Goal: Information Seeking & Learning: Learn about a topic

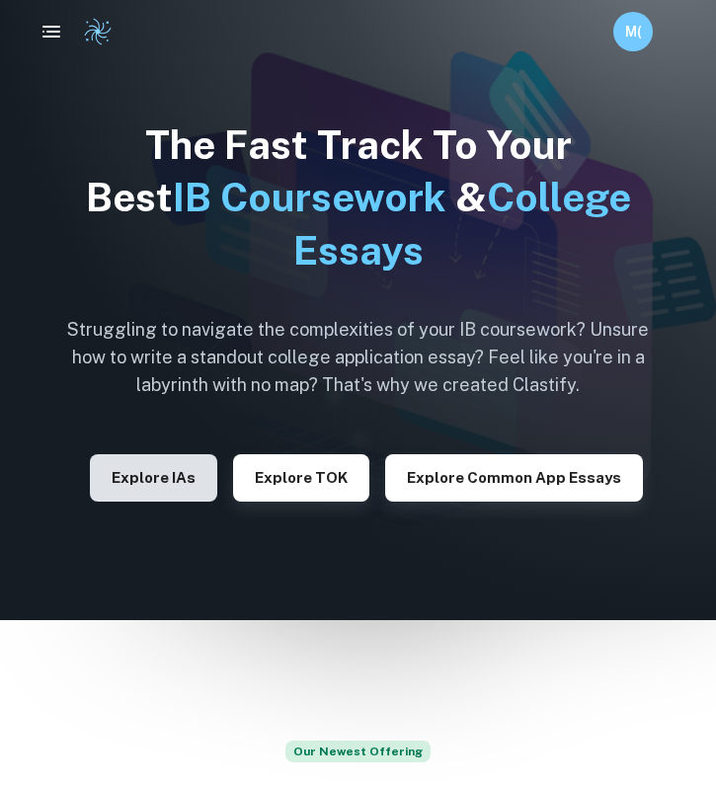
click at [158, 469] on button "Explore IAs" at bounding box center [153, 477] width 127 height 47
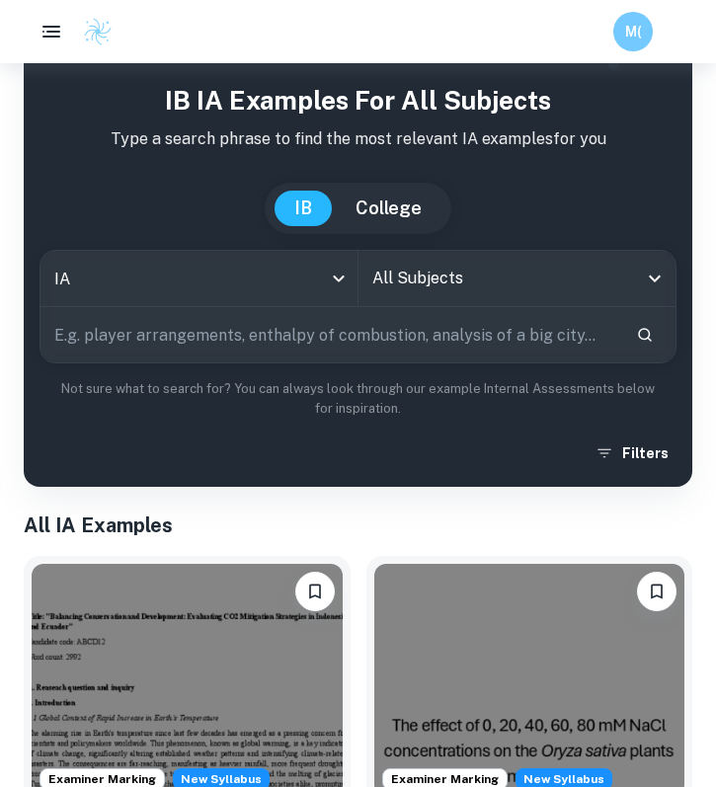
scroll to position [38, 0]
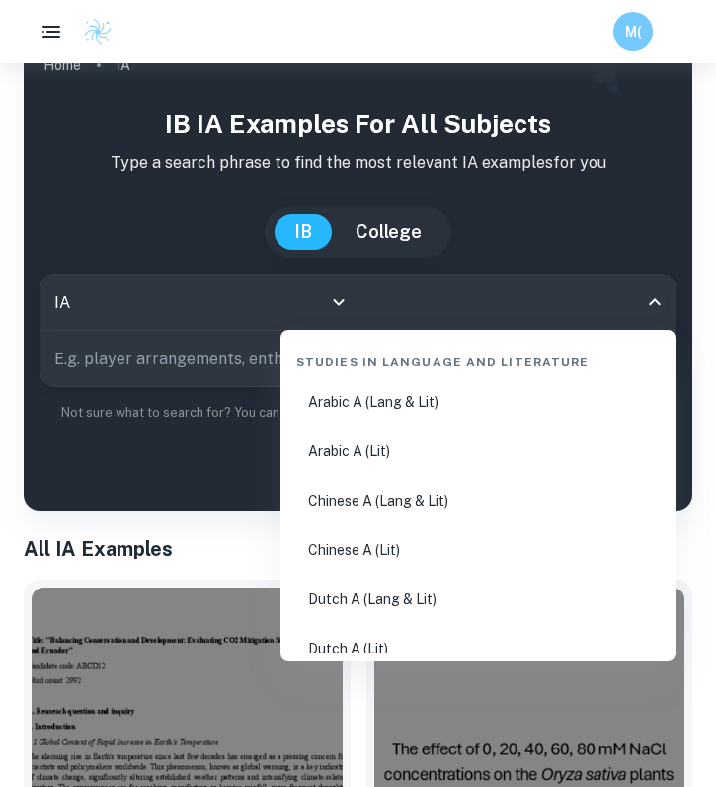
click at [441, 304] on input "All Subjects" at bounding box center [502, 302] width 271 height 38
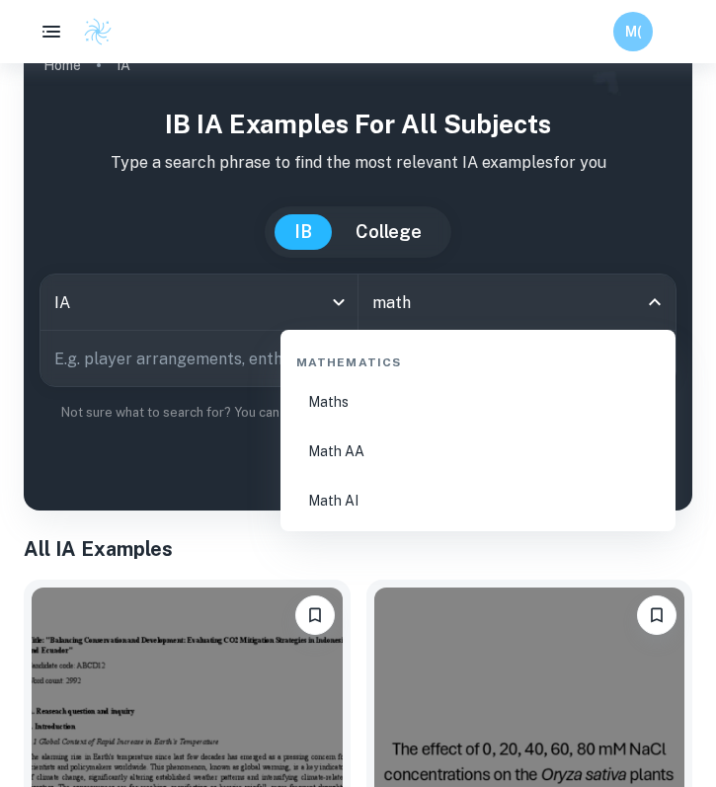
click at [375, 440] on li "Math AA" at bounding box center [477, 451] width 379 height 45
type input "Math AA"
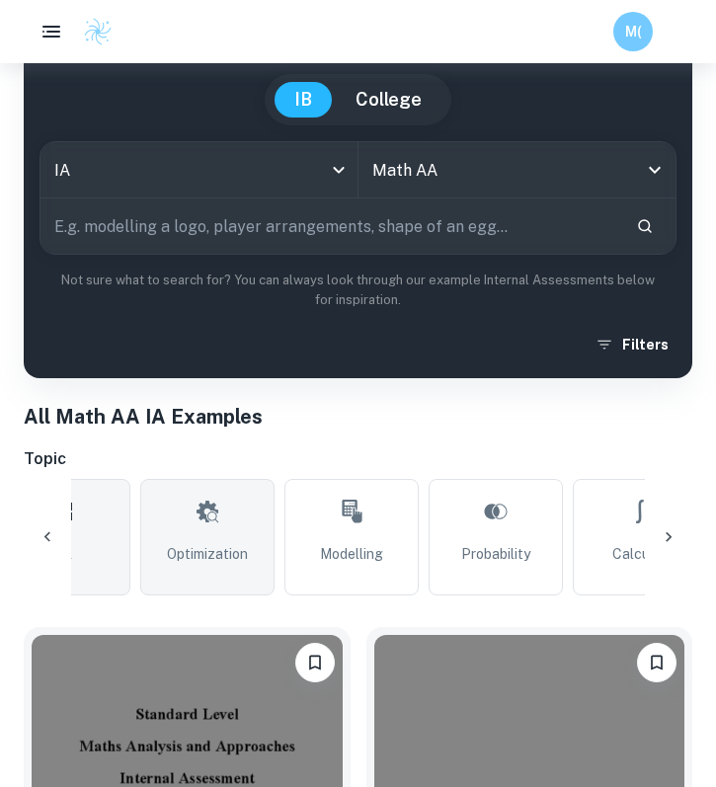
scroll to position [0, 82]
click at [200, 515] on icon at bounding box center [201, 512] width 22 height 22
type input "Optimization"
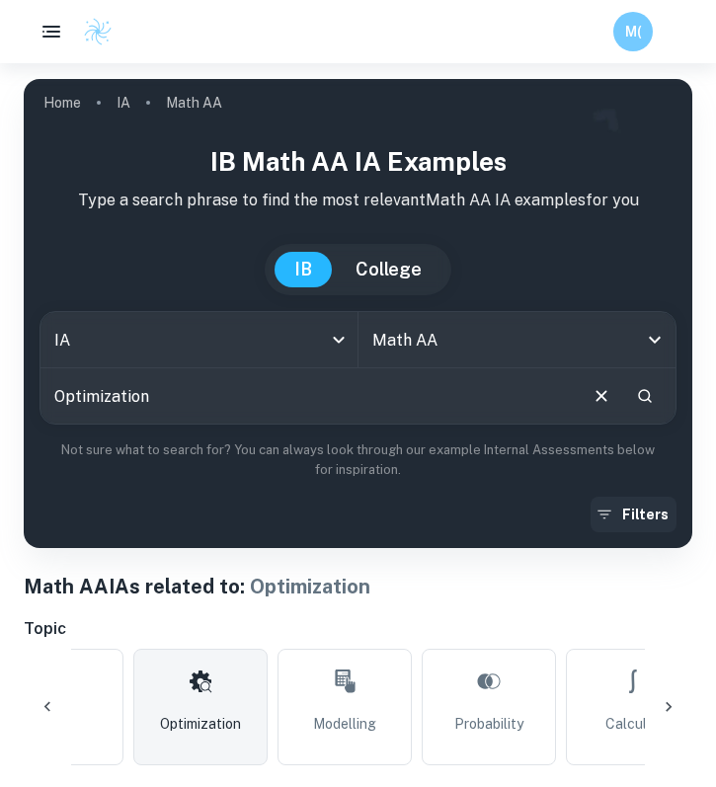
click at [639, 513] on button "Filters" at bounding box center [634, 515] width 86 height 36
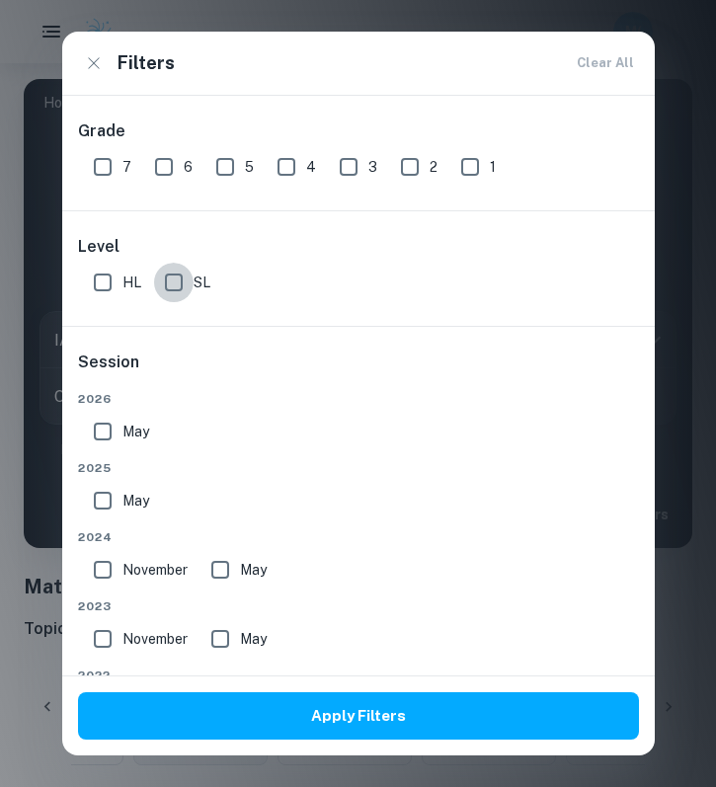
click at [177, 283] on input "SL" at bounding box center [174, 283] width 40 height 40
checkbox input "true"
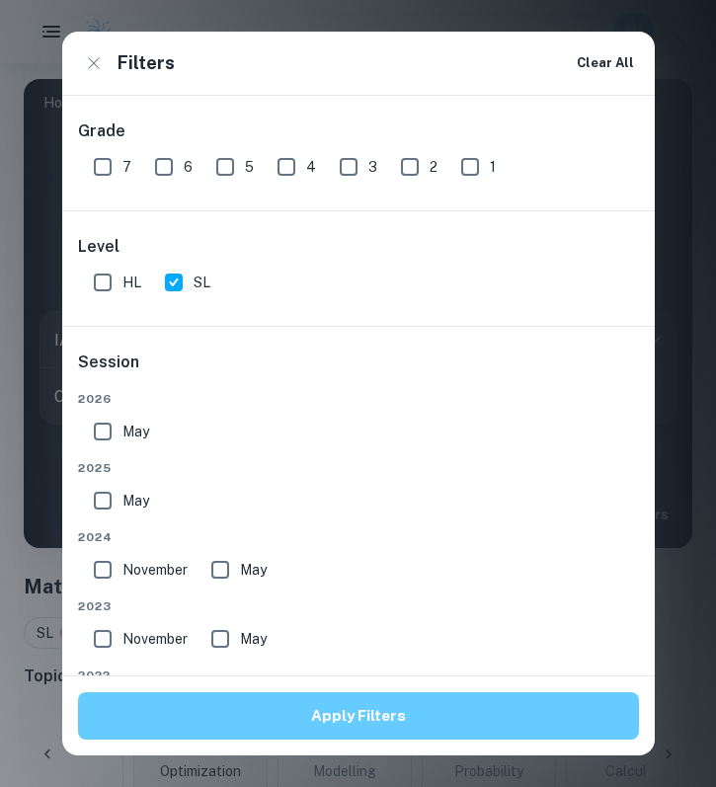
click at [365, 712] on button "Apply Filters" at bounding box center [358, 715] width 561 height 47
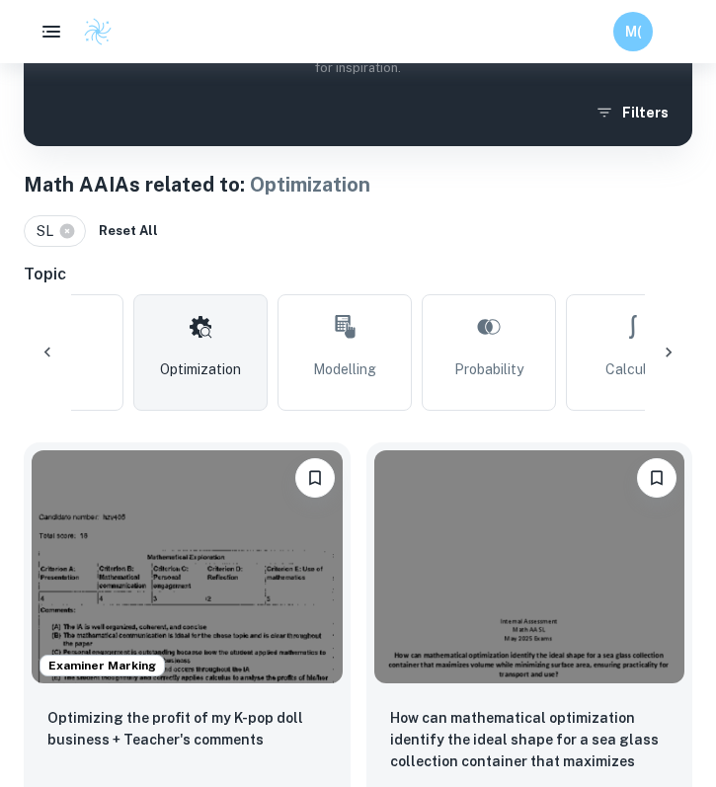
scroll to position [701, 0]
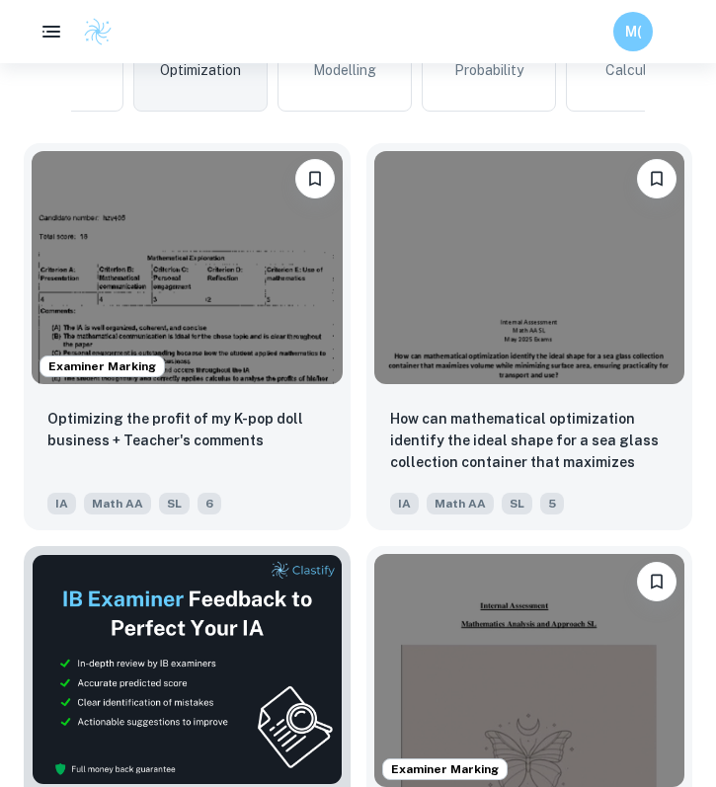
click at [356, 395] on div "How can mathematical optimization identify the ideal shape for a sea glass coll…" at bounding box center [522, 328] width 343 height 403
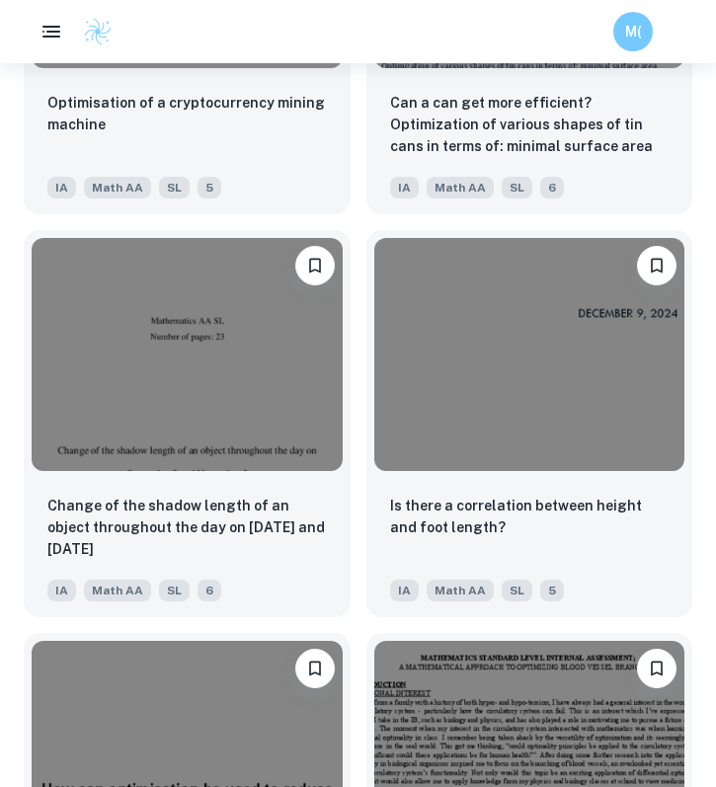
scroll to position [2629, 0]
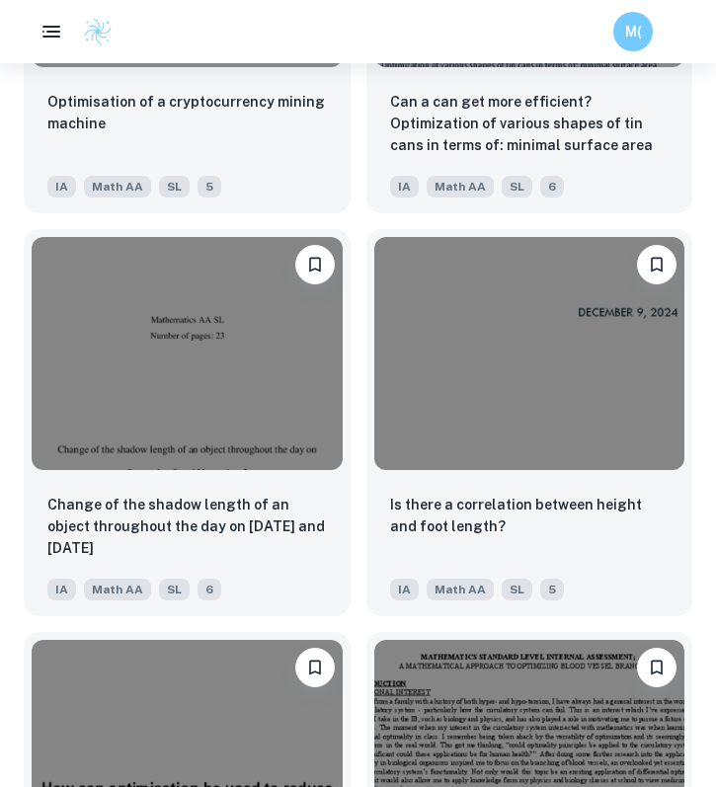
click at [355, 444] on div "Is there a correlation between height and foot length? IA Math AA SL 5" at bounding box center [522, 414] width 343 height 403
click at [354, 352] on div "Is there a correlation between height and foot length? IA Math AA SL 5" at bounding box center [522, 414] width 343 height 403
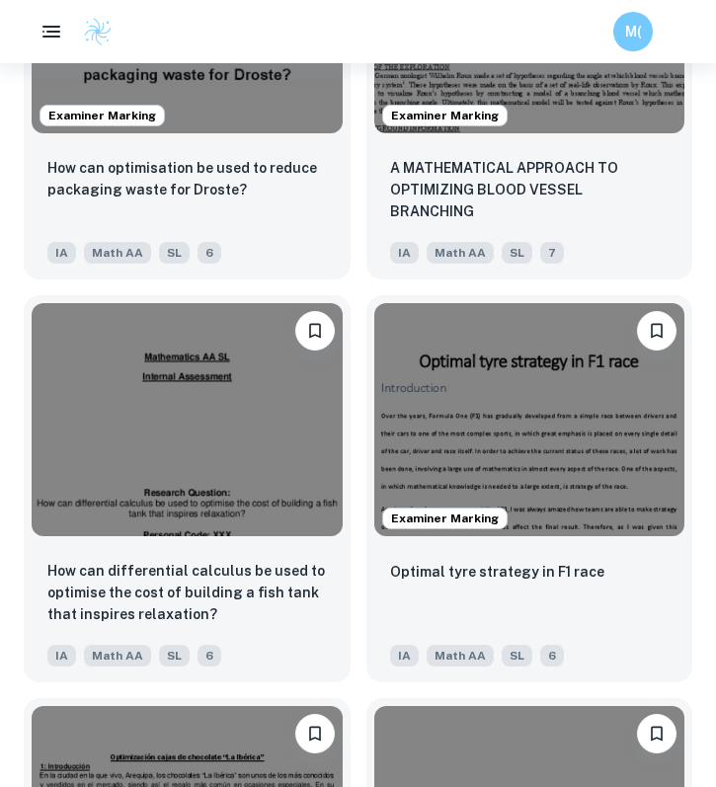
scroll to position [3371, 0]
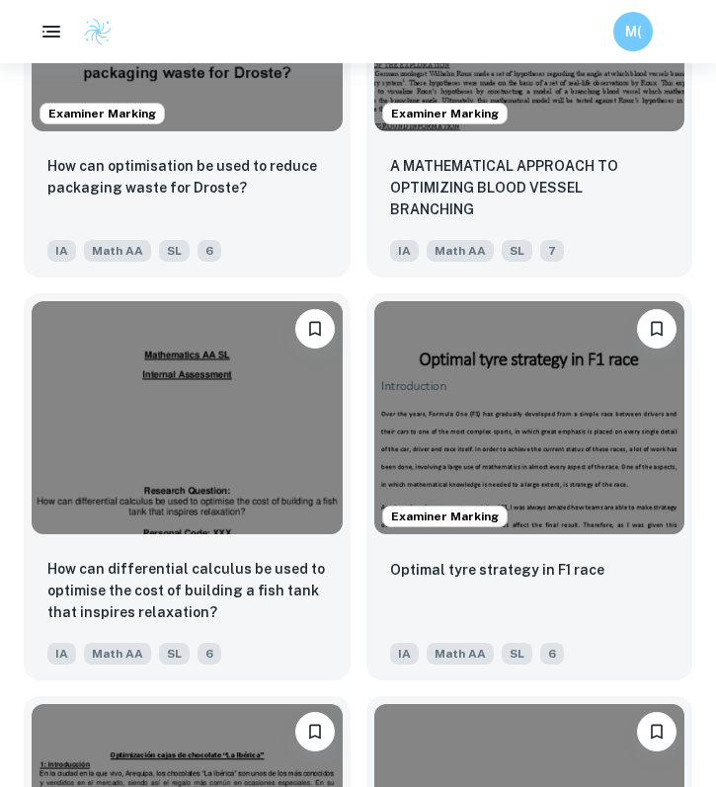
click at [351, 452] on div "Examiner Marking Optimal tyre strategy in F1 race IA Math AA SL 6" at bounding box center [522, 479] width 343 height 403
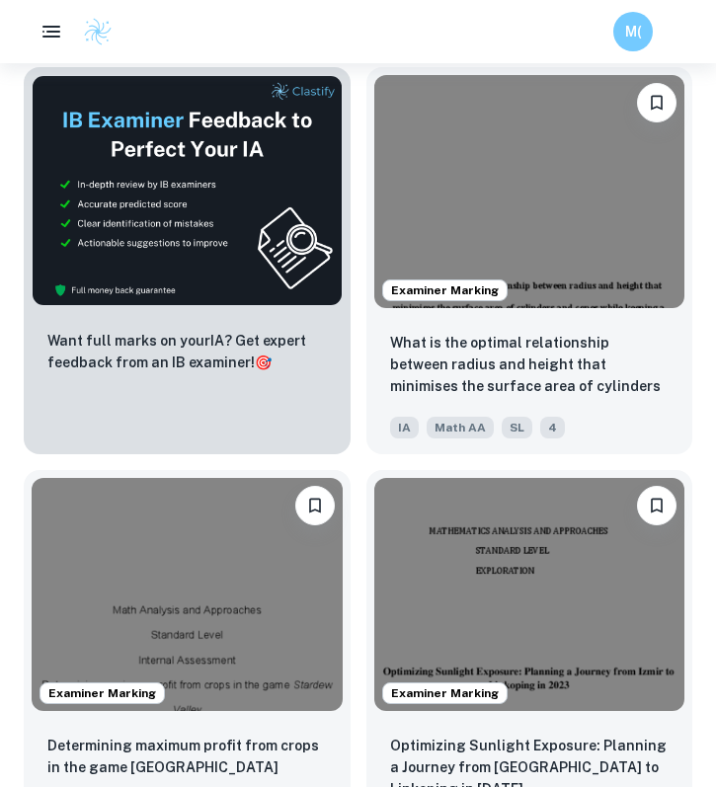
scroll to position [4402, 0]
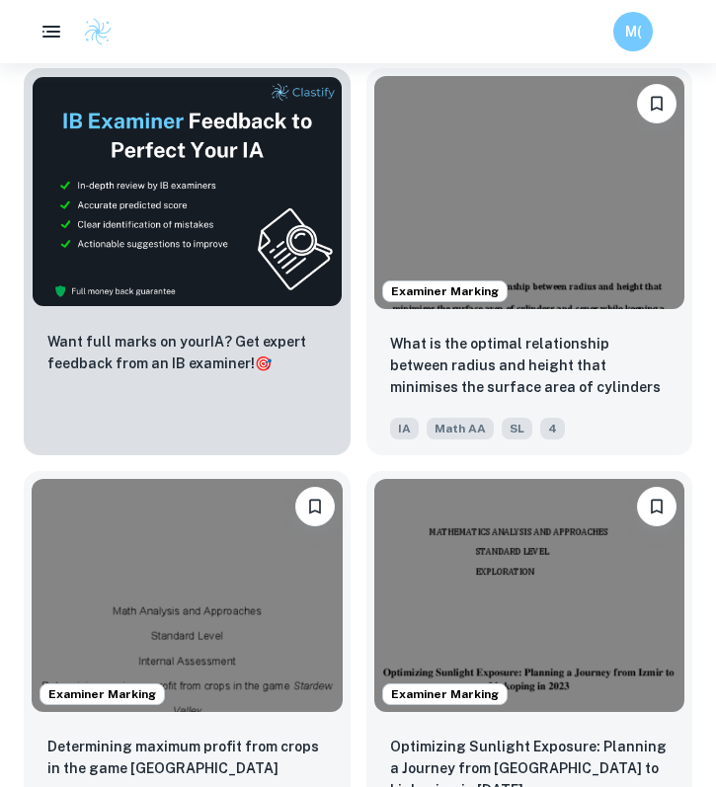
click at [354, 200] on div "Examiner Marking What is the optimal relationship between radius and height tha…" at bounding box center [522, 253] width 343 height 403
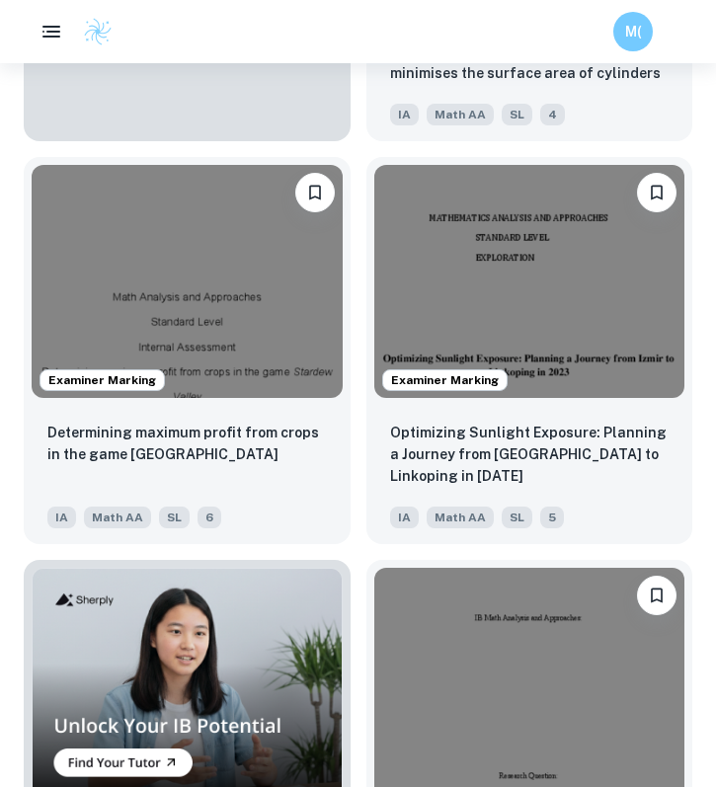
scroll to position [4729, 0]
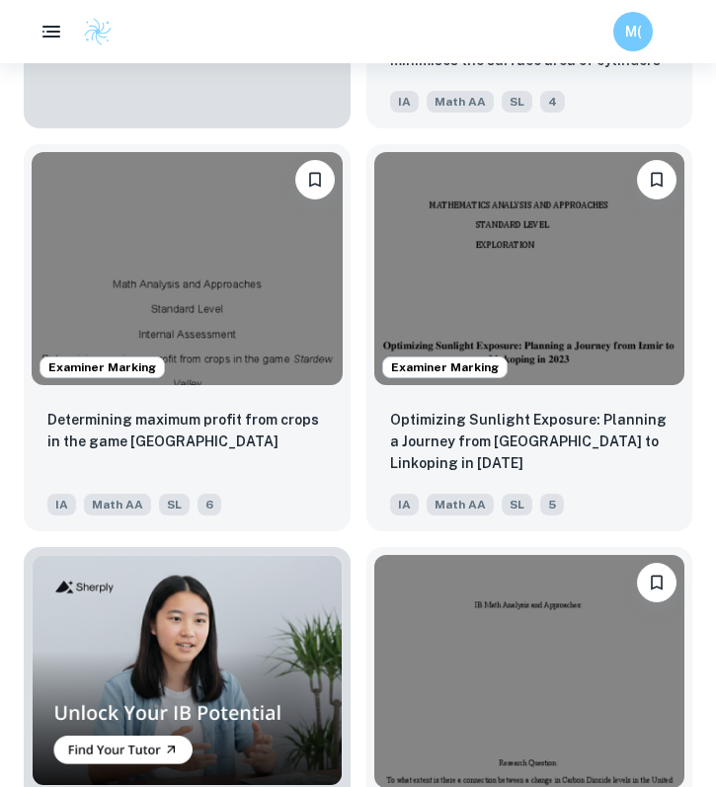
click at [354, 272] on div "Examiner Marking Optimizing Sunlight Exposure: Planning a Journey from Izmir to…" at bounding box center [522, 329] width 343 height 403
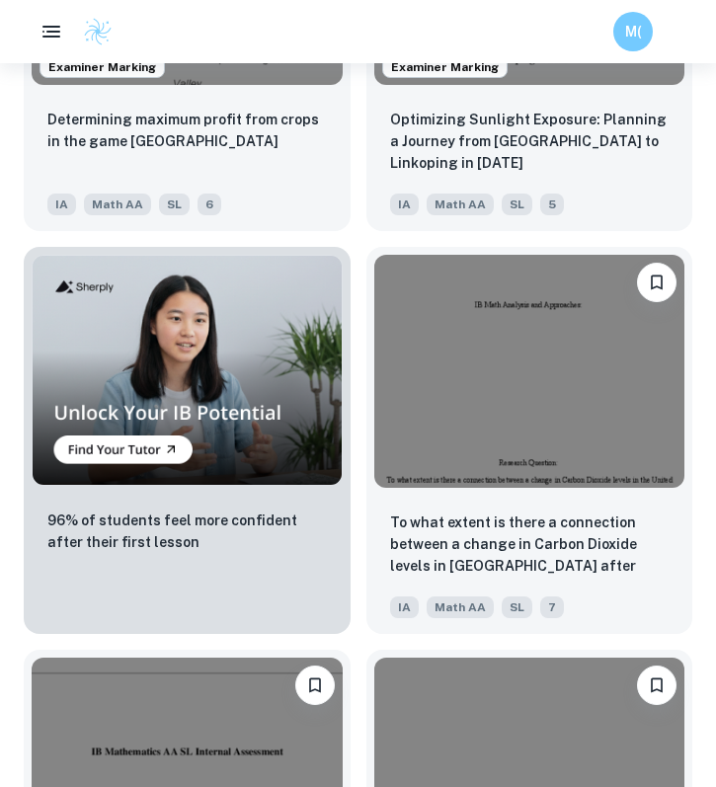
scroll to position [5201, 0]
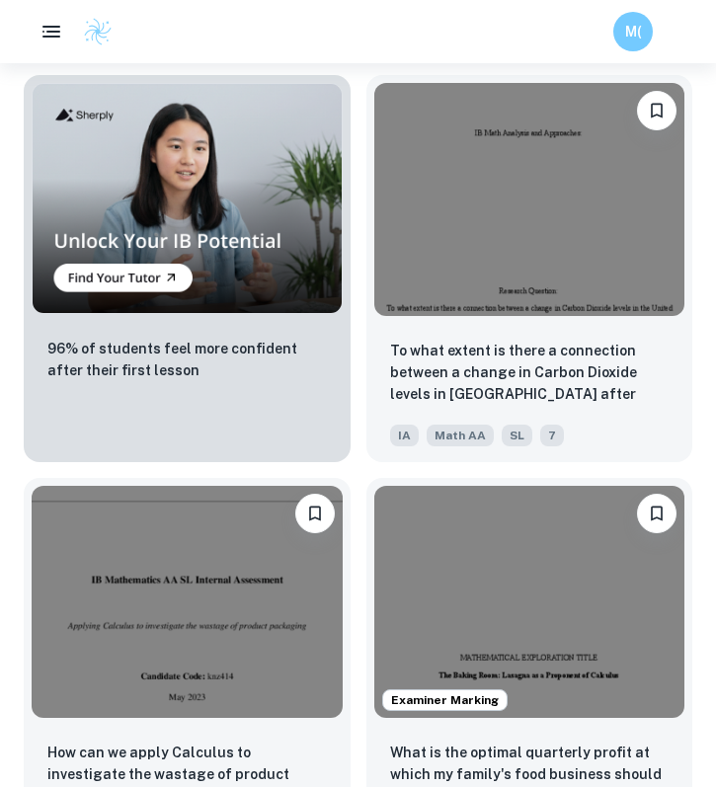
click at [355, 200] on div "To what extent is there a connection between a change in Carbon Dioxide levels …" at bounding box center [522, 260] width 343 height 403
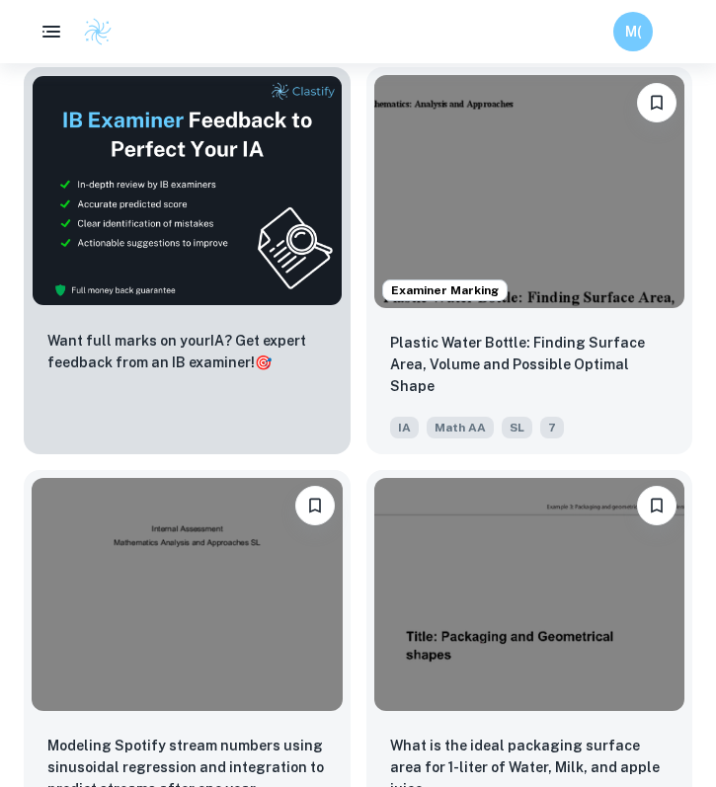
scroll to position [7623, 0]
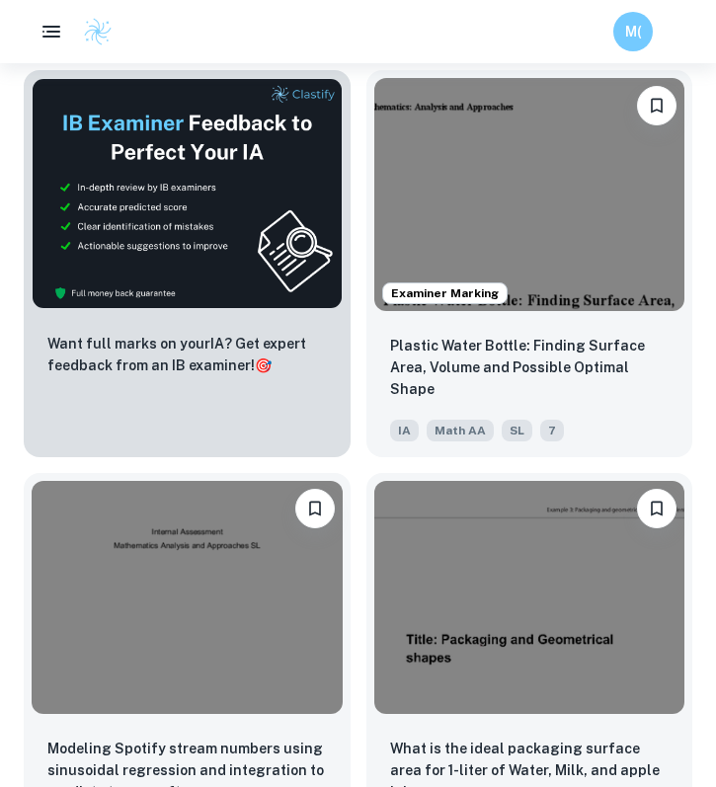
click at [356, 457] on div "What is the ideal packaging surface area for 1-liter of Water, Milk, and apple …" at bounding box center [522, 658] width 343 height 403
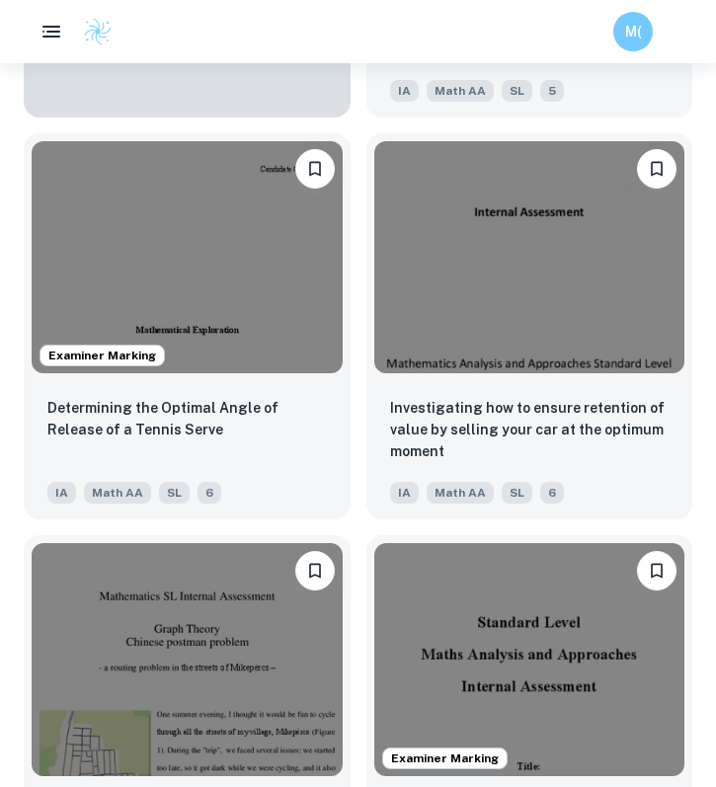
scroll to position [11999, 0]
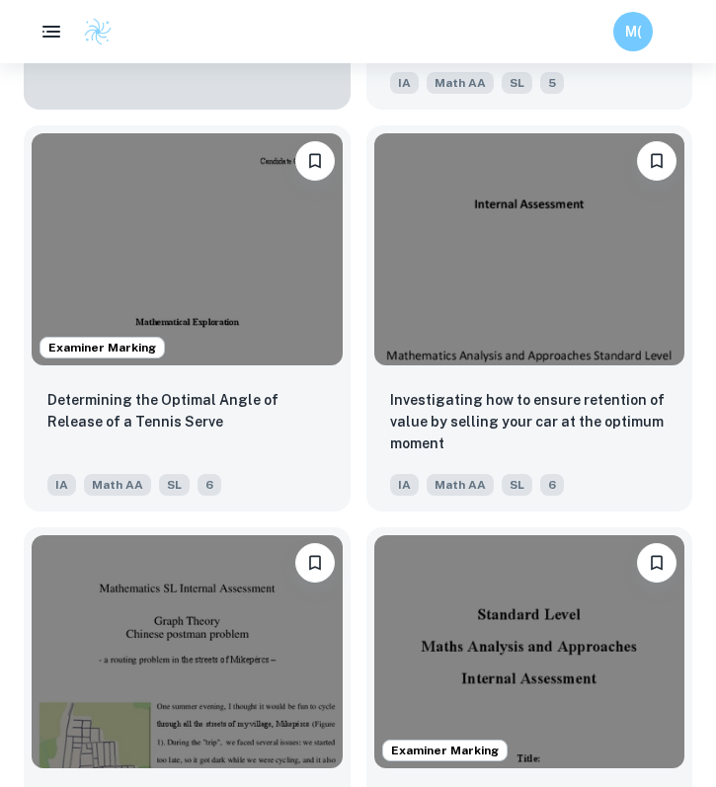
click at [356, 272] on div "Investigating how to ensure retention of value by selling your car at the optim…" at bounding box center [522, 311] width 343 height 403
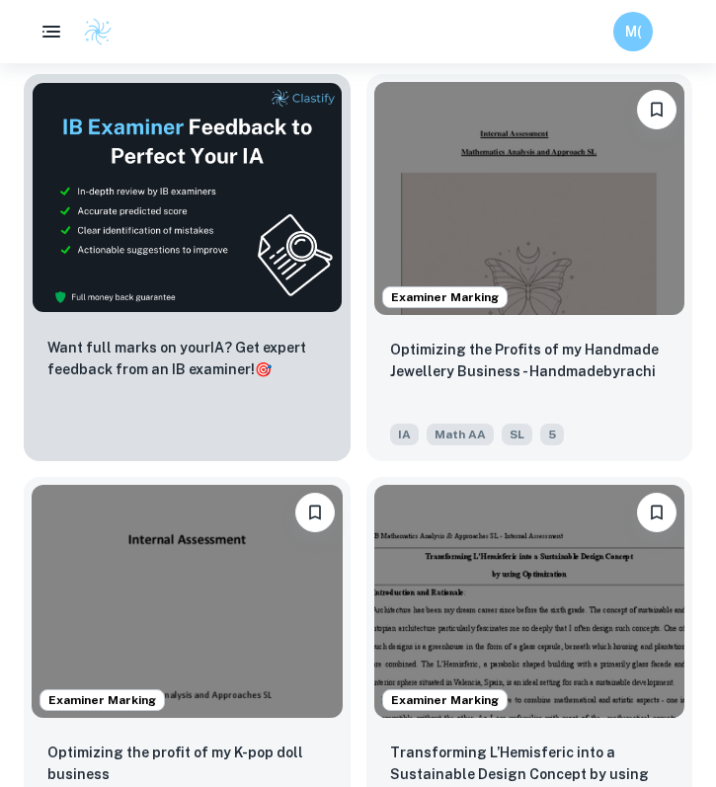
scroll to position [0, 0]
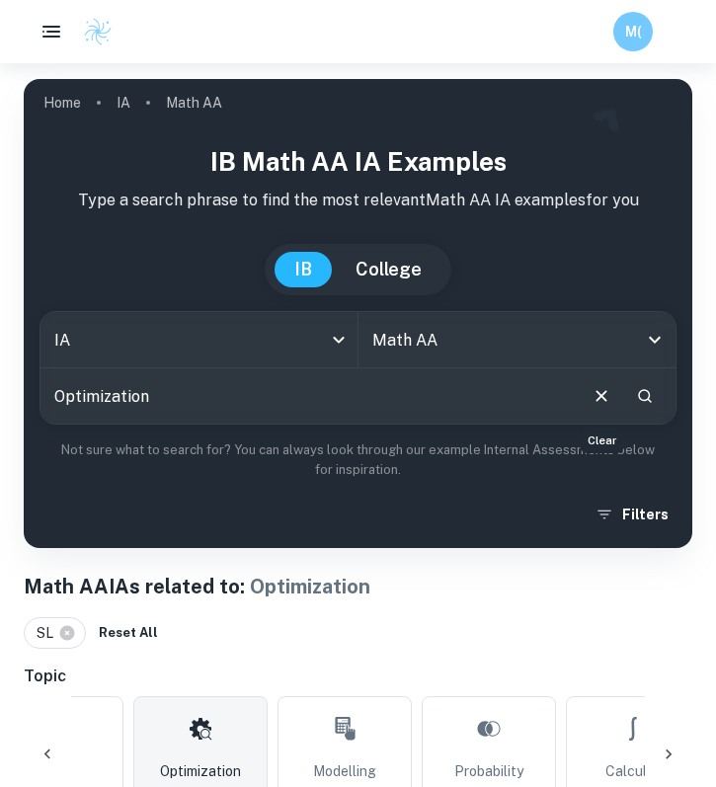
click at [600, 392] on icon "Clear" at bounding box center [602, 396] width 22 height 22
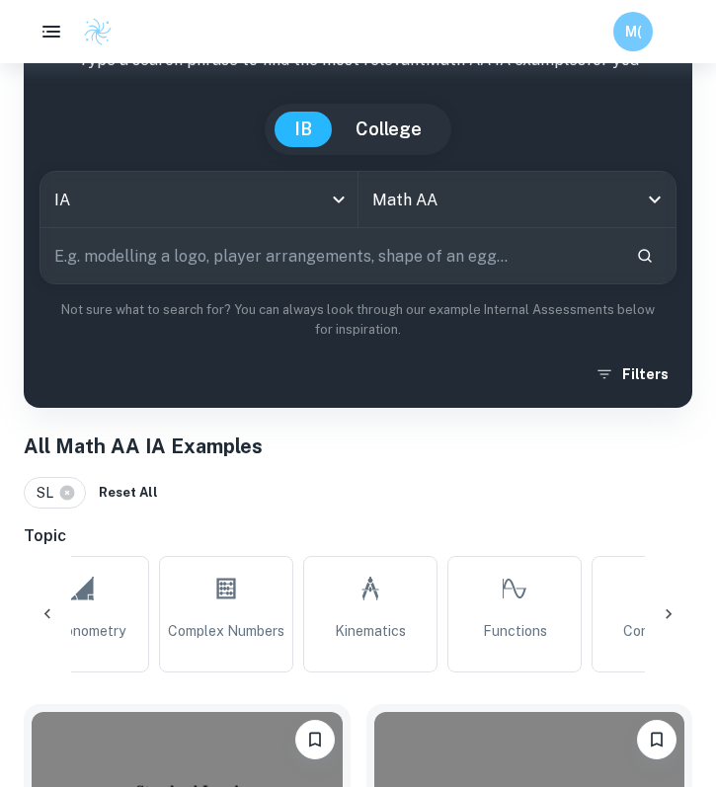
scroll to position [0, 1868]
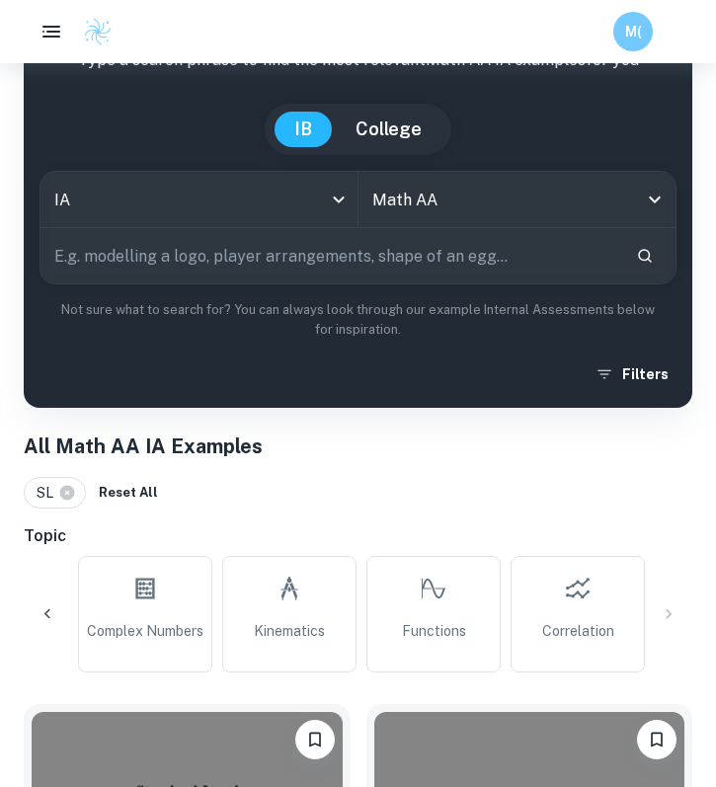
click at [169, 254] on input "text" at bounding box center [330, 255] width 580 height 55
type input "red blood cell"
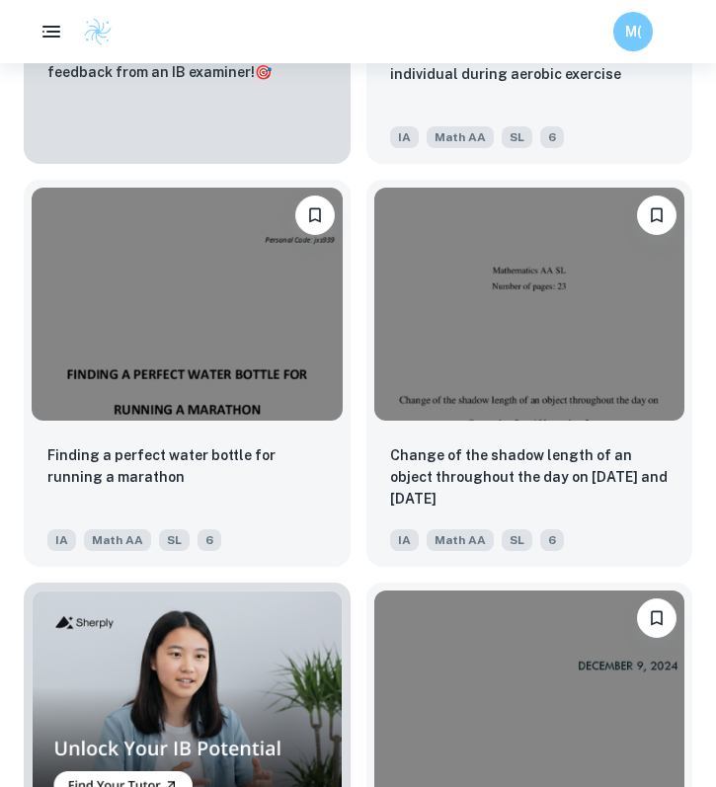
scroll to position [1479, 0]
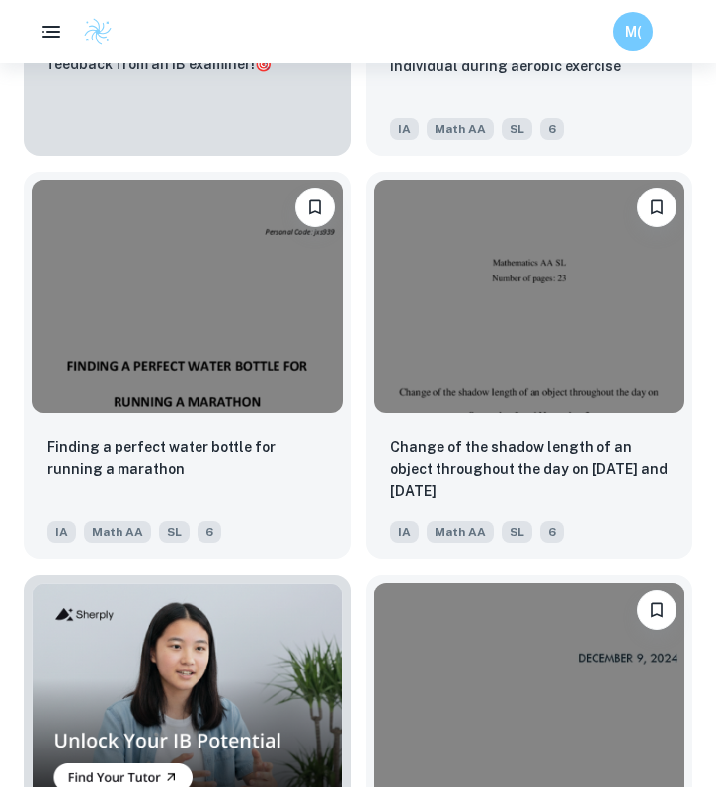
click at [354, 305] on div "Change of the shadow length of an object throughout the day on September 2 and …" at bounding box center [522, 357] width 343 height 403
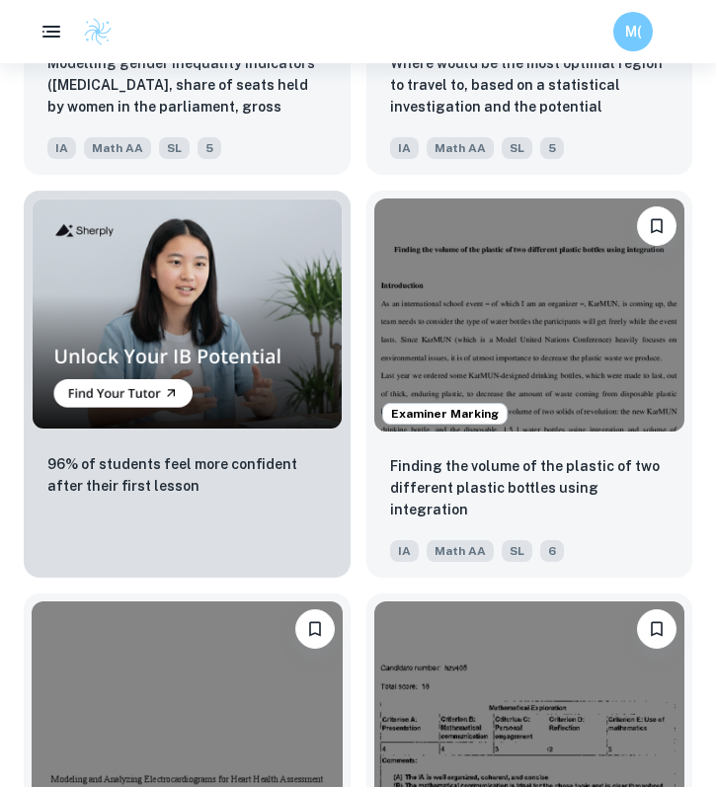
scroll to position [5088, 0]
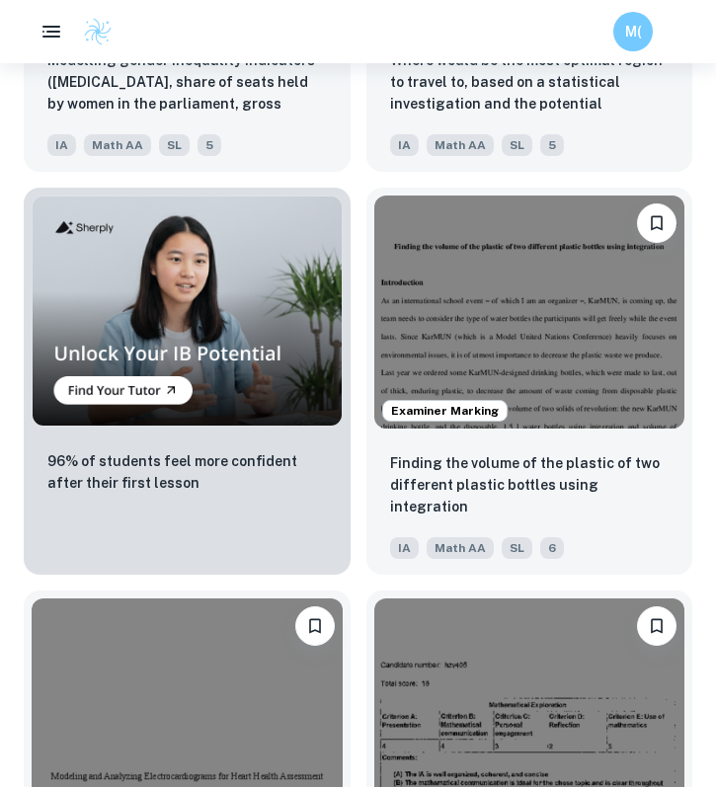
click at [354, 362] on div "Examiner Marking Finding the volume of the plastic of two different plastic bot…" at bounding box center [522, 373] width 343 height 403
click at [354, 369] on div "Examiner Marking Finding the volume of the plastic of two different plastic bot…" at bounding box center [522, 373] width 343 height 403
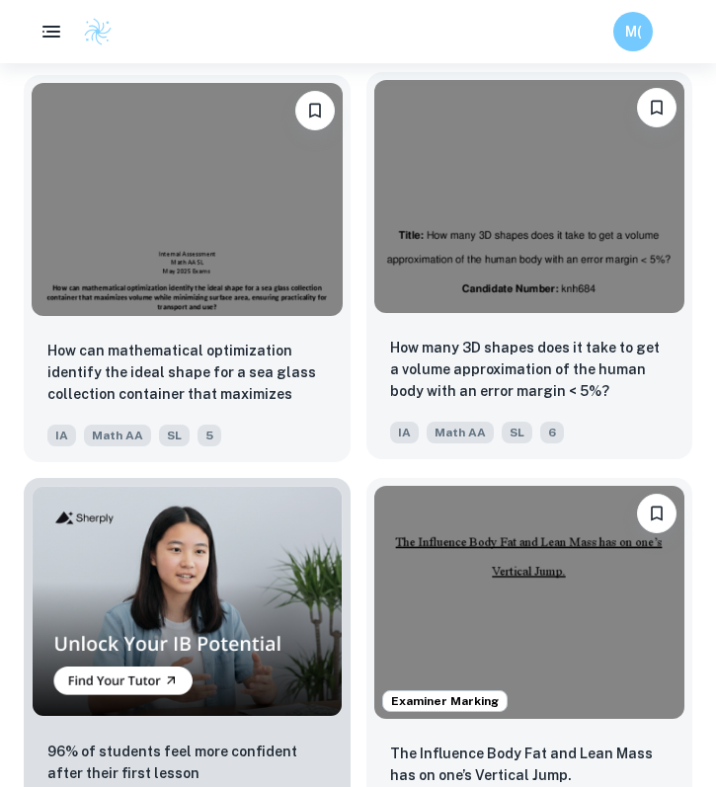
scroll to position [8024, 0]
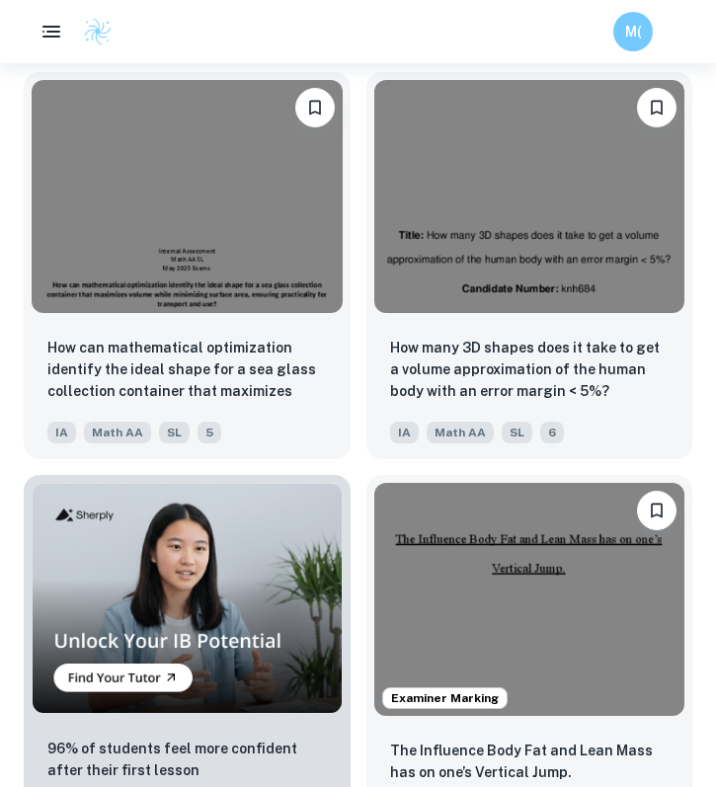
click at [358, 234] on div "How many 3D shapes does it take to get a volume approximation of the human body…" at bounding box center [522, 257] width 343 height 403
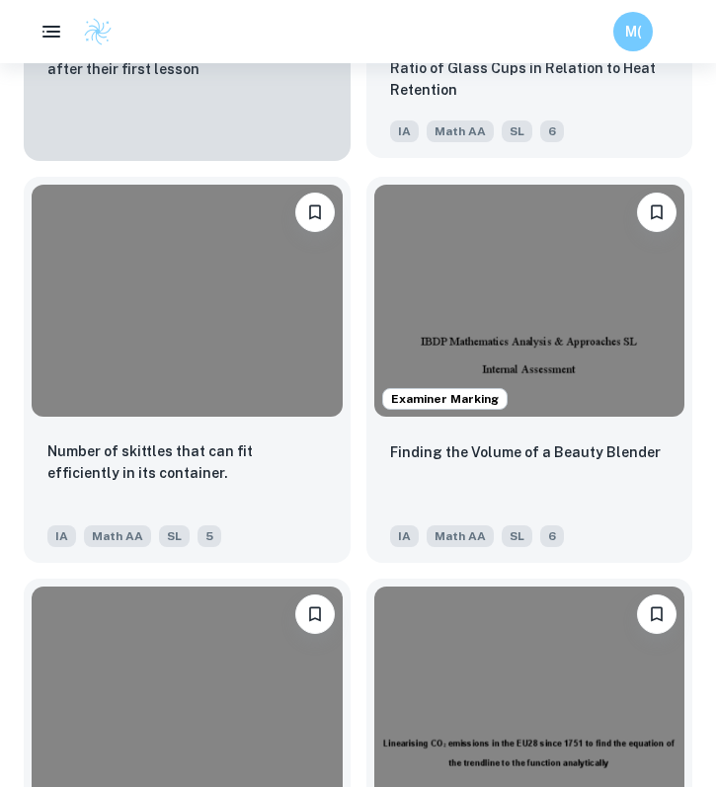
scroll to position [11949, 0]
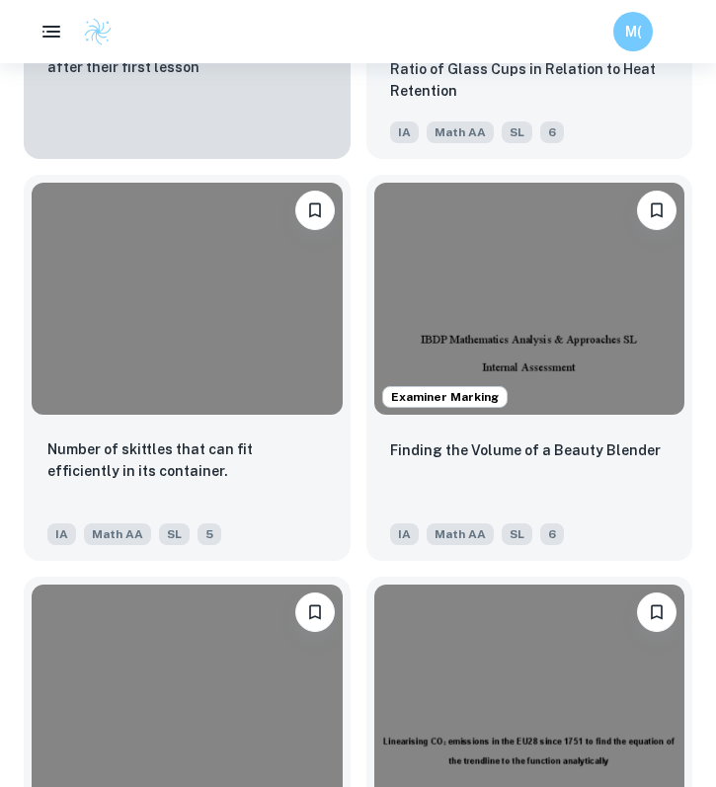
click at [355, 347] on div "Examiner Marking Finding the Volume of a Beauty Blender IA Math AA SL 6" at bounding box center [522, 360] width 343 height 403
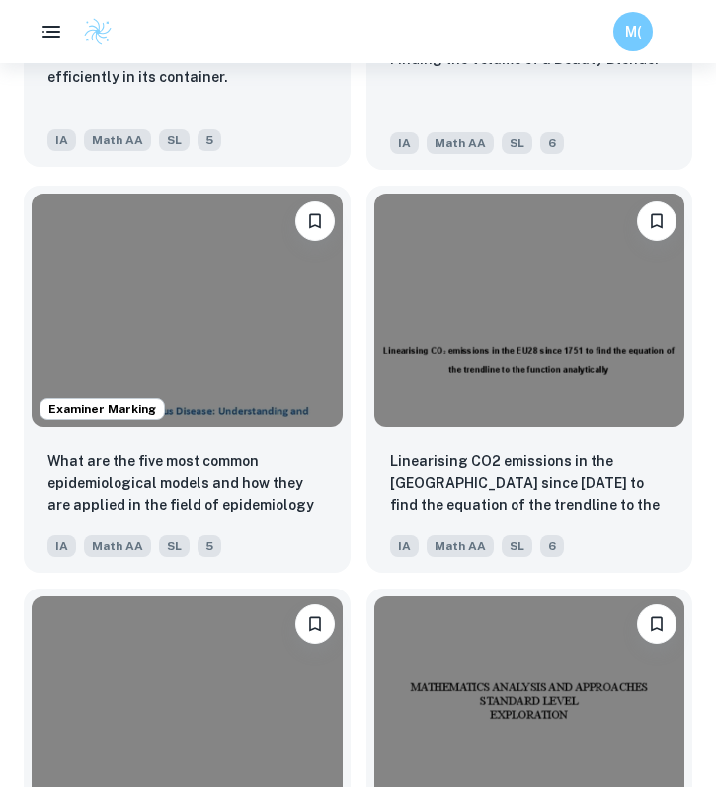
scroll to position [12342, 0]
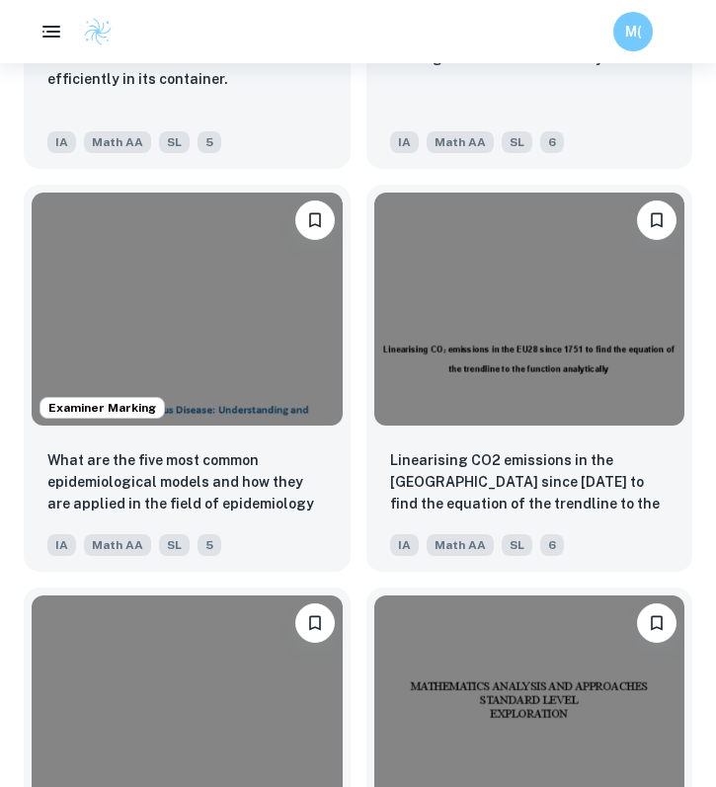
click at [354, 373] on div "Linearising CO2 emissions in the EU28 since 1751 to find the equation of the tr…" at bounding box center [522, 370] width 343 height 403
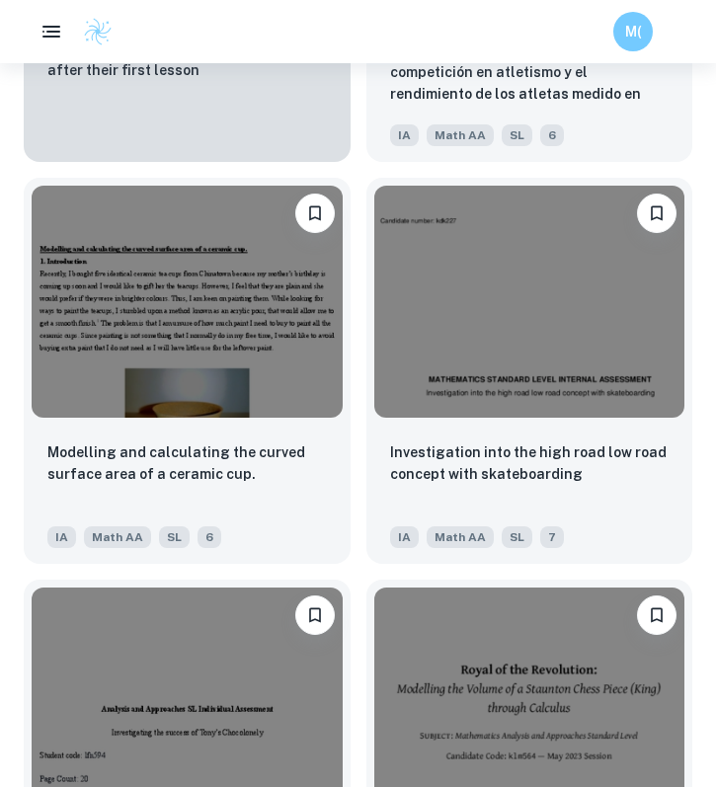
scroll to position [21619, 0]
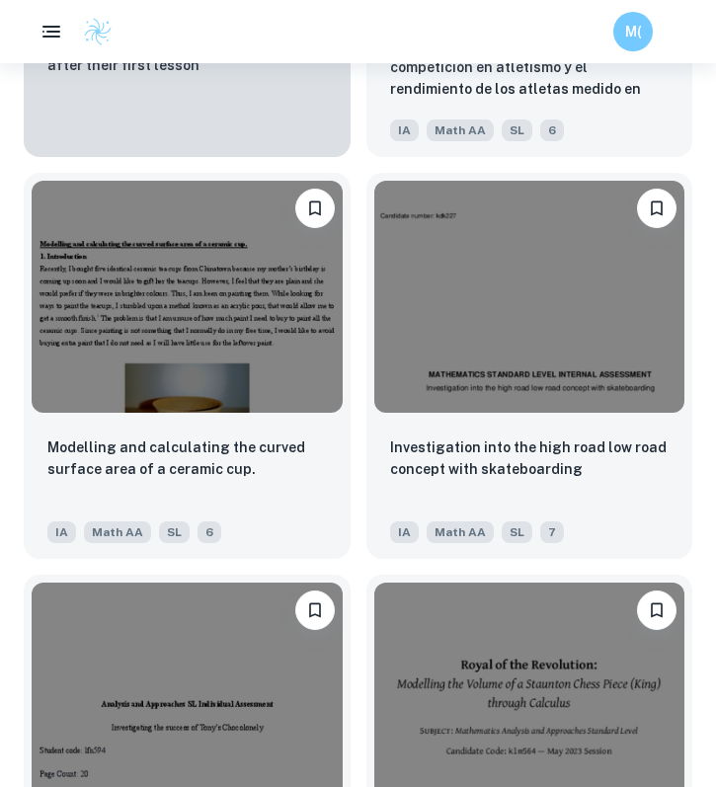
click at [355, 483] on div "Investigation into the high road low road concept with skateboarding IA Math AA…" at bounding box center [522, 358] width 343 height 403
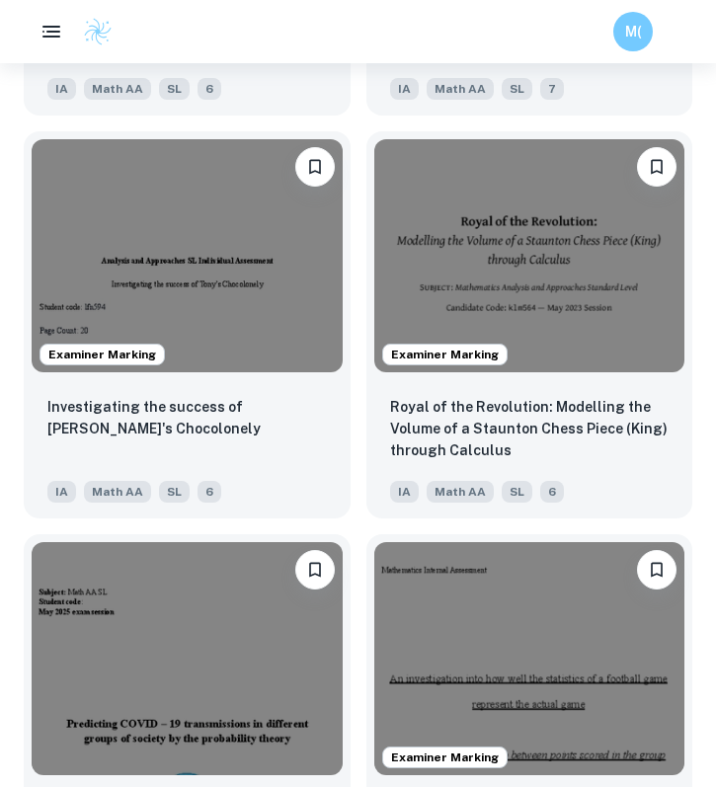
scroll to position [22072, 0]
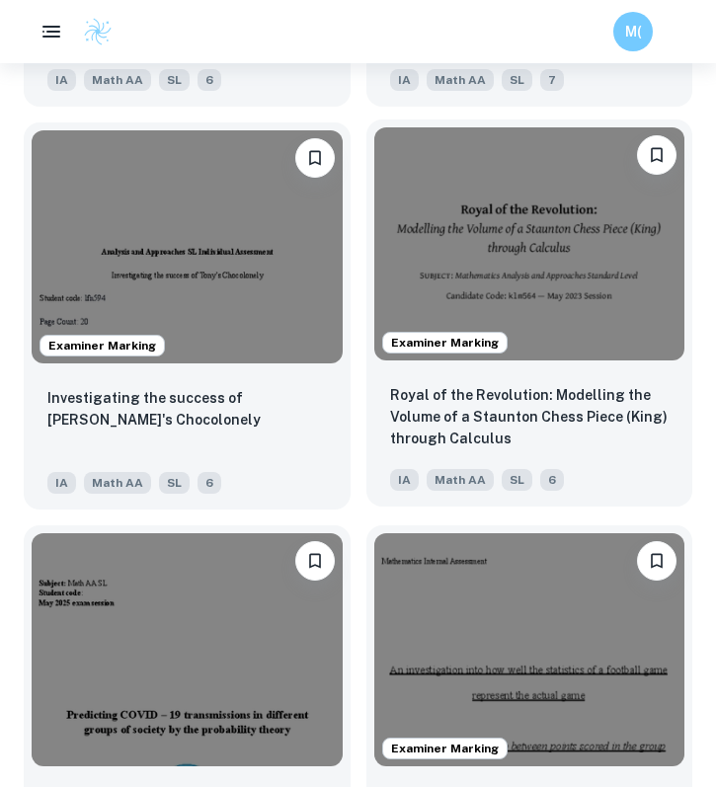
drag, startPoint x: 483, startPoint y: 307, endPoint x: 474, endPoint y: 300, distance: 11.3
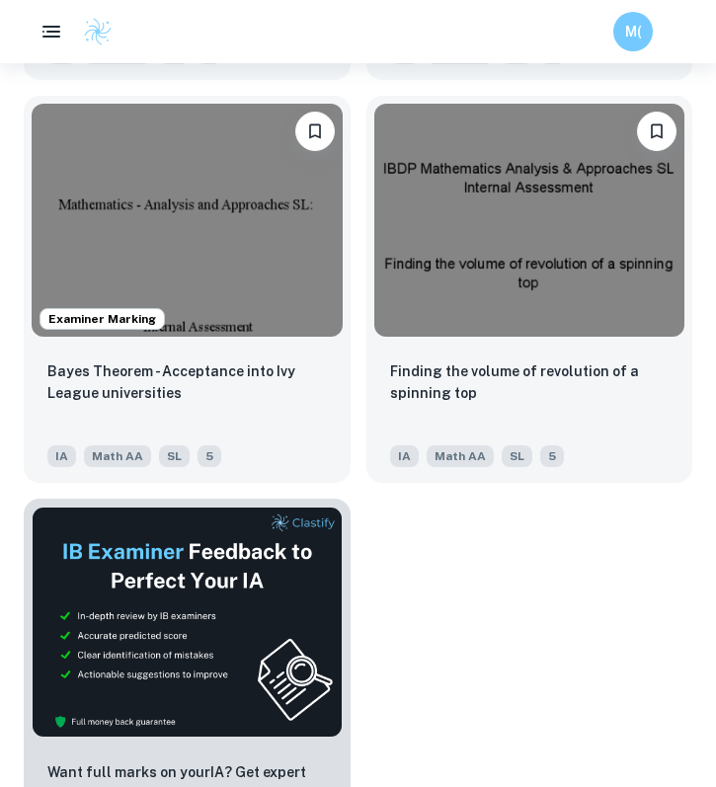
scroll to position [23388, 0]
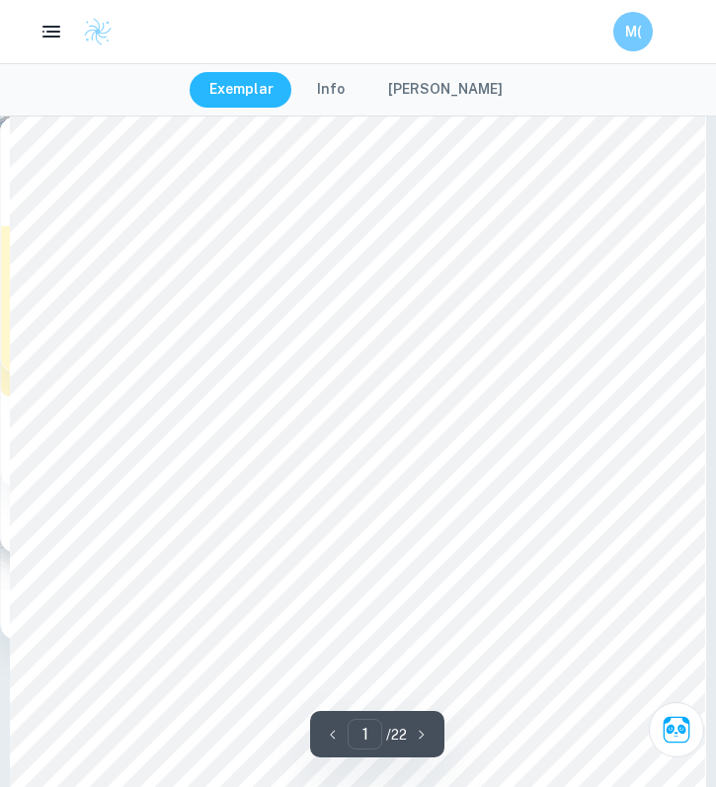
click at [345, 89] on button "Info" at bounding box center [330, 90] width 67 height 36
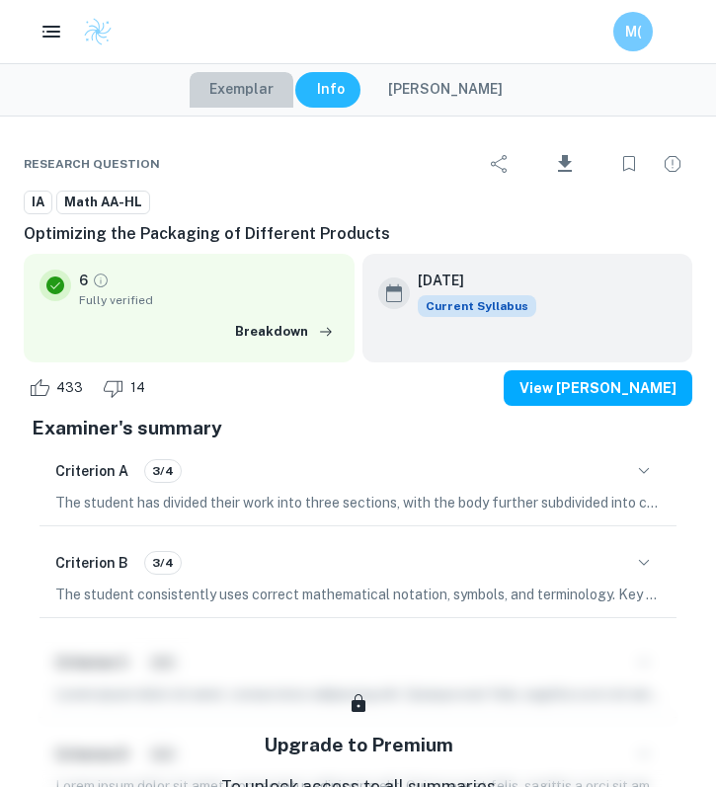
click at [270, 97] on button "Exemplar" at bounding box center [242, 90] width 104 height 36
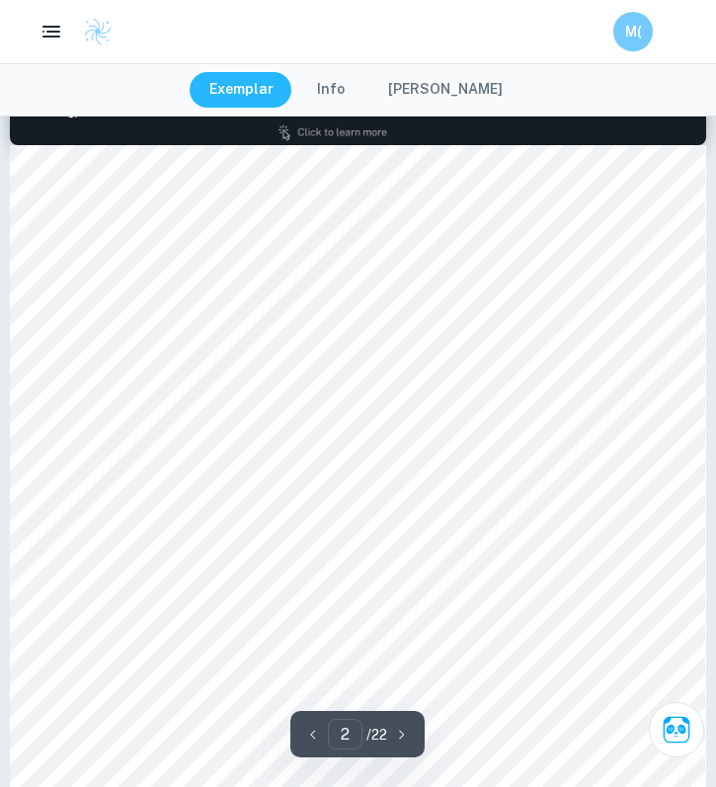
scroll to position [978, 0]
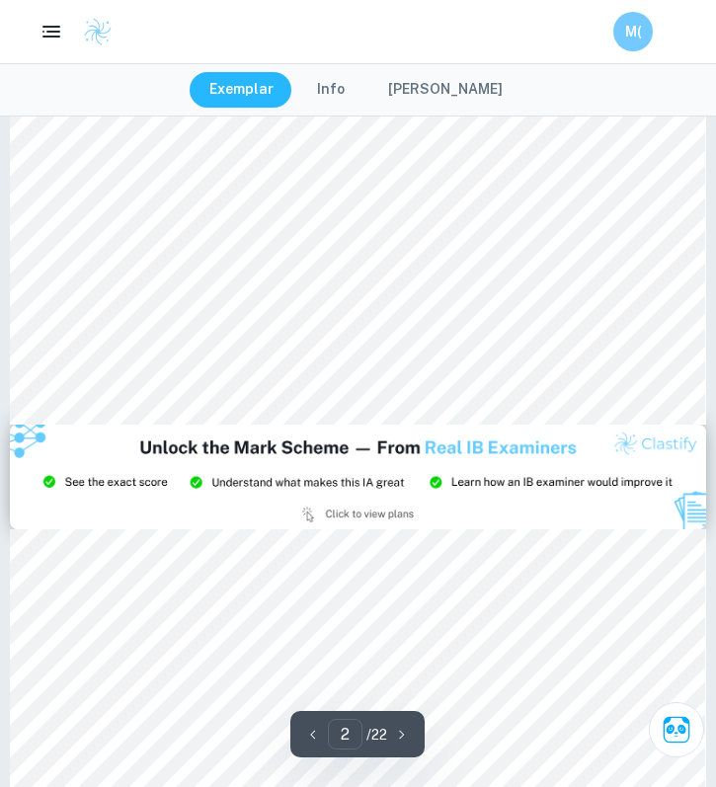
type input "3"
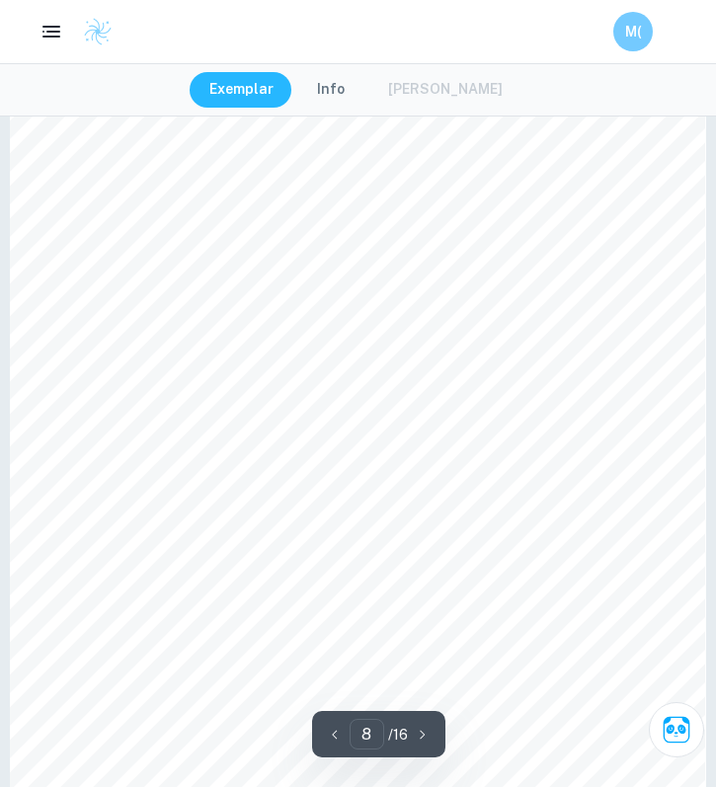
scroll to position [6779, 0]
type input "16"
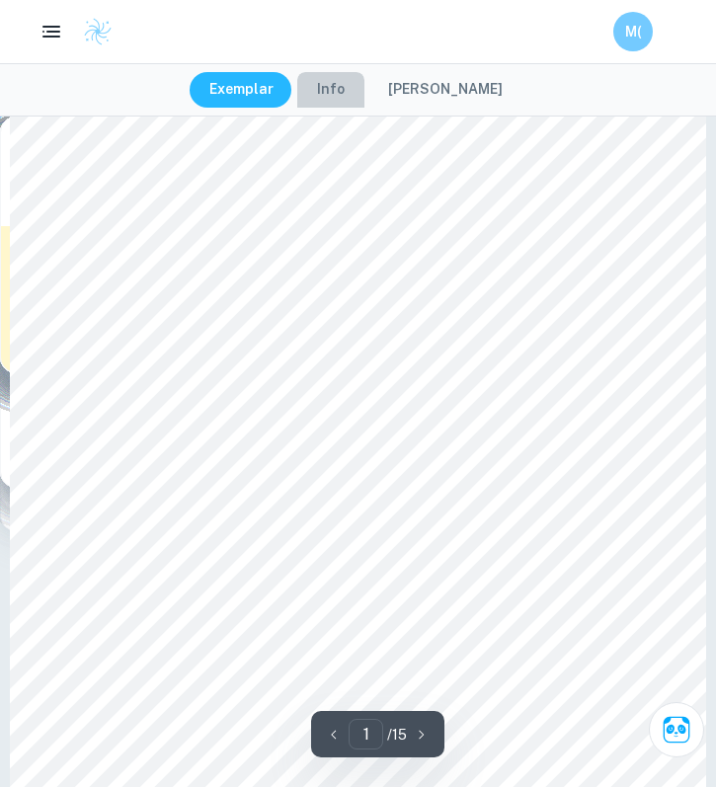
click at [333, 107] on button "Info" at bounding box center [330, 90] width 67 height 36
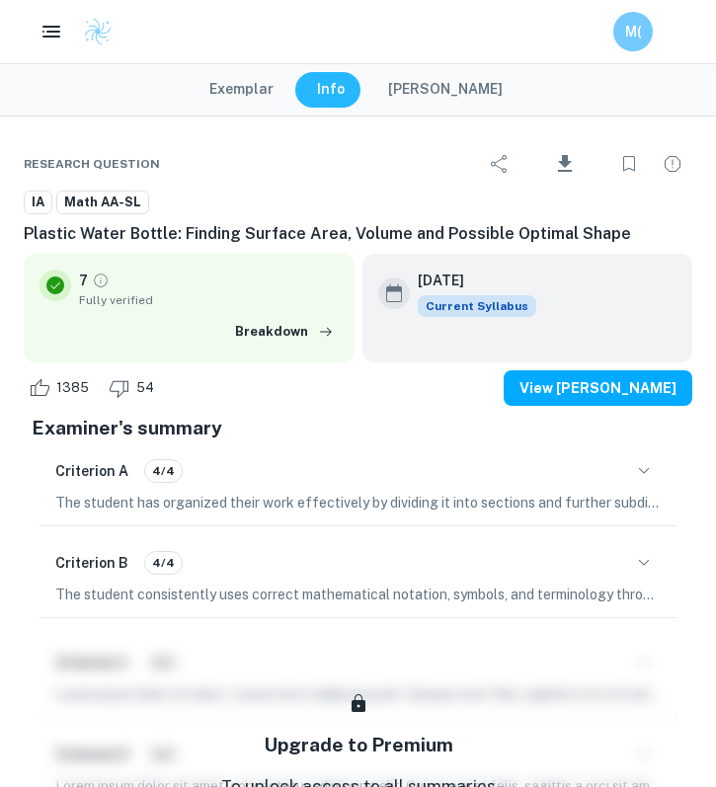
click at [256, 83] on button "Exemplar" at bounding box center [242, 90] width 104 height 36
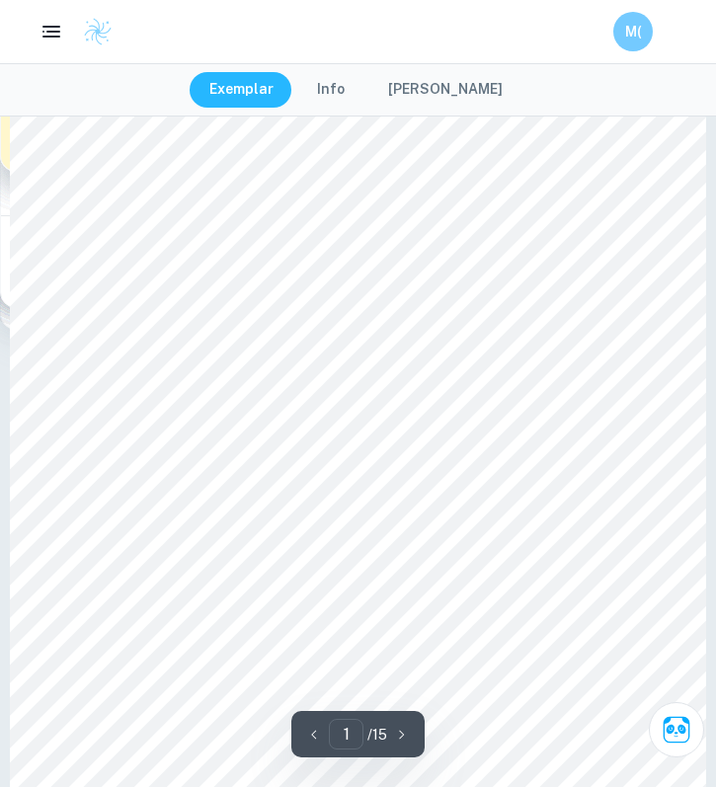
scroll to position [212, 0]
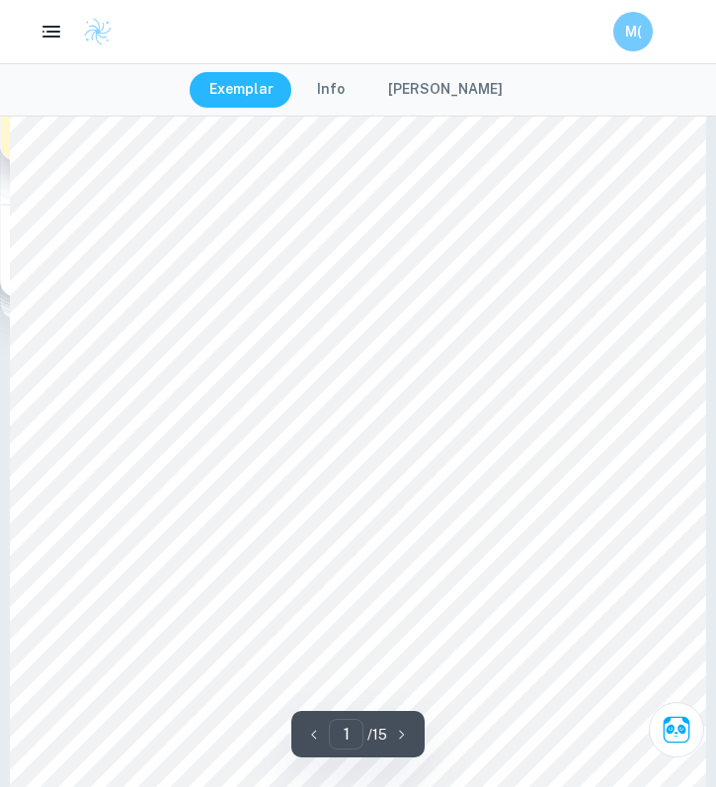
click at [352, 109] on div "Exemplar Info Mark Scheme" at bounding box center [358, 89] width 716 height 53
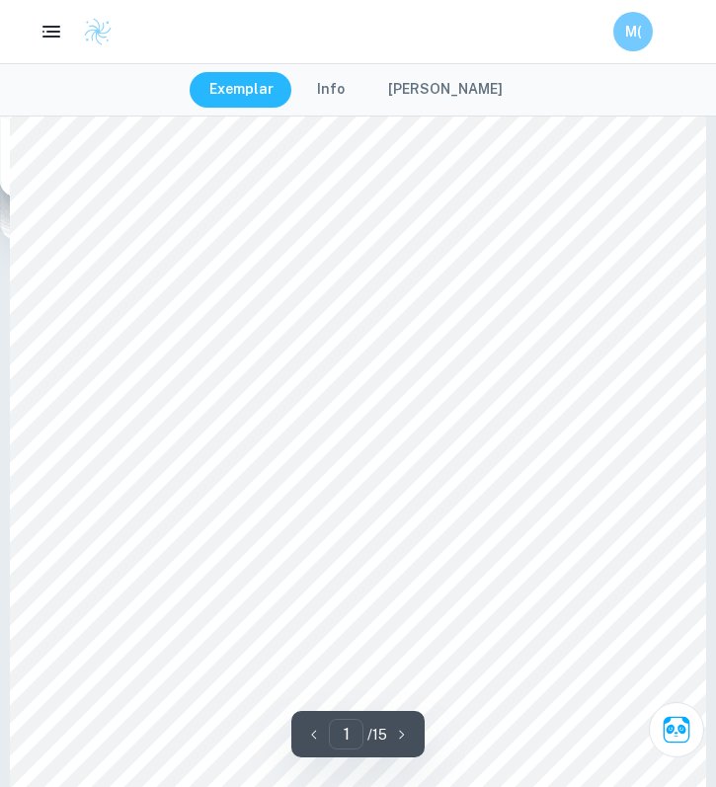
scroll to position [0, 0]
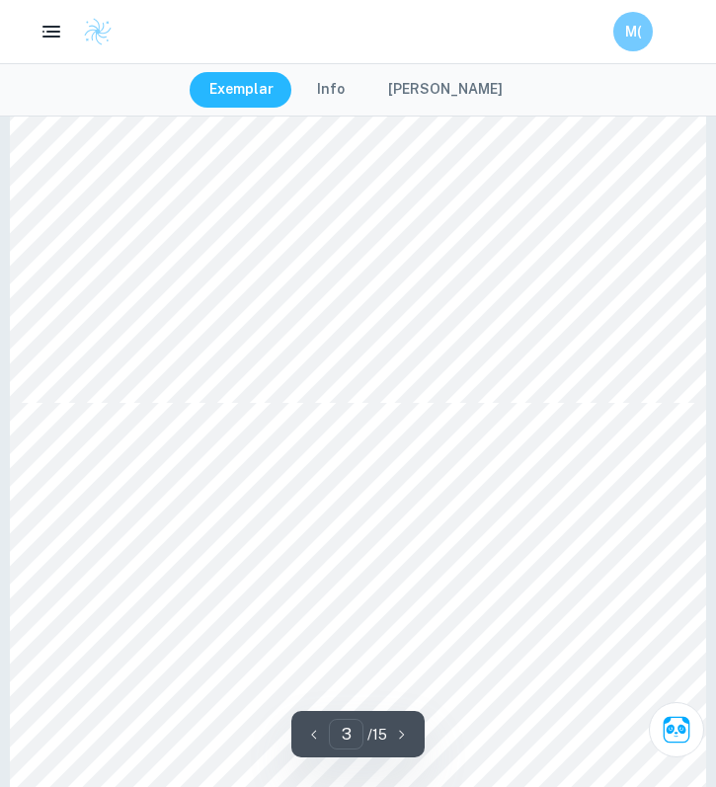
type input "4"
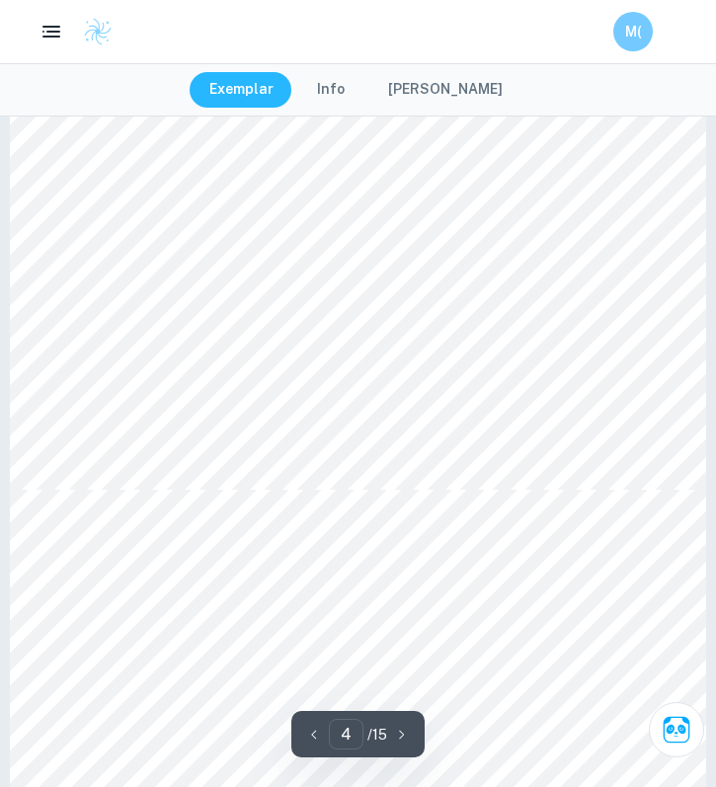
scroll to position [3882, 0]
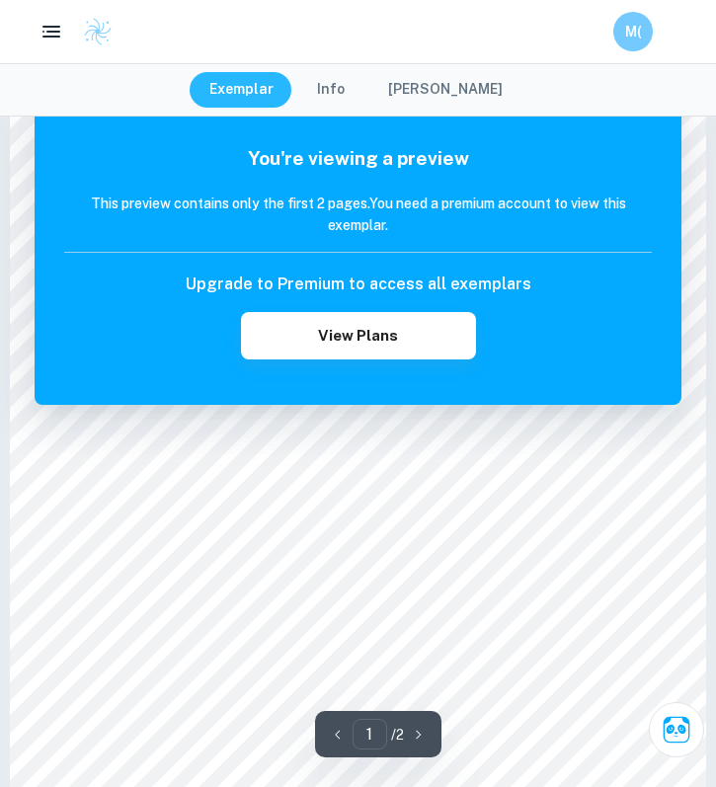
scroll to position [1465, 0]
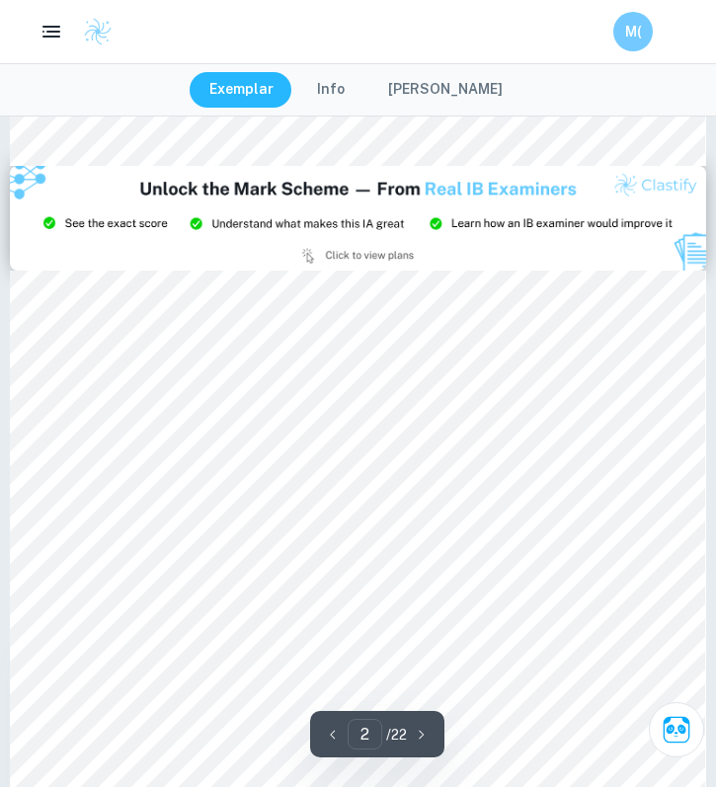
type input "3"
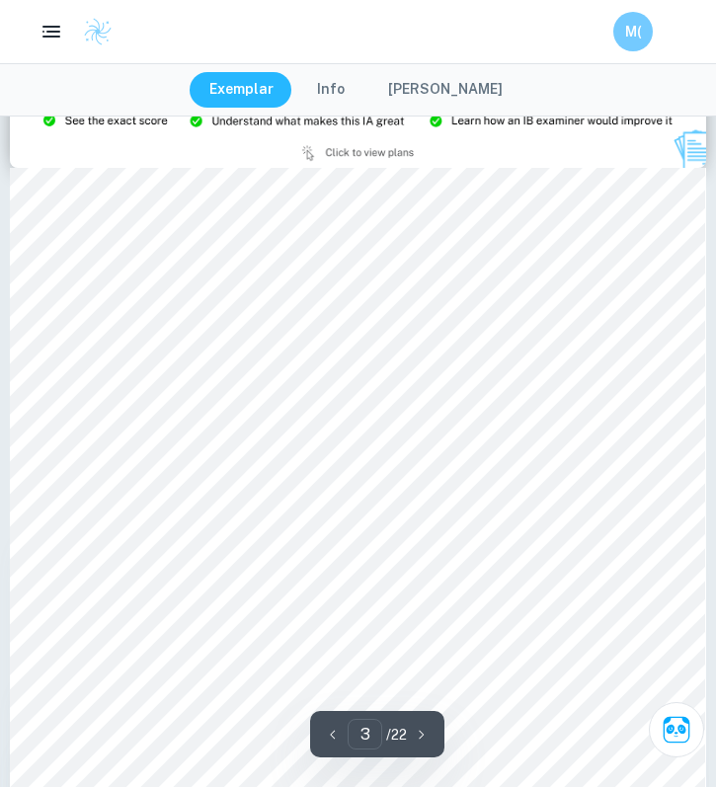
scroll to position [2141, 0]
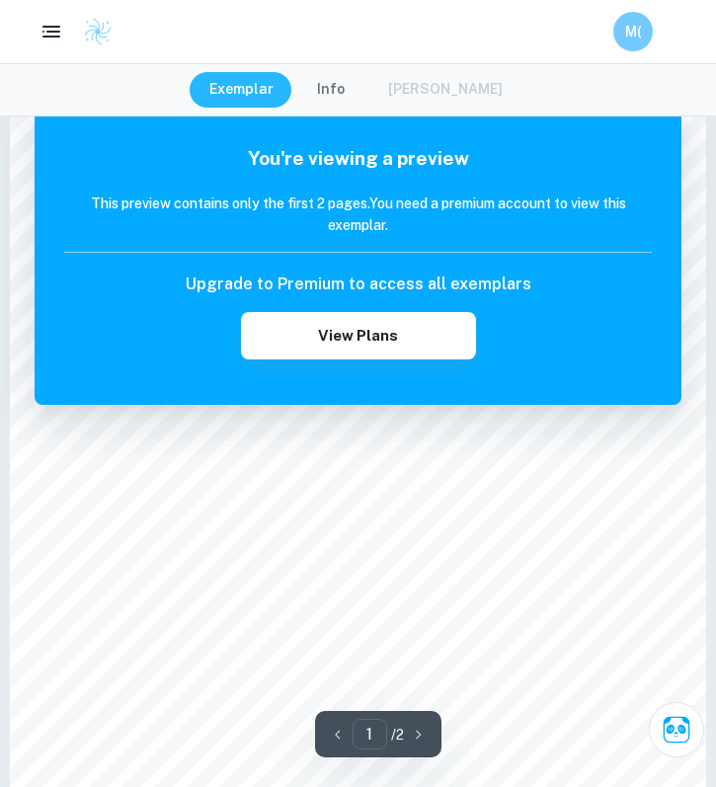
click at [342, 81] on button "Info" at bounding box center [330, 90] width 67 height 36
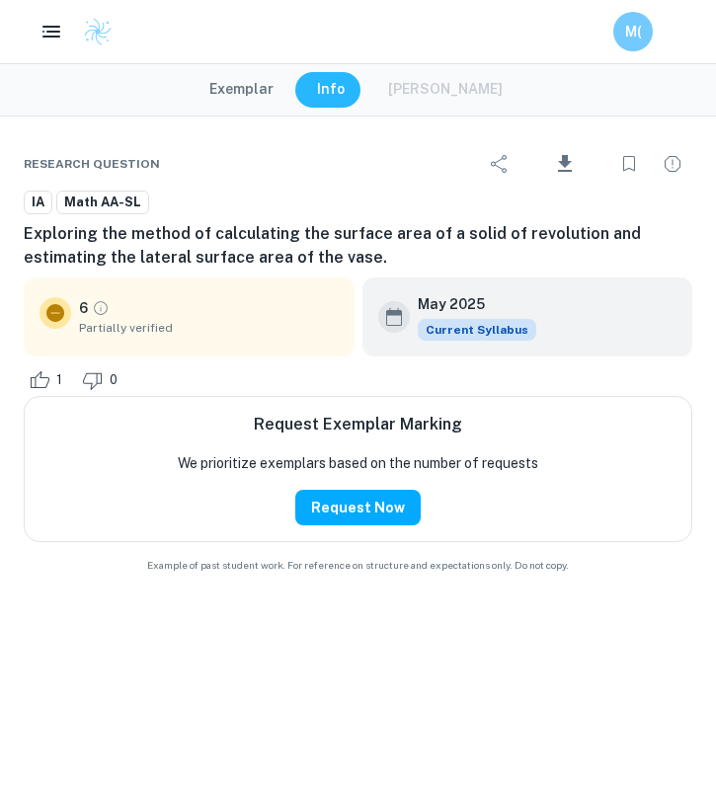
click at [276, 228] on h6 "Exploring the method of calculating the surface area of a solid of revolution a…" at bounding box center [358, 245] width 669 height 47
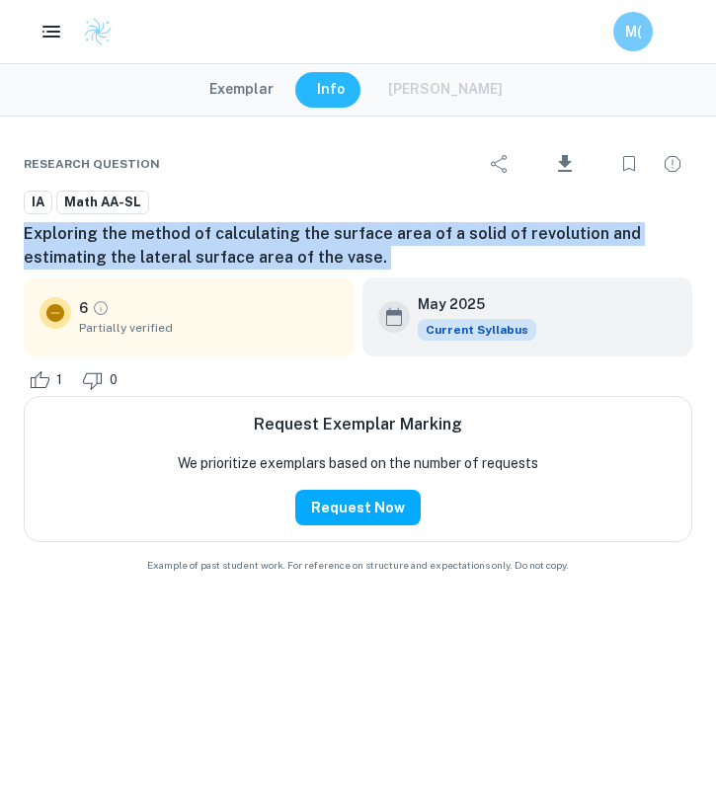
click at [276, 228] on h6 "Exploring the method of calculating the surface area of a solid of revolution a…" at bounding box center [358, 245] width 669 height 47
click at [291, 228] on h6 "Exploring the method of calculating the surface area of a solid of revolution a…" at bounding box center [358, 245] width 669 height 47
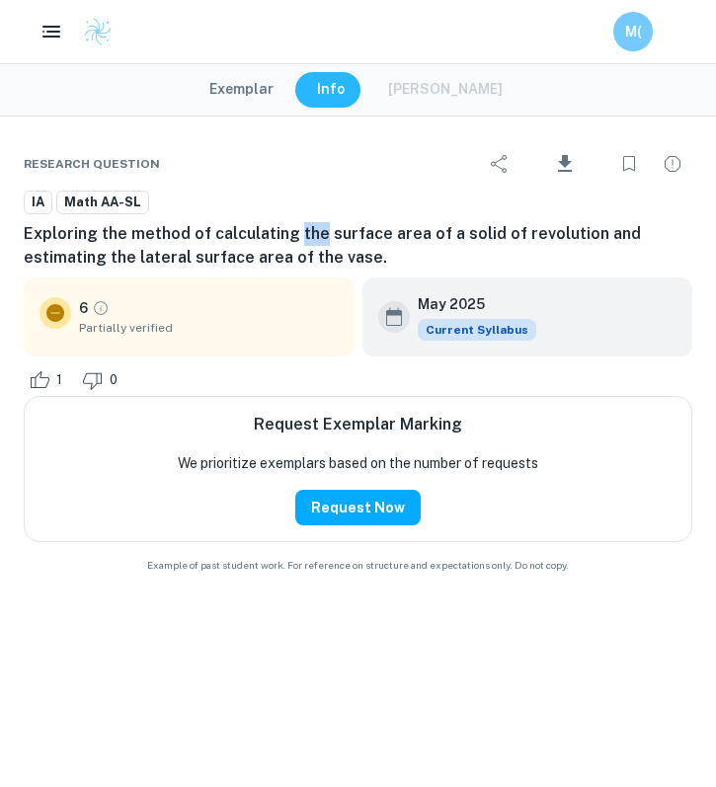
click at [291, 228] on h6 "Exploring the method of calculating the surface area of a solid of revolution a…" at bounding box center [358, 245] width 669 height 47
click at [284, 228] on h6 "Exploring the method of calculating the surface area of a solid of revolution a…" at bounding box center [358, 245] width 669 height 47
click at [287, 228] on h6 "Exploring the method of calculating the surface area of a solid of revolution a…" at bounding box center [358, 245] width 669 height 47
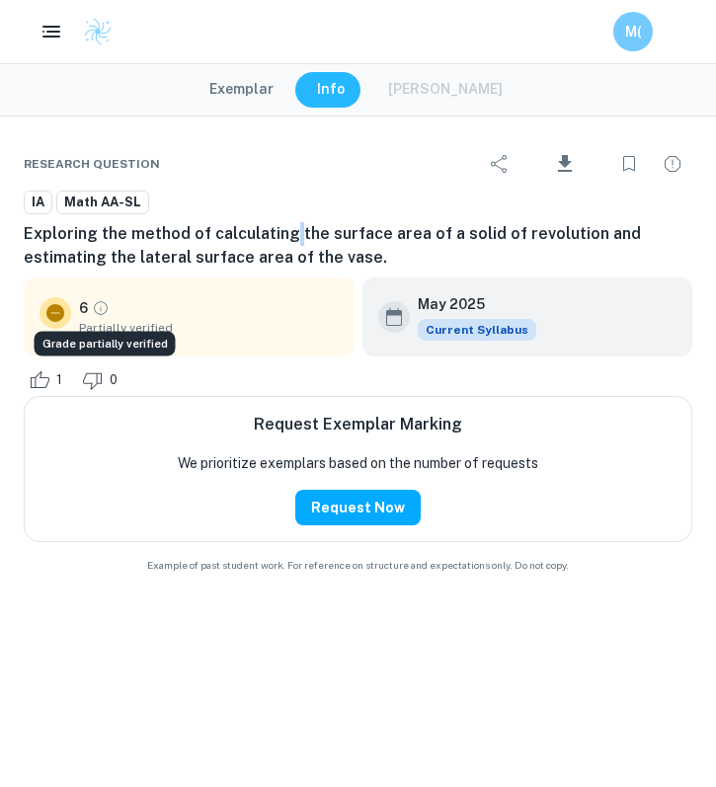
click at [94, 309] on icon "Grade partially verified" at bounding box center [101, 308] width 18 height 18
click at [285, 236] on h6 "Exploring the method of calculating the surface area of a solid of revolution a…" at bounding box center [358, 245] width 669 height 47
click at [287, 230] on h6 "Exploring the method of calculating the surface area of a solid of revolution a…" at bounding box center [358, 245] width 669 height 47
click at [289, 235] on h6 "Exploring the method of calculating the surface area of a solid of revolution a…" at bounding box center [358, 245] width 669 height 47
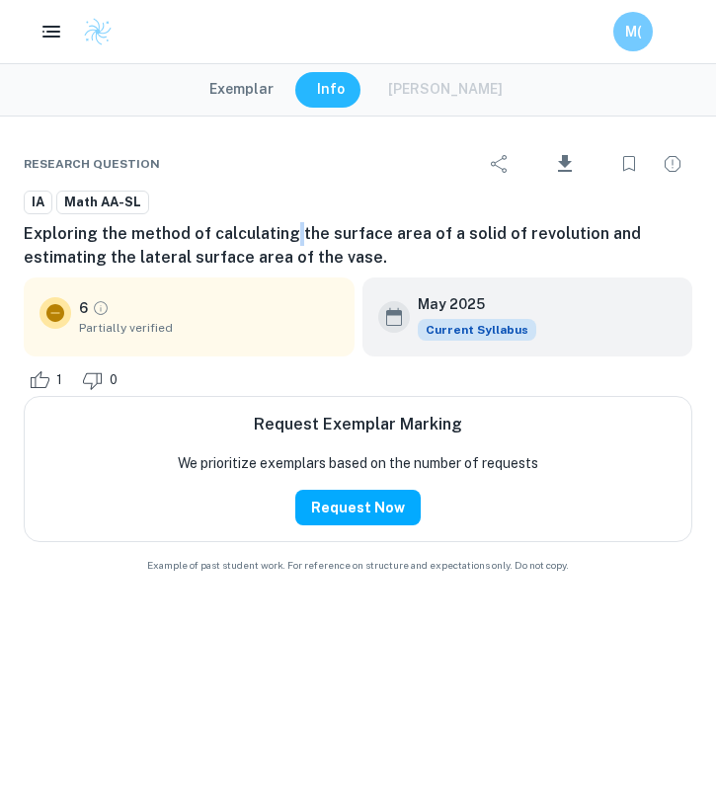
click at [289, 235] on h6 "Exploring the method of calculating the surface area of a solid of revolution a…" at bounding box center [358, 245] width 669 height 47
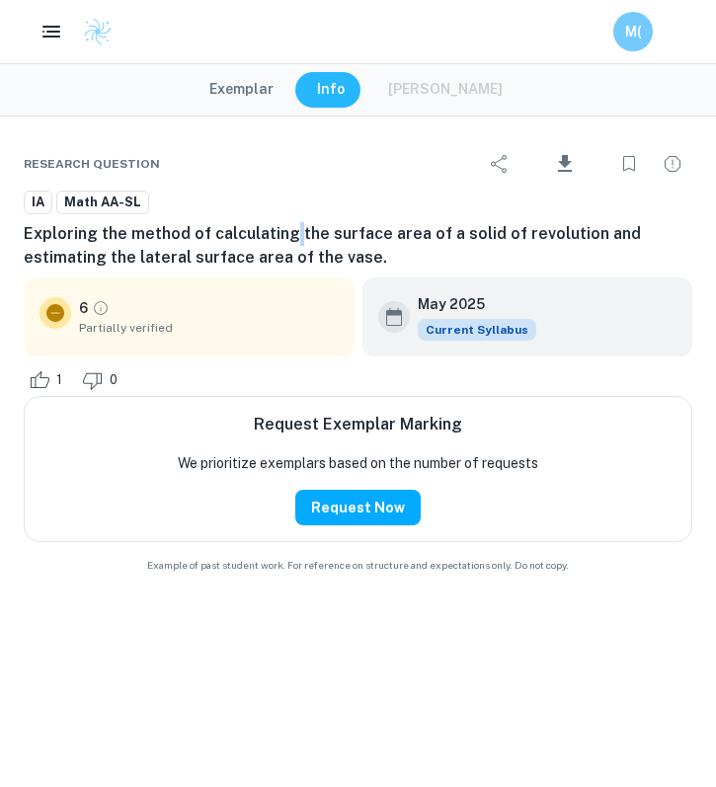
click at [288, 234] on h6 "Exploring the method of calculating the surface area of a solid of revolution a…" at bounding box center [358, 245] width 669 height 47
click at [287, 234] on h6 "Exploring the method of calculating the surface area of a solid of revolution a…" at bounding box center [358, 245] width 669 height 47
click at [483, 207] on div "IA Math AA-SL" at bounding box center [358, 202] width 669 height 25
drag, startPoint x: 446, startPoint y: 227, endPoint x: 584, endPoint y: 224, distance: 137.3
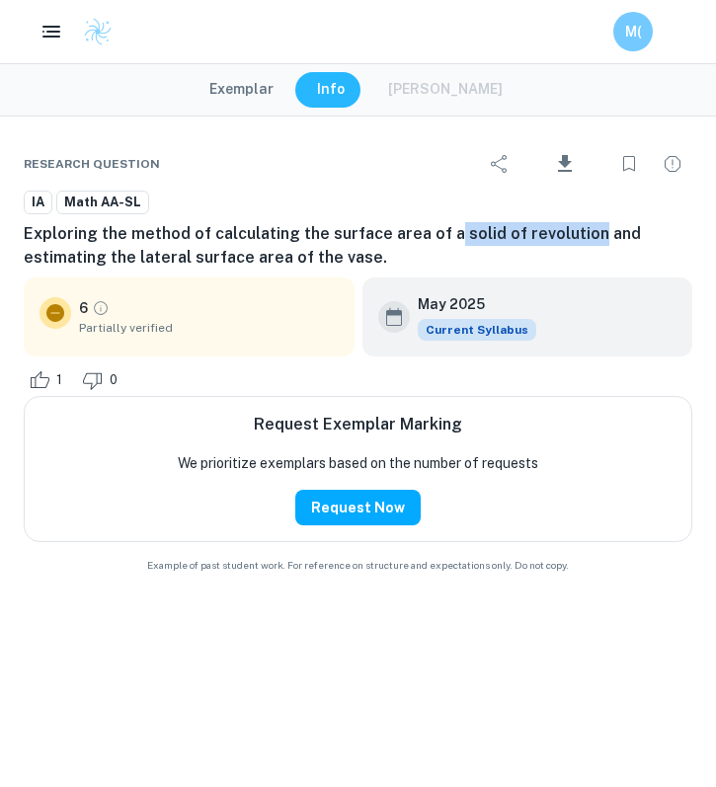
click at [584, 224] on h6 "Exploring the method of calculating the surface area of a solid of revolution a…" at bounding box center [358, 245] width 669 height 47
copy h6 "solid of revolution"
click at [343, 246] on h6 "Exploring the method of calculating the surface area of a solid of revolution a…" at bounding box center [358, 245] width 669 height 47
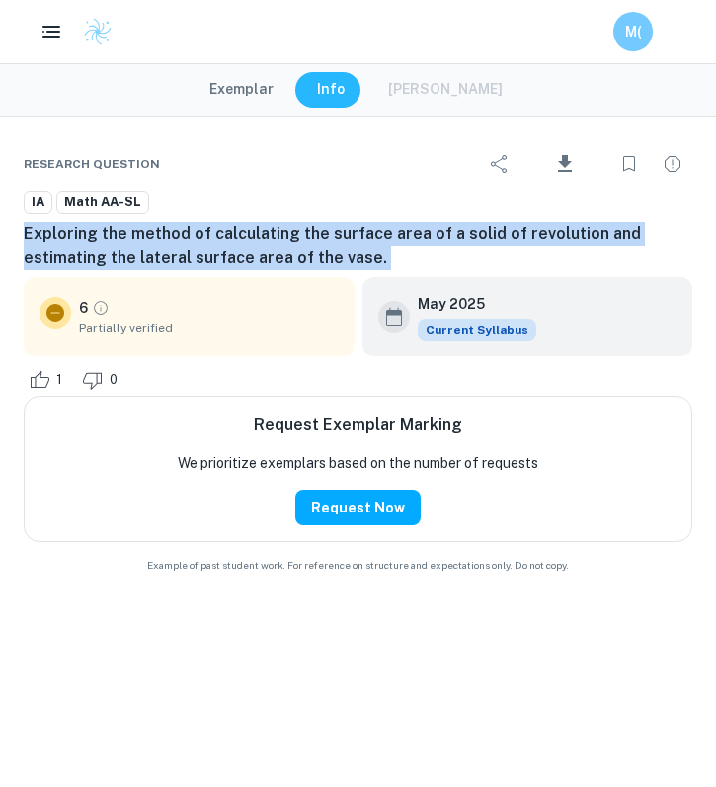
click at [343, 246] on h6 "Exploring the method of calculating the surface area of a solid of revolution a…" at bounding box center [358, 245] width 669 height 47
click at [375, 246] on h6 "Exploring the method of calculating the surface area of a solid of revolution a…" at bounding box center [358, 245] width 669 height 47
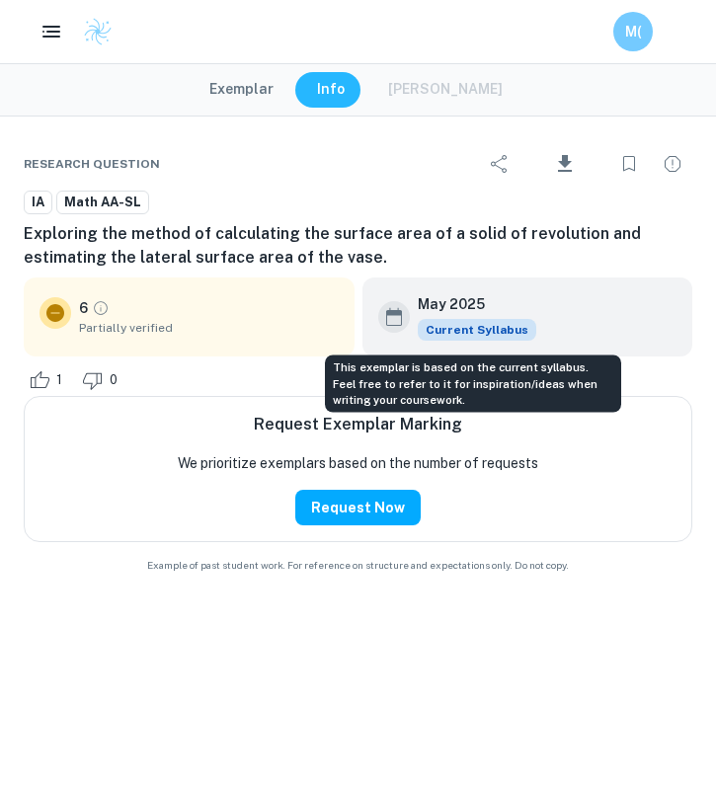
click at [460, 336] on span "Current Syllabus" at bounding box center [477, 330] width 119 height 22
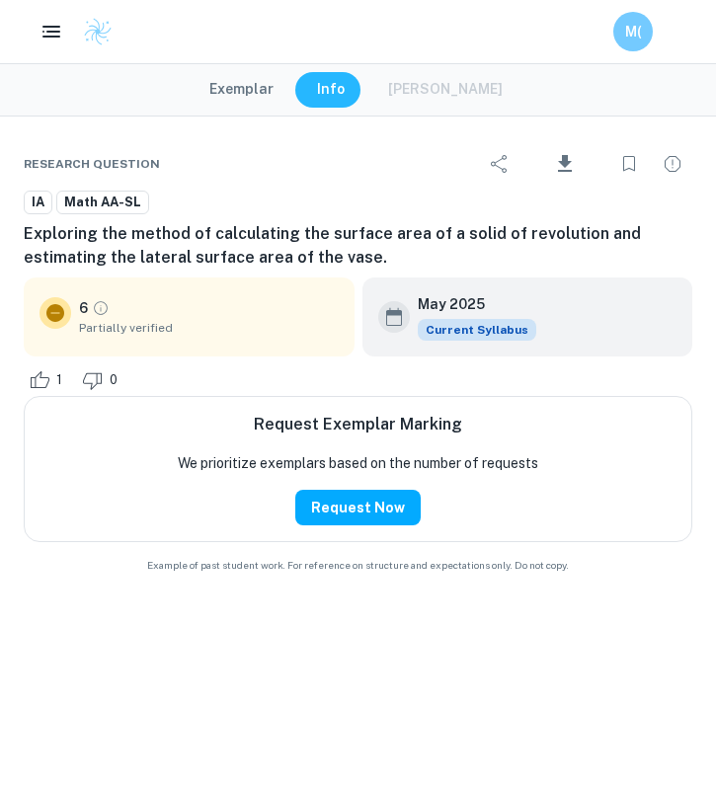
click at [256, 76] on button "Exemplar" at bounding box center [242, 90] width 104 height 36
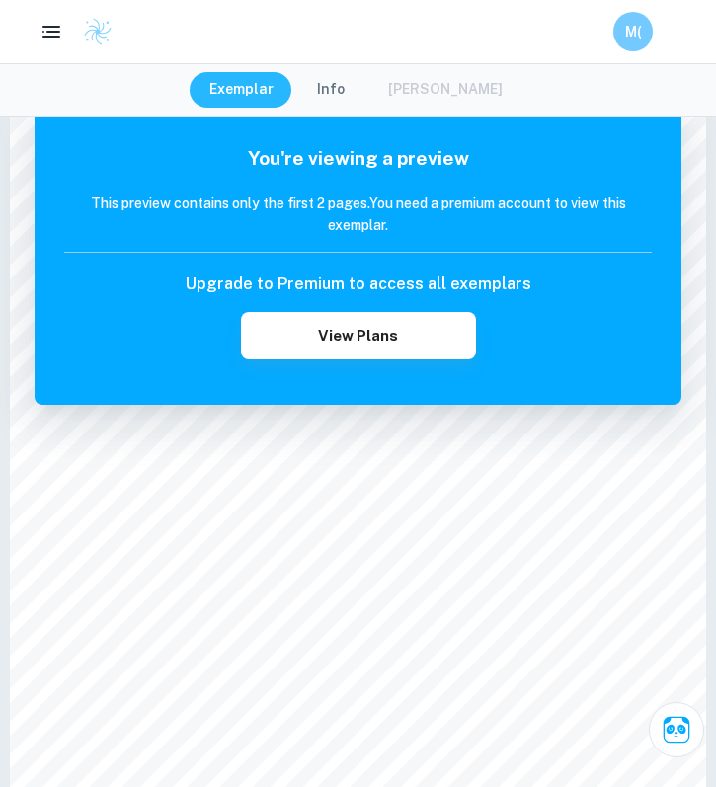
click at [400, 82] on div "Exemplar Info Mark Scheme" at bounding box center [358, 90] width 337 height 36
click at [454, 82] on div "Exemplar Info Mark Scheme" at bounding box center [358, 90] width 337 height 36
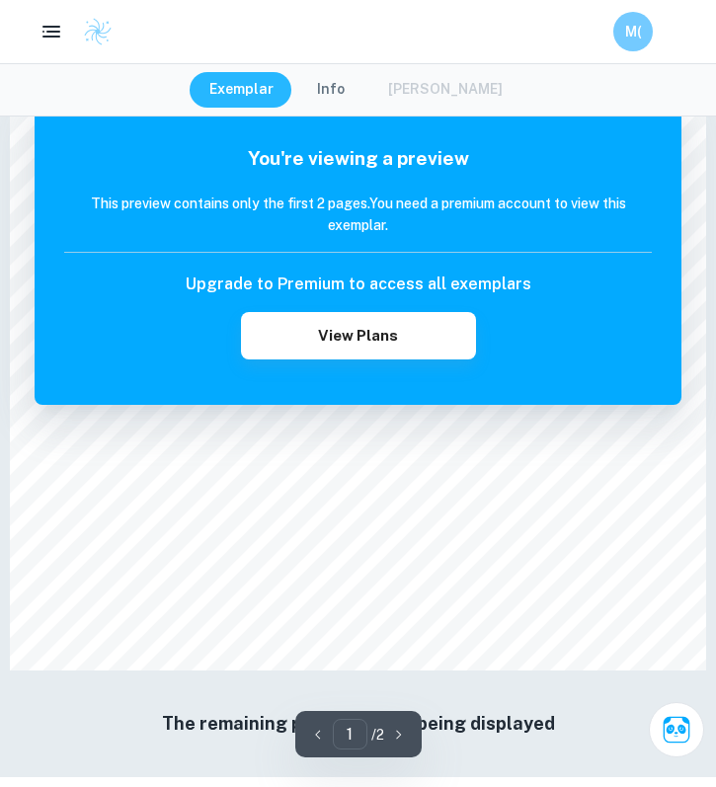
scroll to position [1646, 0]
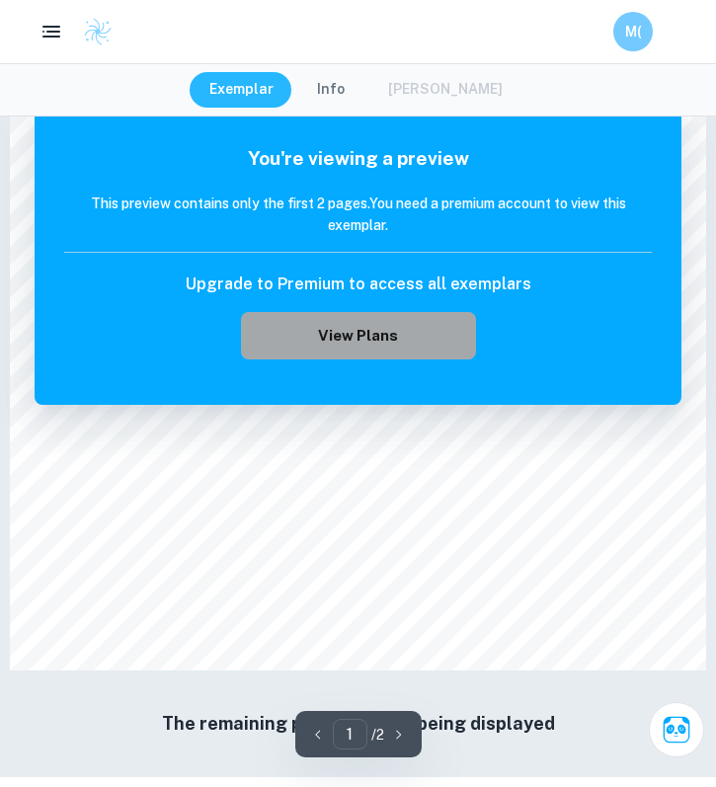
click at [356, 317] on button "View Plans" at bounding box center [358, 335] width 235 height 47
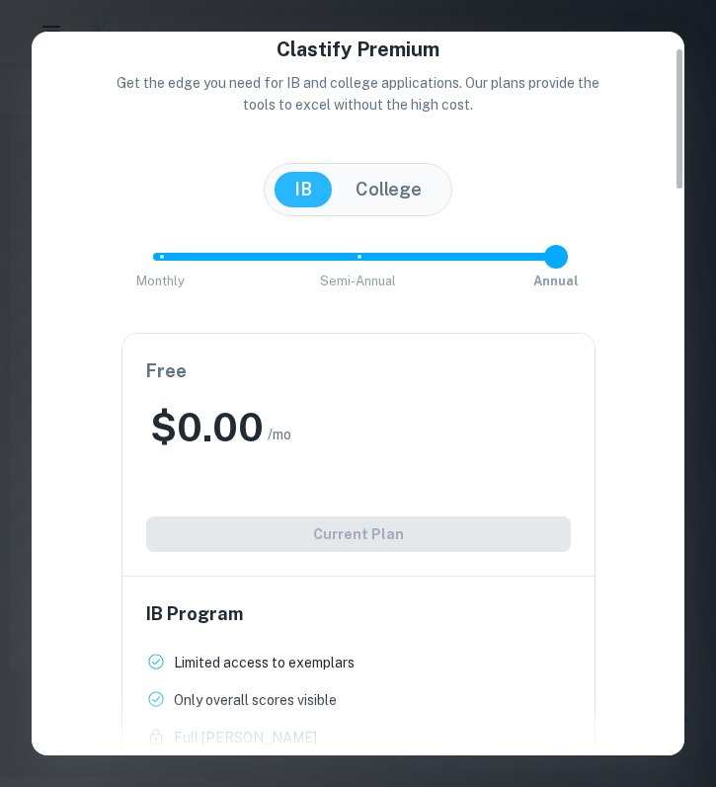
scroll to position [93, 0]
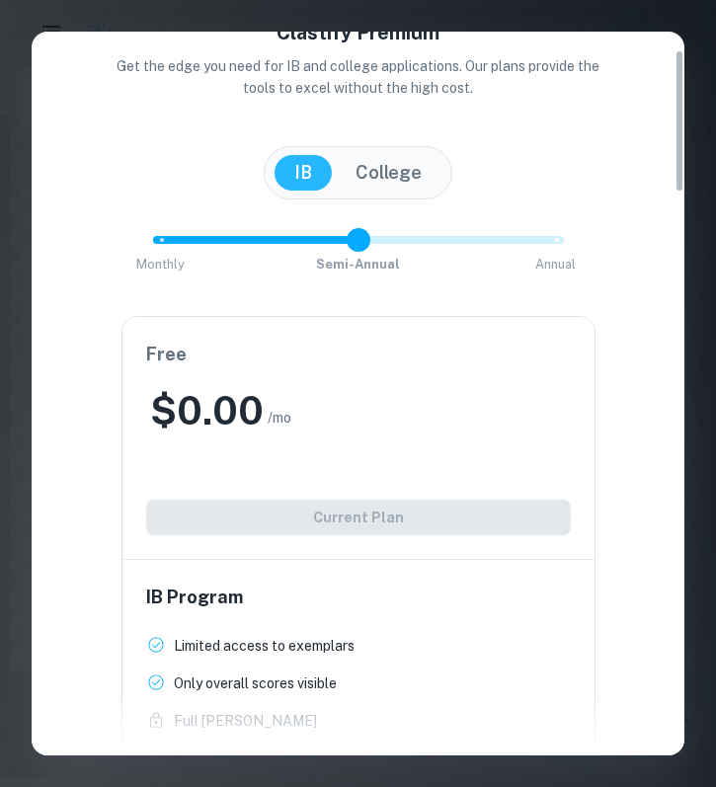
click at [331, 255] on span "Semi-Annual" at bounding box center [358, 265] width 84 height 20
type input "2"
drag, startPoint x: 360, startPoint y: 241, endPoint x: 620, endPoint y: 257, distance: 261.2
click at [620, 257] on div "Monthly Semi-Annual Annual Save 40%" at bounding box center [357, 249] width 605 height 53
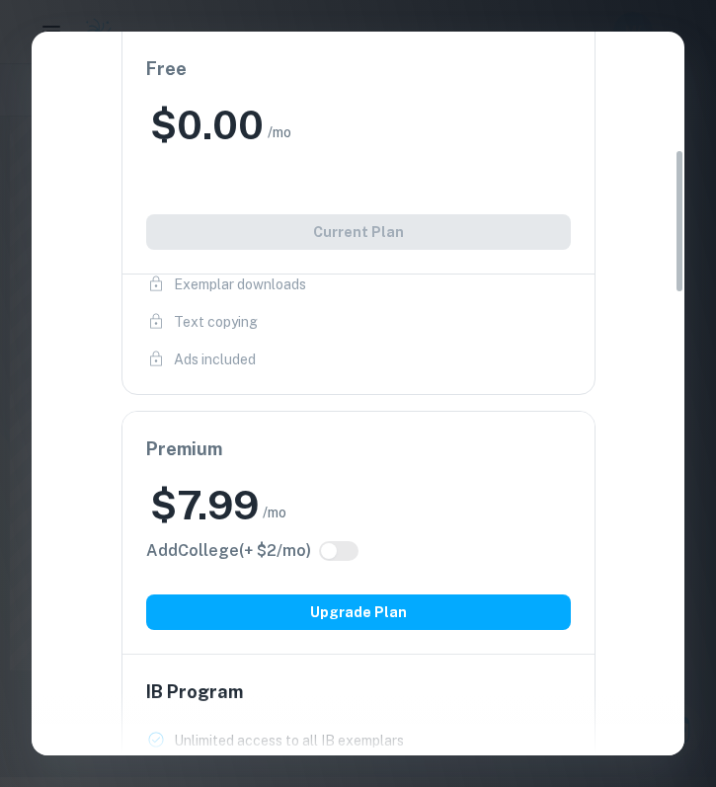
scroll to position [629, 0]
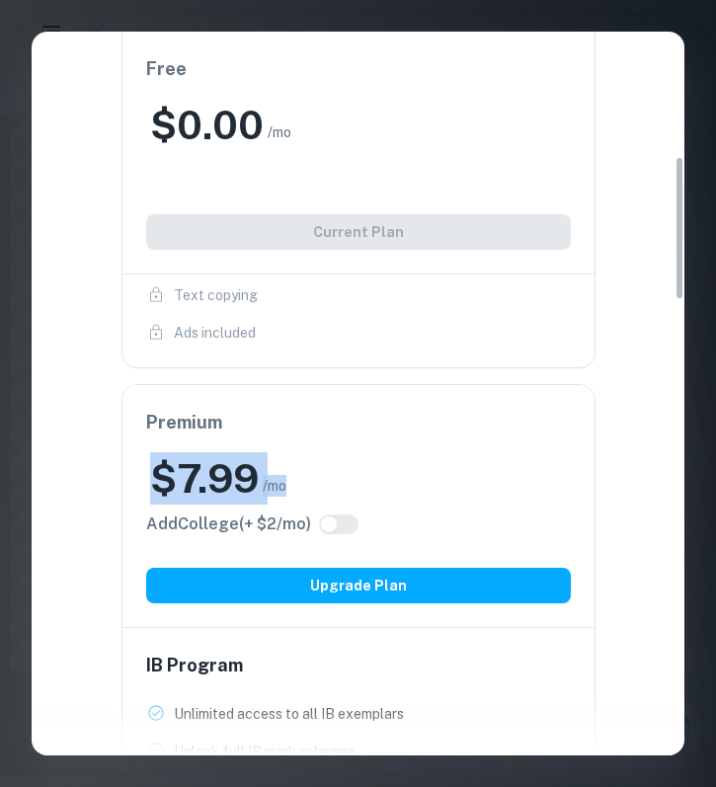
drag, startPoint x: 148, startPoint y: 478, endPoint x: 285, endPoint y: 478, distance: 137.3
click at [285, 478] on div "$ 7.99 /mo" at bounding box center [358, 478] width 425 height 52
click at [286, 486] on span "/mo" at bounding box center [275, 486] width 24 height 22
drag, startPoint x: 286, startPoint y: 486, endPoint x: 135, endPoint y: 486, distance: 151.1
click at [135, 486] on div "Premium $ 7.99 /mo Add College (+ $ 2 /mo) Upgrade Plan" at bounding box center [358, 506] width 472 height 242
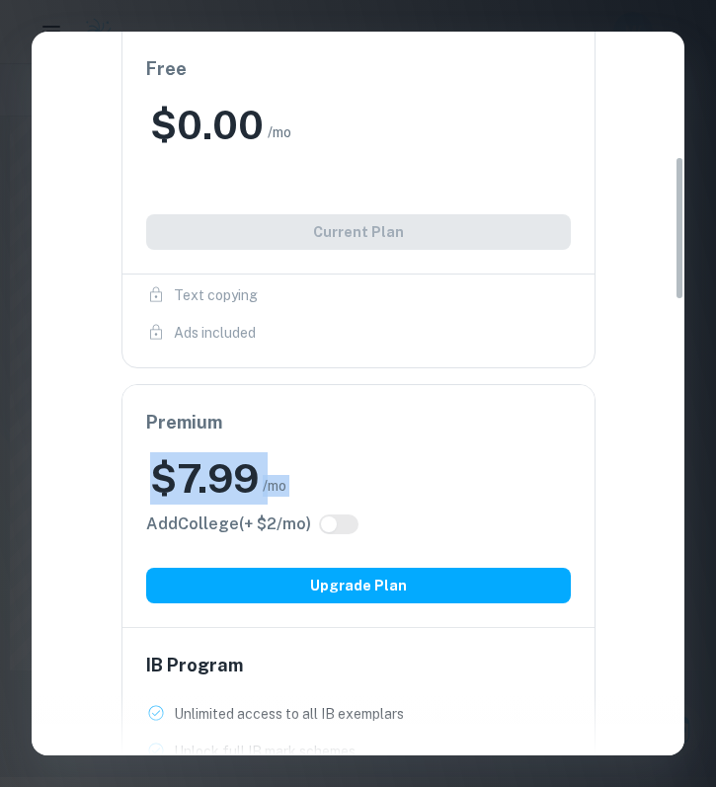
click at [328, 518] on input "checkbox" at bounding box center [328, 525] width 47 height 16
checkbox input "true"
click at [345, 521] on input "checkbox" at bounding box center [348, 525] width 47 height 16
checkbox input "false"
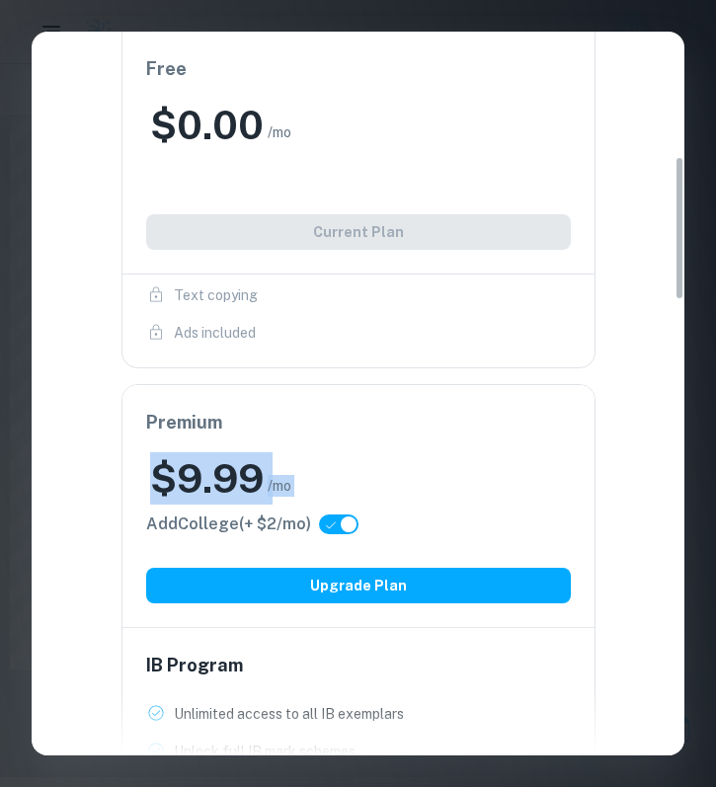
checkbox input "false"
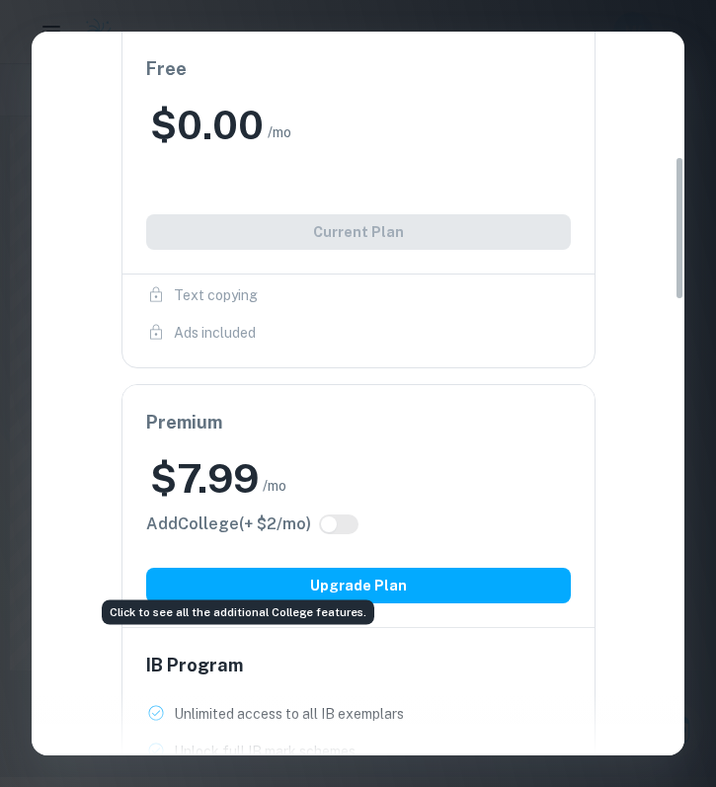
click at [219, 529] on h6 "Add College (+ $ 2 /mo)" at bounding box center [228, 525] width 165 height 24
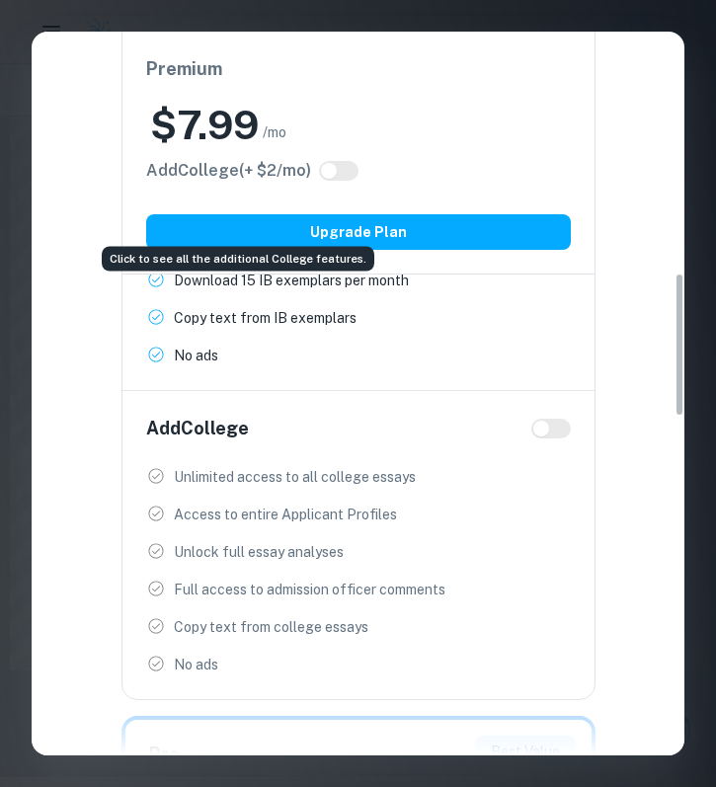
click at [219, 177] on h6 "Add College (+ $ 2 /mo)" at bounding box center [228, 171] width 165 height 24
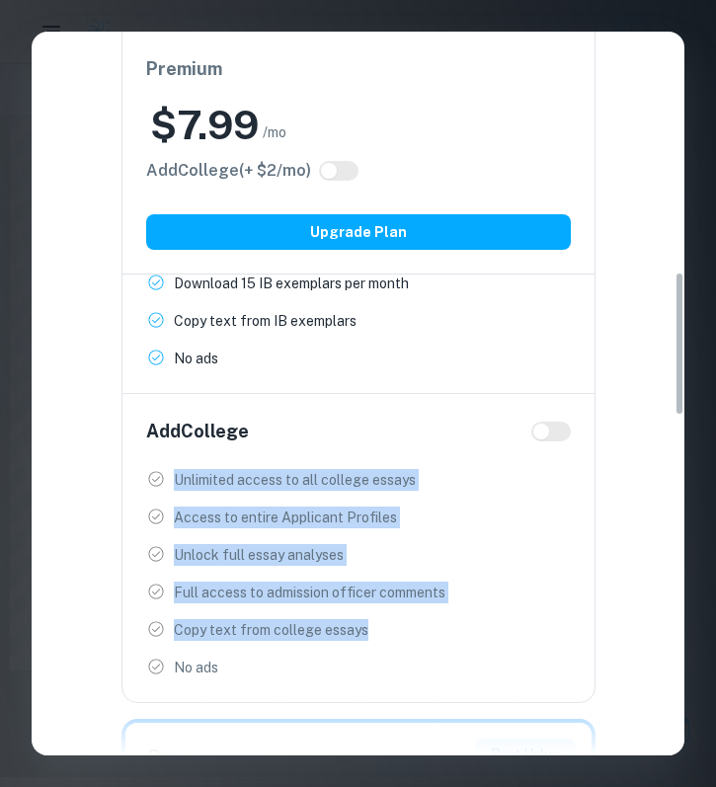
drag, startPoint x: 166, startPoint y: 472, endPoint x: 397, endPoint y: 647, distance: 289.8
click at [397, 647] on ul "Unlimited access to all college essays New! Access to entire Applicant Profiles…" at bounding box center [358, 573] width 425 height 209
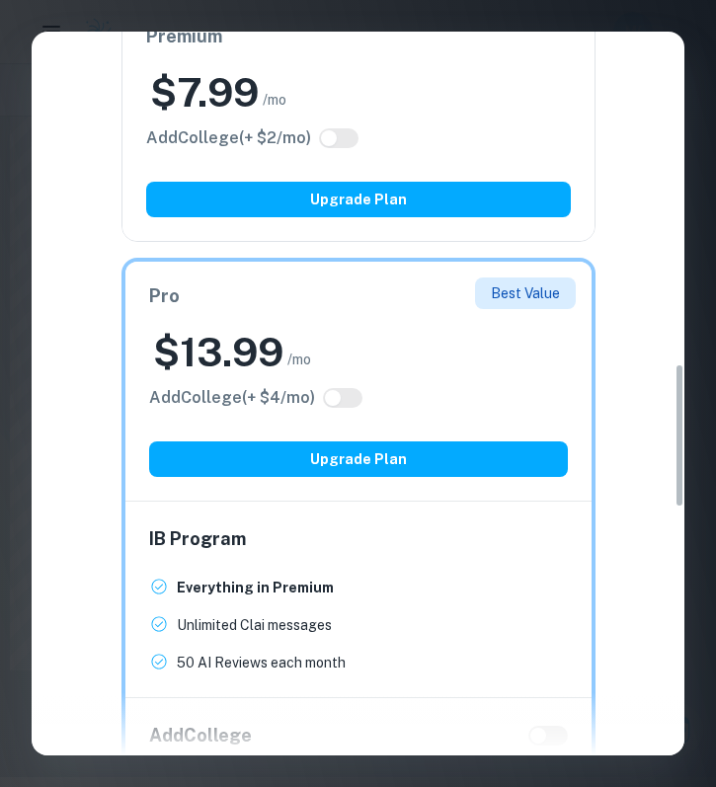
scroll to position [2211, 0]
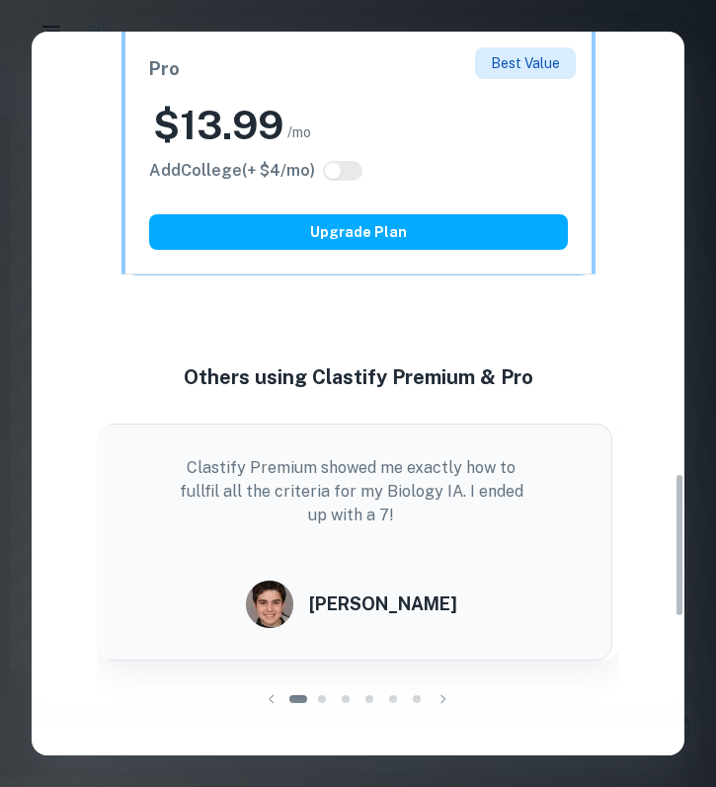
drag, startPoint x: 193, startPoint y: 464, endPoint x: 171, endPoint y: 470, distance: 22.5
click at [171, 470] on p "Clastify Premium showed me exactly how to fullfil all the criteria for my Biolo…" at bounding box center [351, 491] width 362 height 71
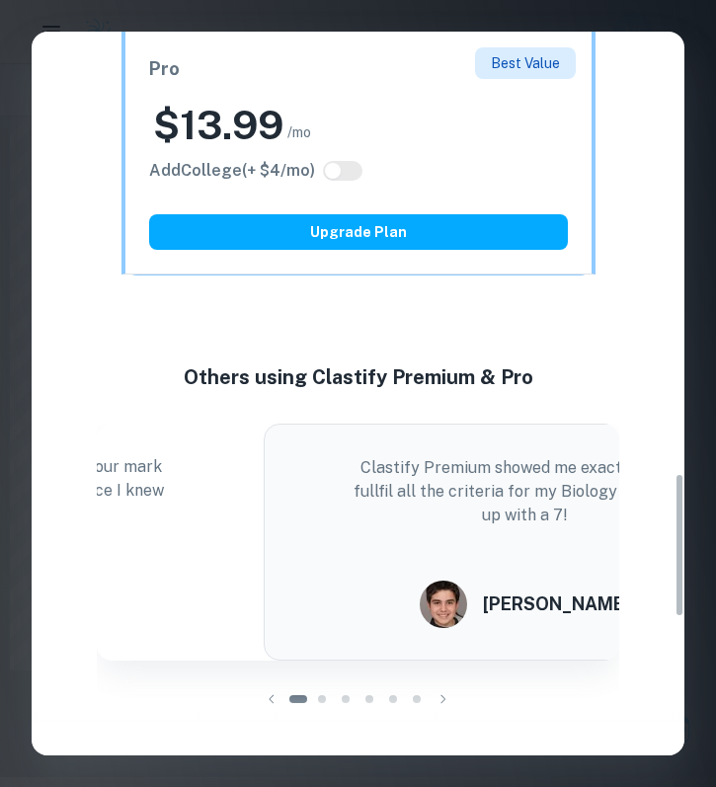
drag, startPoint x: 191, startPoint y: 465, endPoint x: 614, endPoint y: 493, distance: 424.6
click at [613, 493] on p "Clastify Premium showed me exactly how to fullfil all the criteria for my Biolo…" at bounding box center [525, 491] width 362 height 71
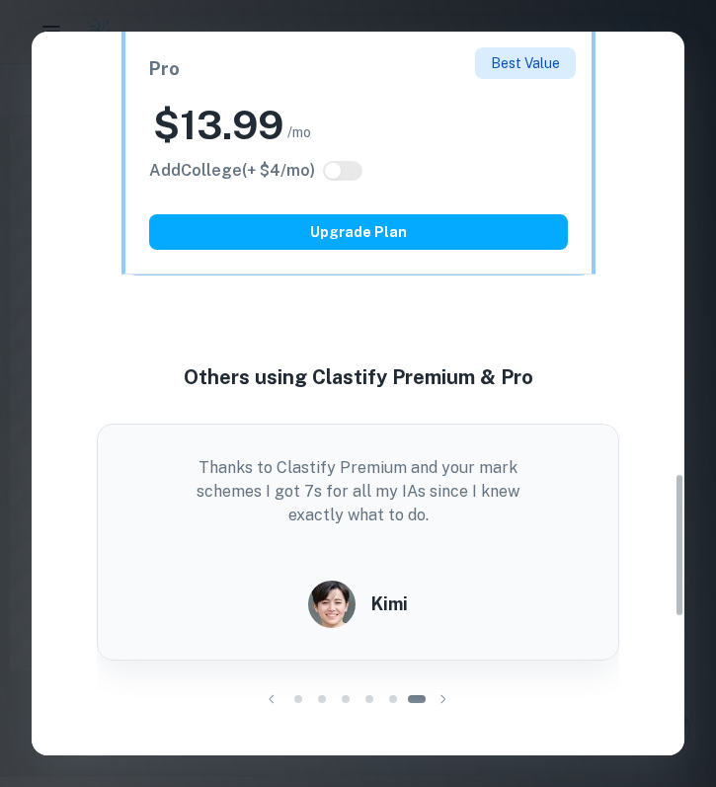
click at [446, 705] on div at bounding box center [358, 723] width 653 height 63
click at [445, 701] on div at bounding box center [358, 723] width 653 height 63
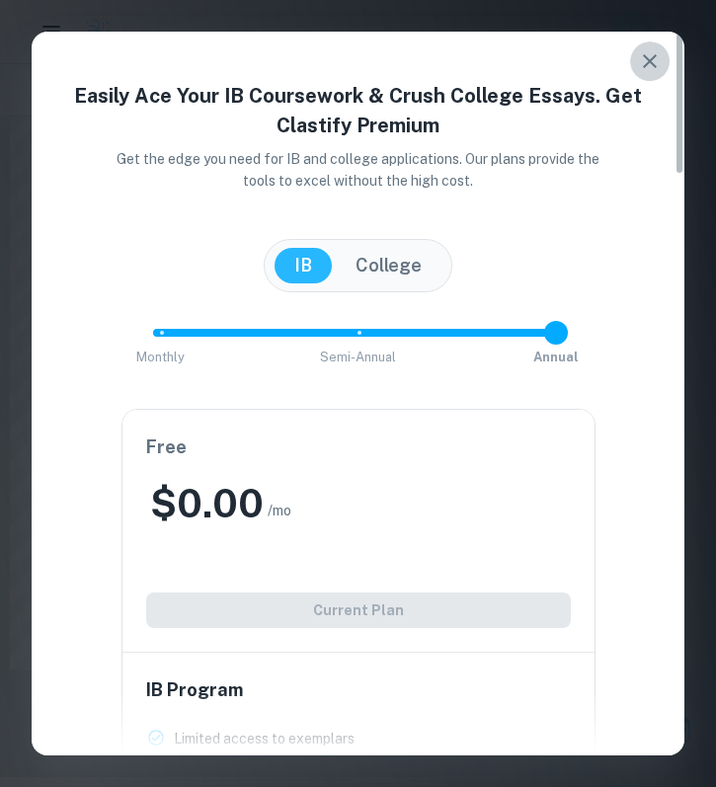
click at [655, 50] on icon "button" at bounding box center [650, 61] width 24 height 24
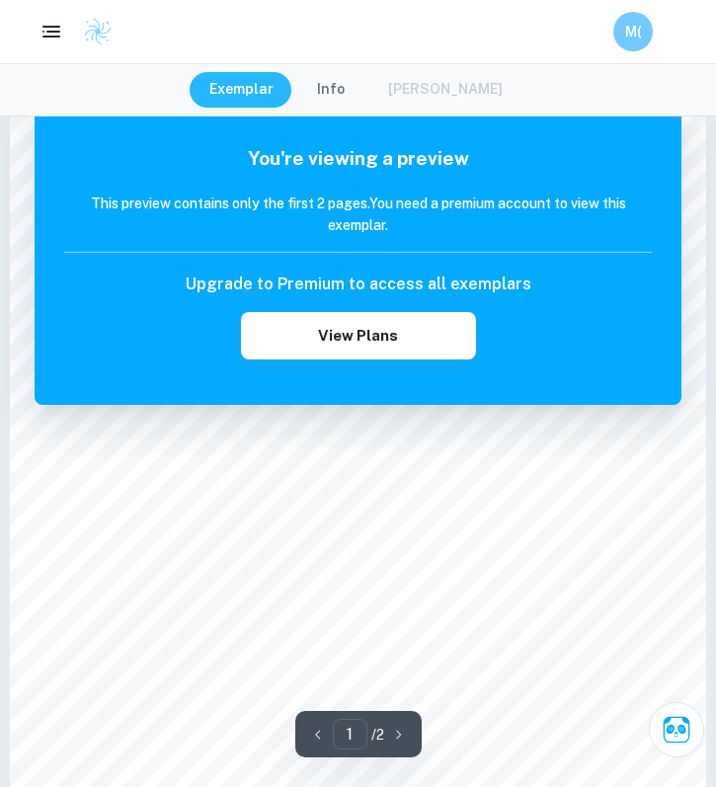
scroll to position [1474, 0]
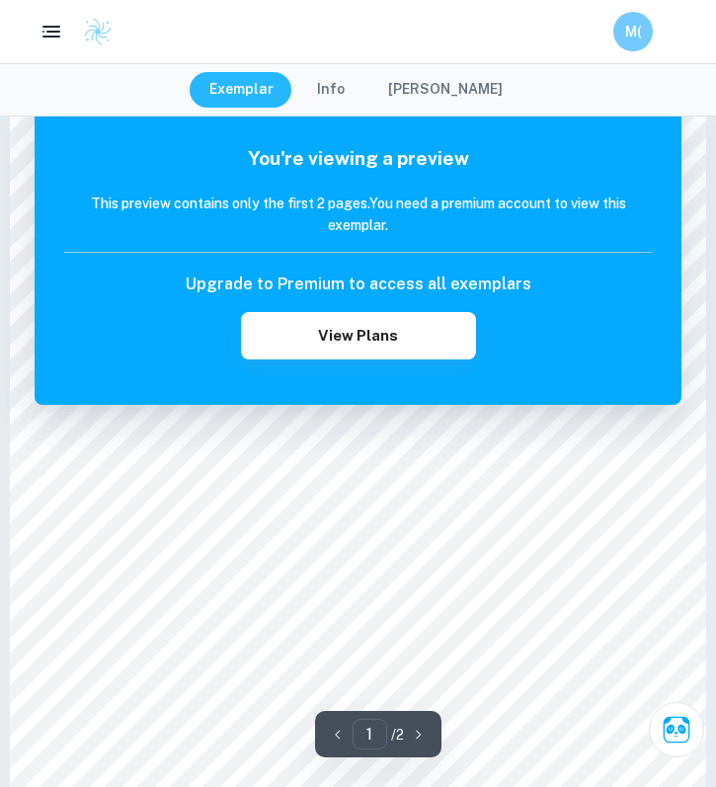
scroll to position [1180, 0]
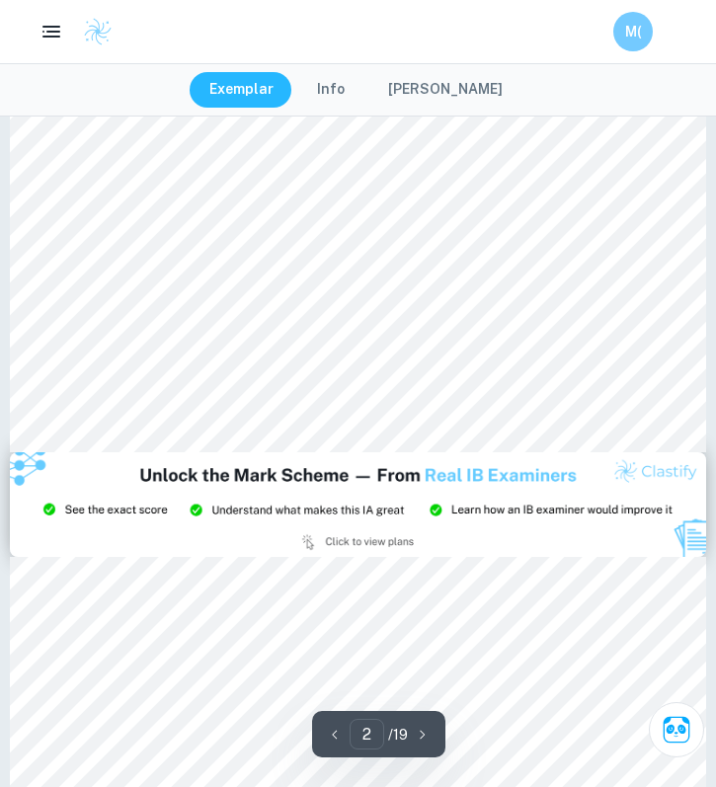
scroll to position [998, 0]
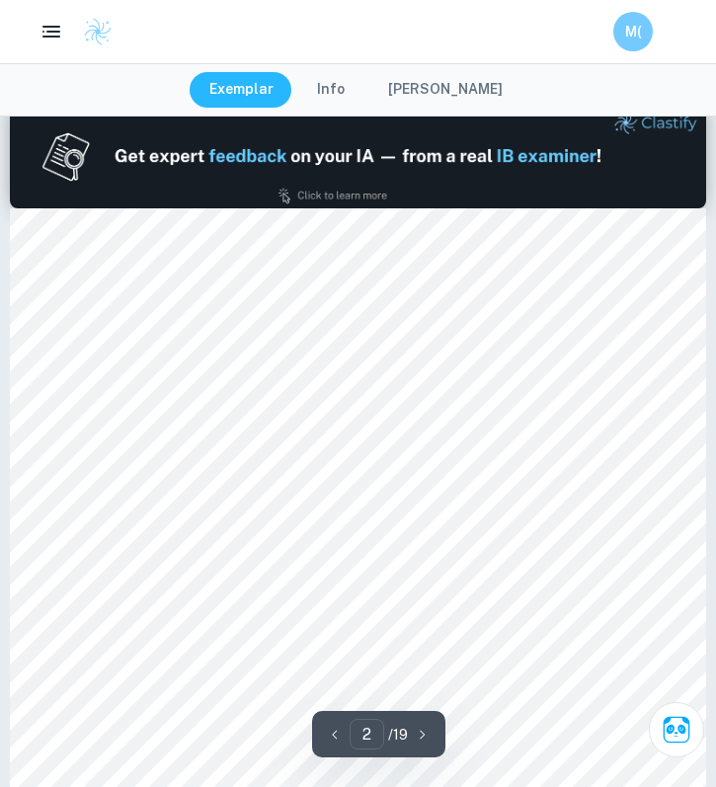
type input "1"
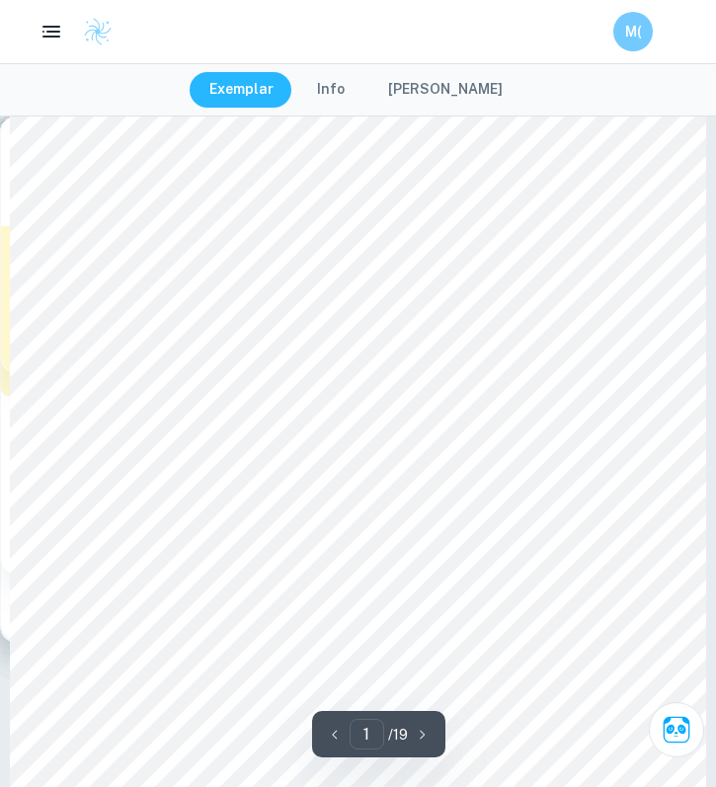
scroll to position [17, 0]
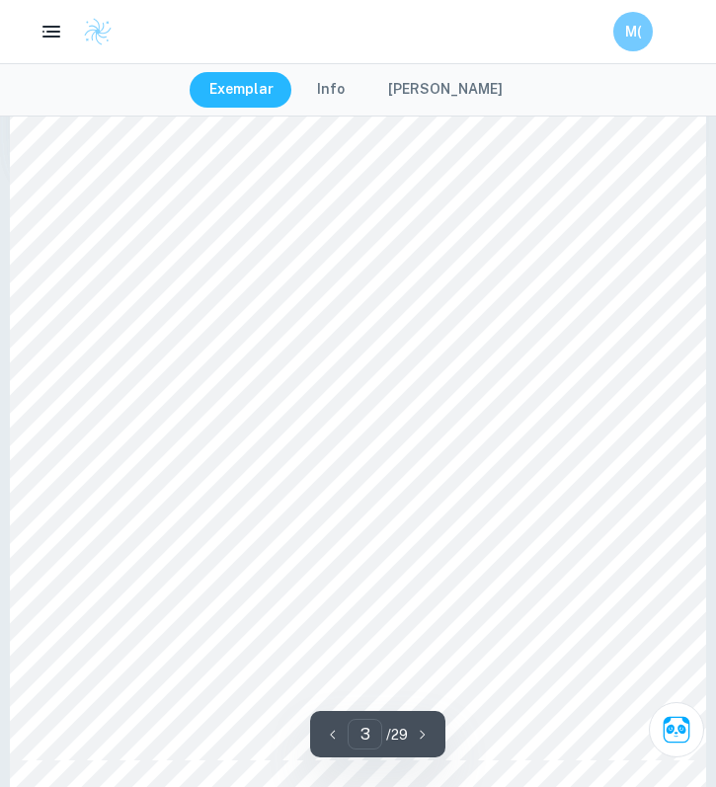
scroll to position [973, 0]
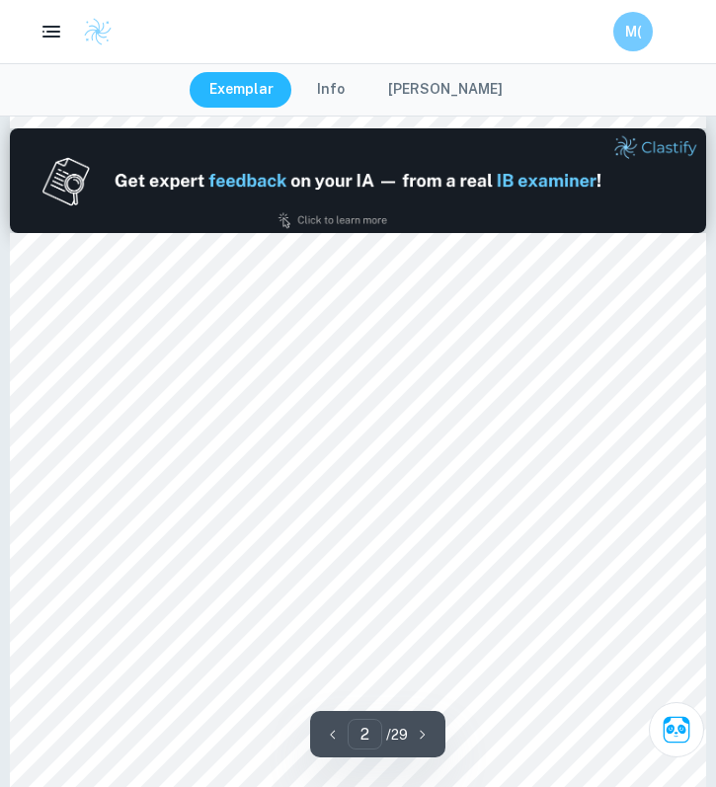
type input "1"
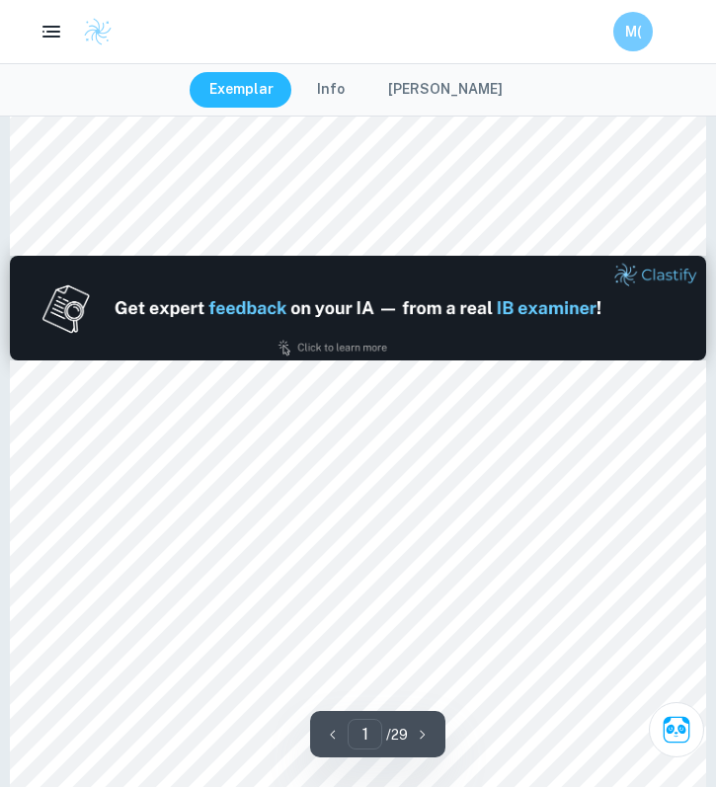
scroll to position [0, 0]
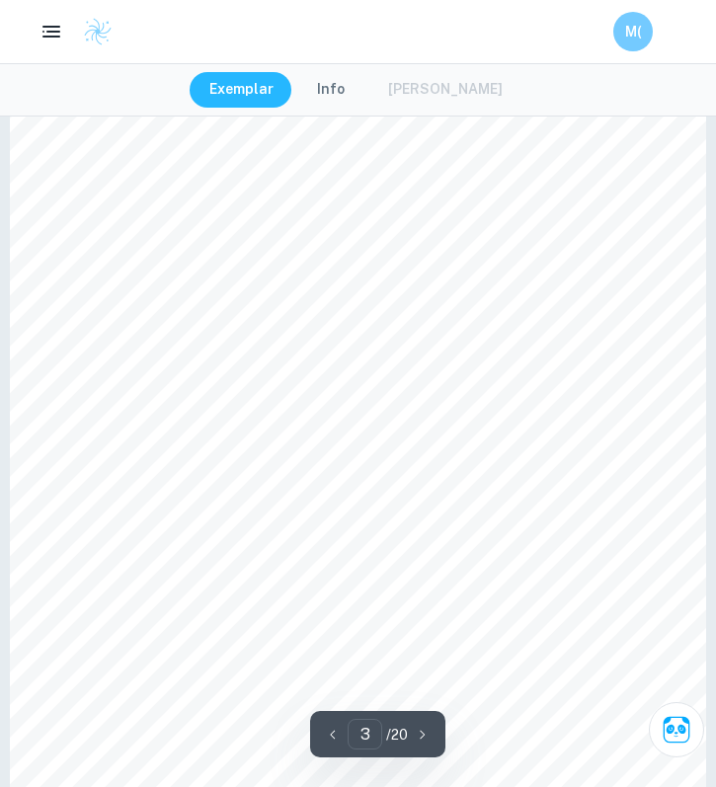
scroll to position [2367, 0]
type input "4"
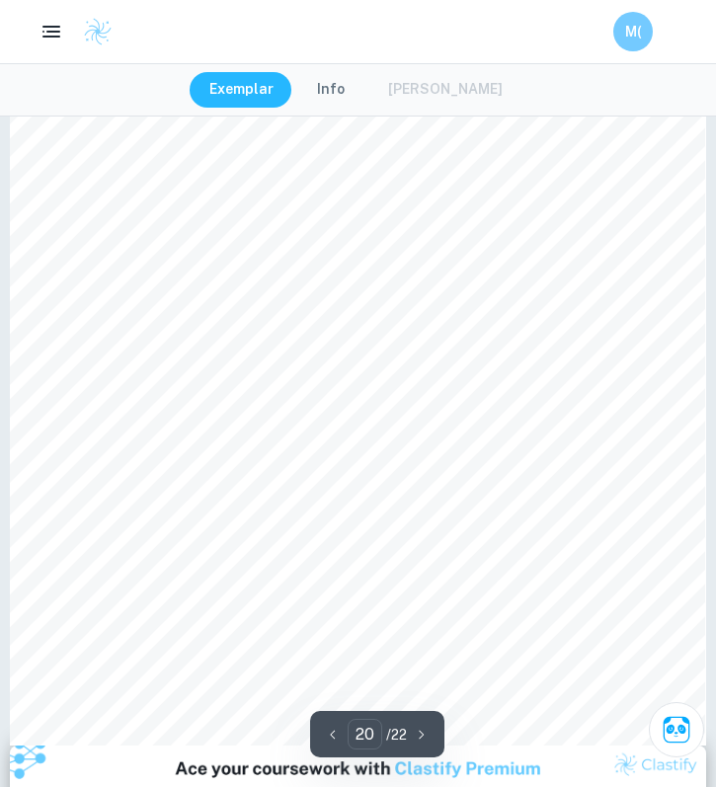
scroll to position [18344, 0]
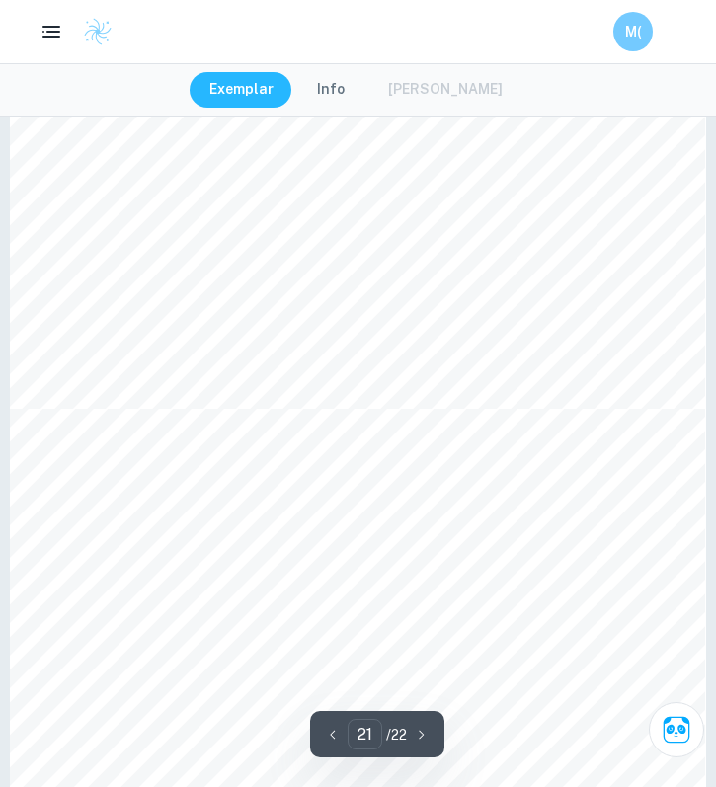
type input "22"
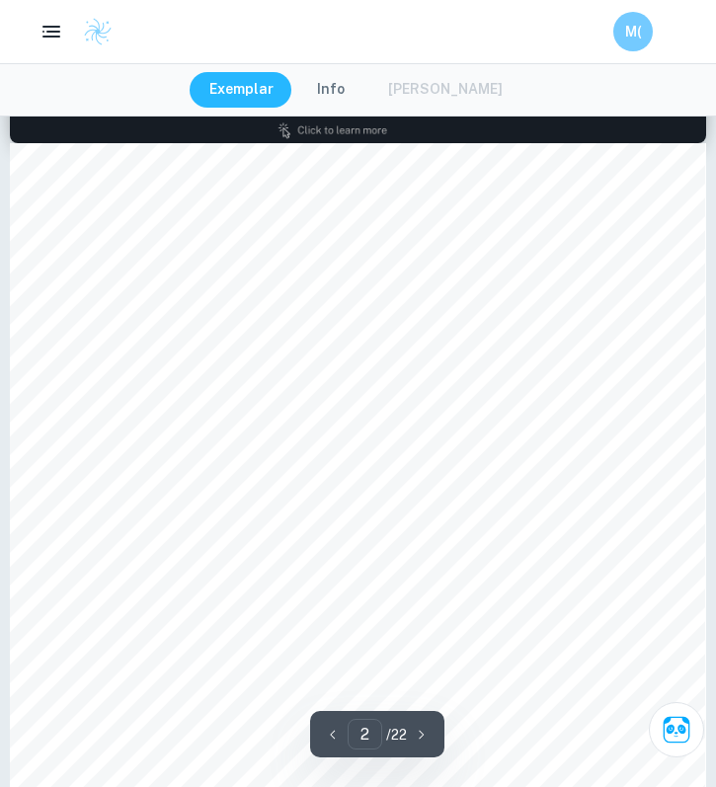
scroll to position [1756, 0]
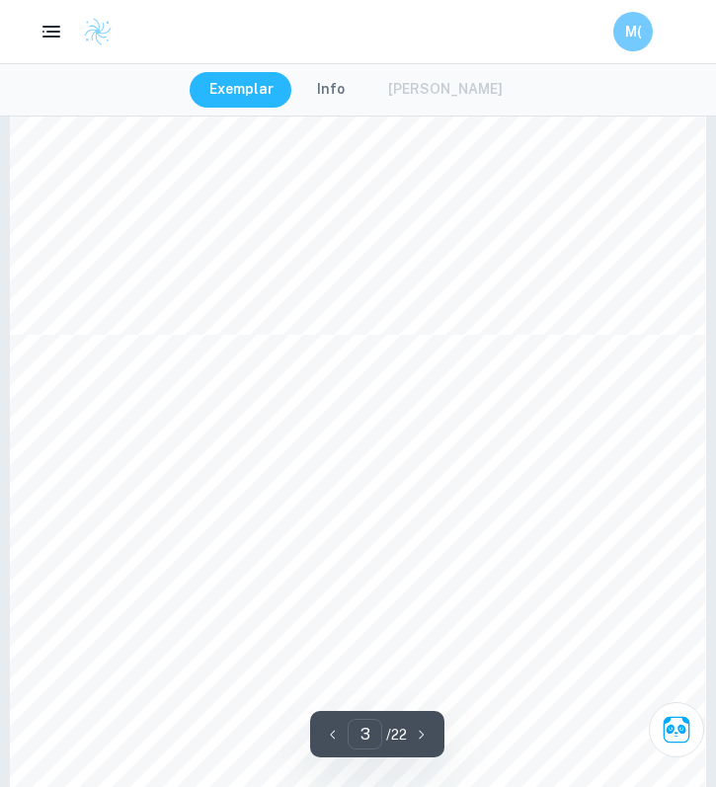
type input "4"
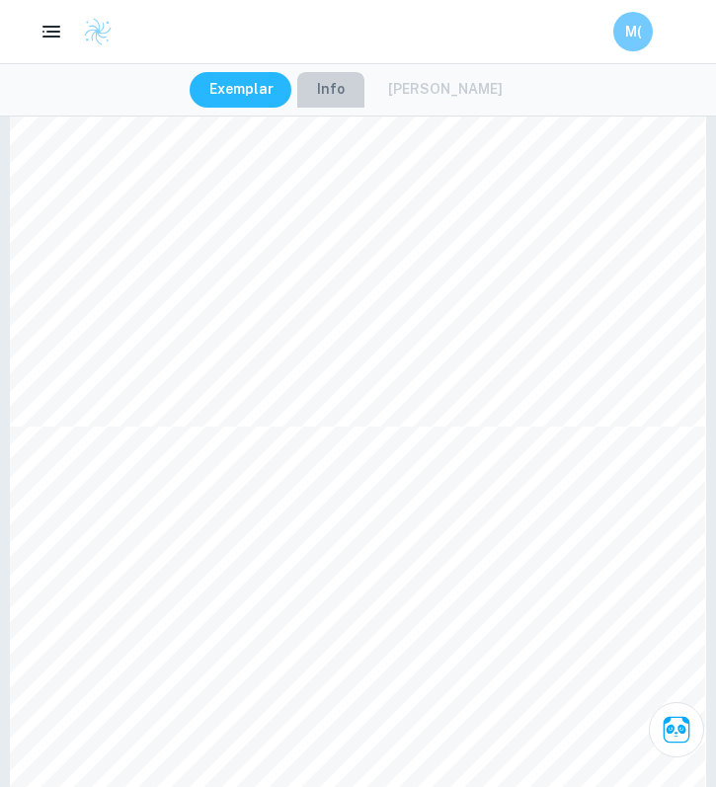
click at [331, 83] on button "Info" at bounding box center [330, 90] width 67 height 36
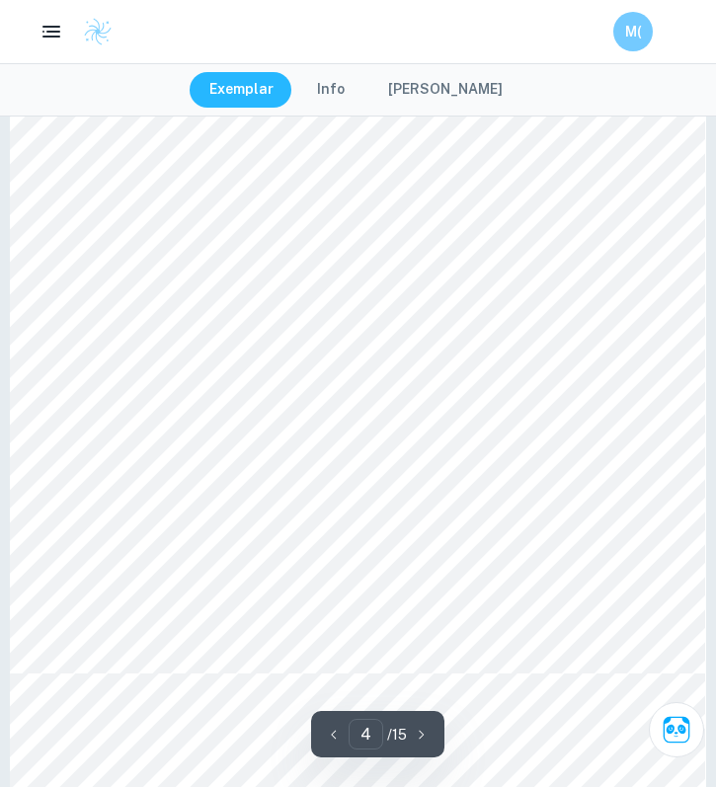
scroll to position [3260, 0]
click at [337, 69] on div "Exemplar Info Mark Scheme" at bounding box center [358, 89] width 716 height 53
click at [337, 80] on button "Info" at bounding box center [330, 90] width 67 height 36
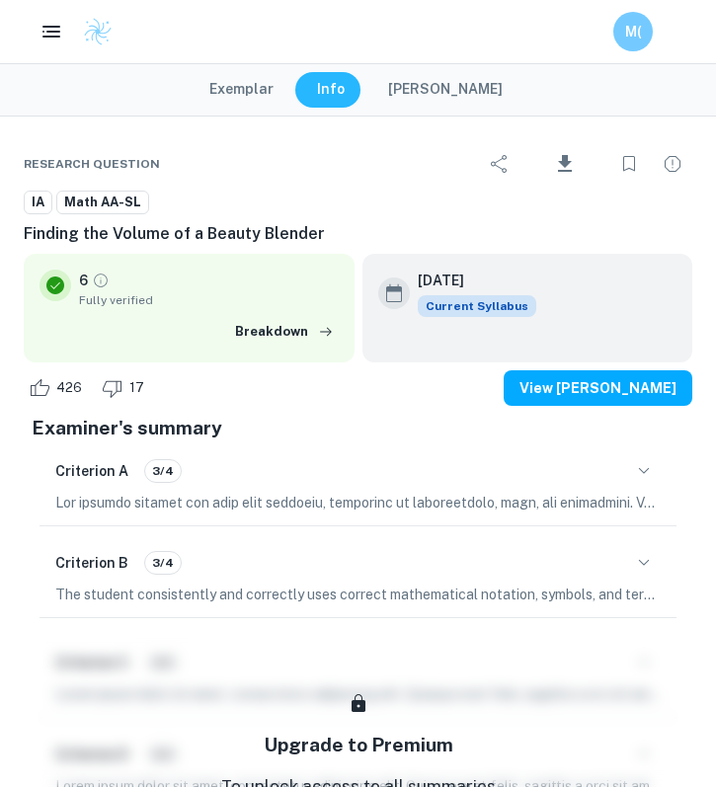
click at [247, 97] on button "Exemplar" at bounding box center [242, 90] width 104 height 36
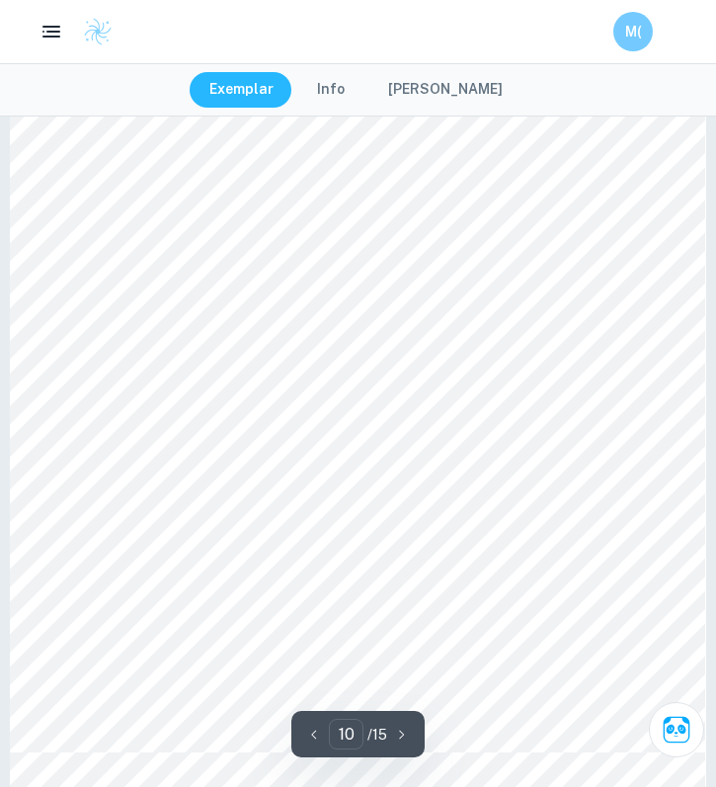
scroll to position [8771, 0]
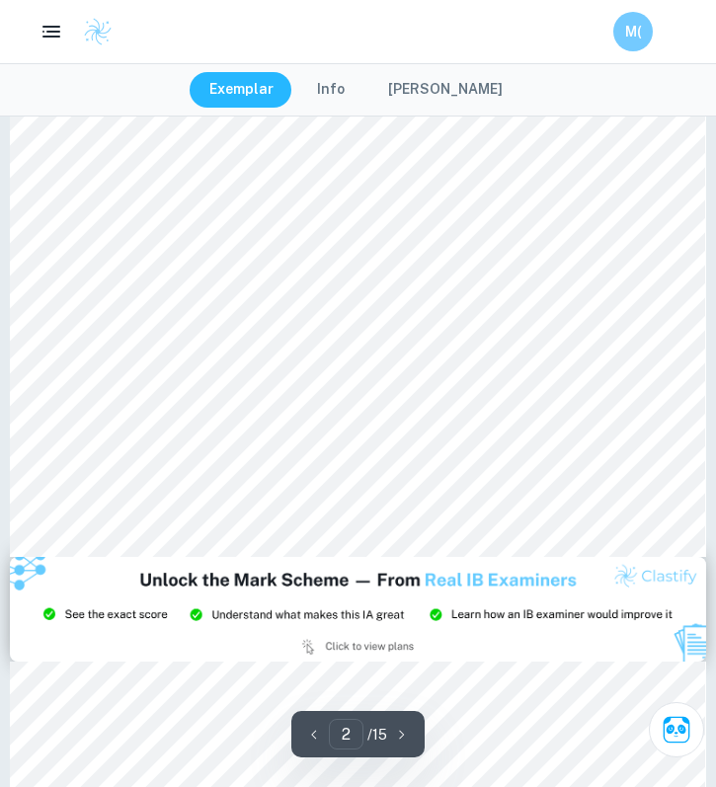
type input "3"
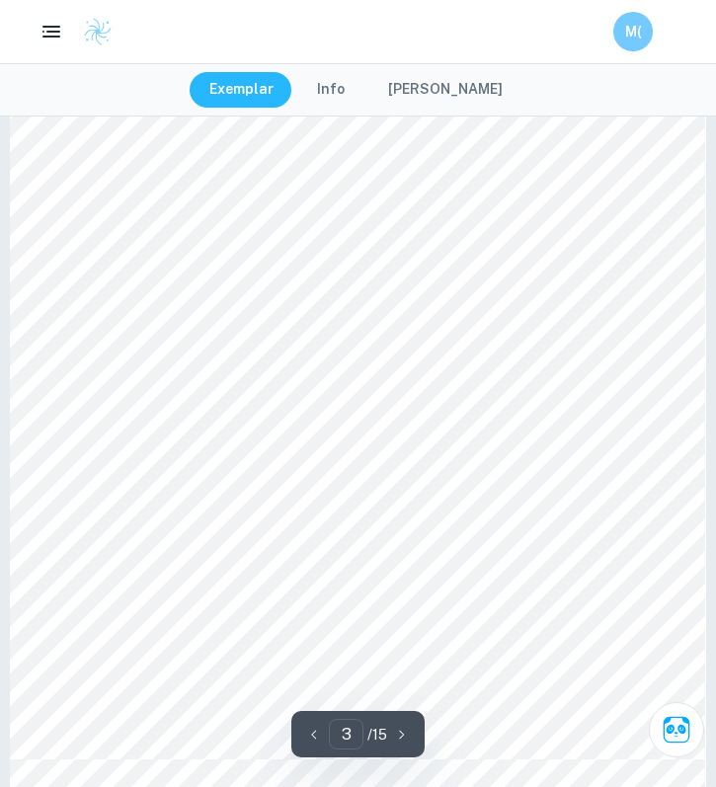
scroll to position [2265, 0]
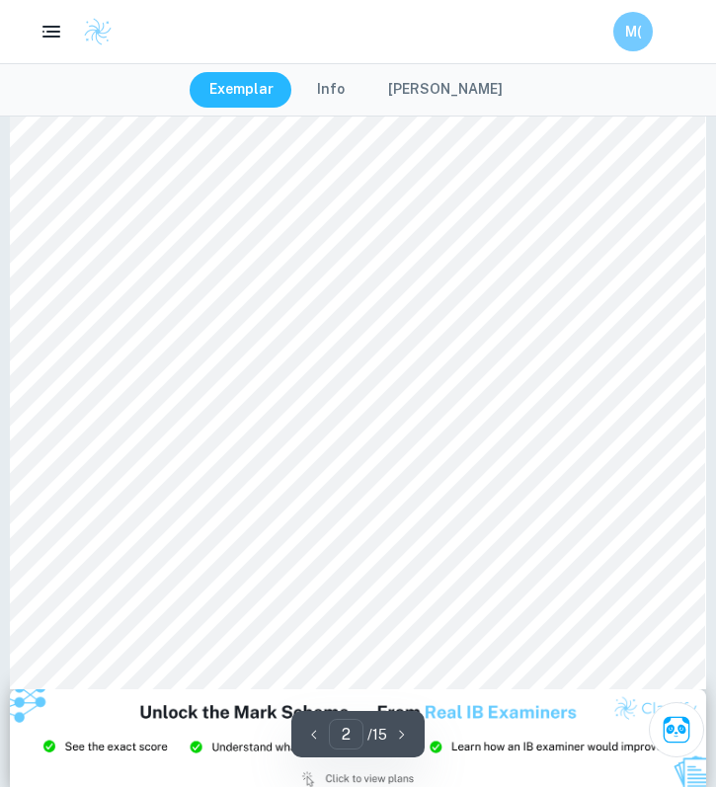
type input "1"
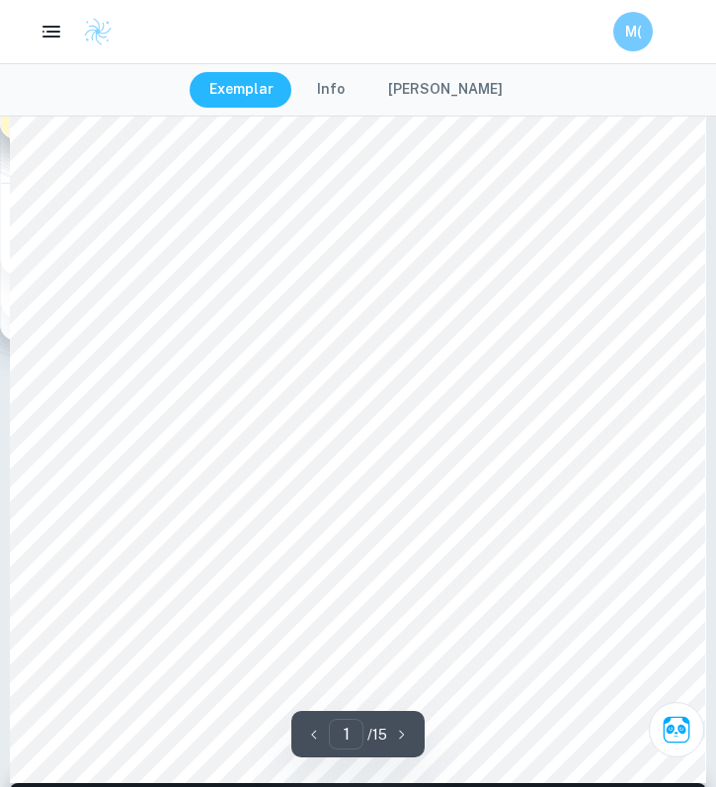
scroll to position [0, 0]
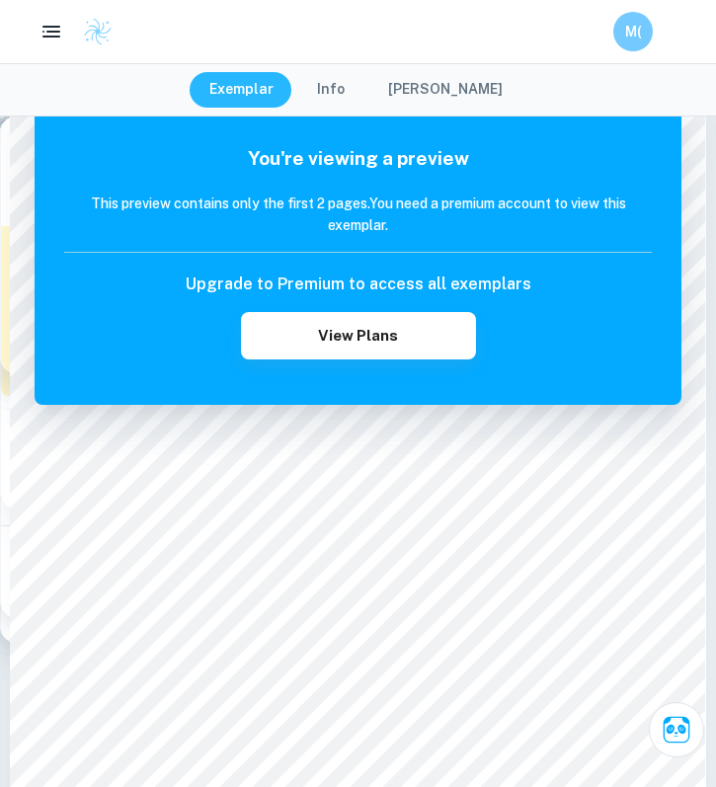
click at [324, 77] on button "Info" at bounding box center [330, 90] width 67 height 36
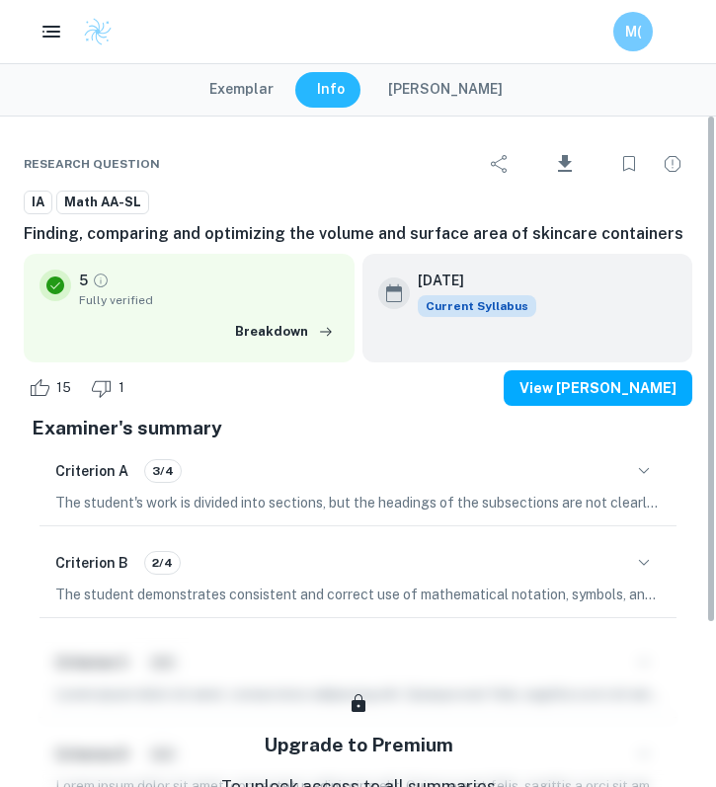
click at [274, 239] on h6 "Finding, comparing and optimizing the volume and surface area of skincare conta…" at bounding box center [358, 234] width 669 height 24
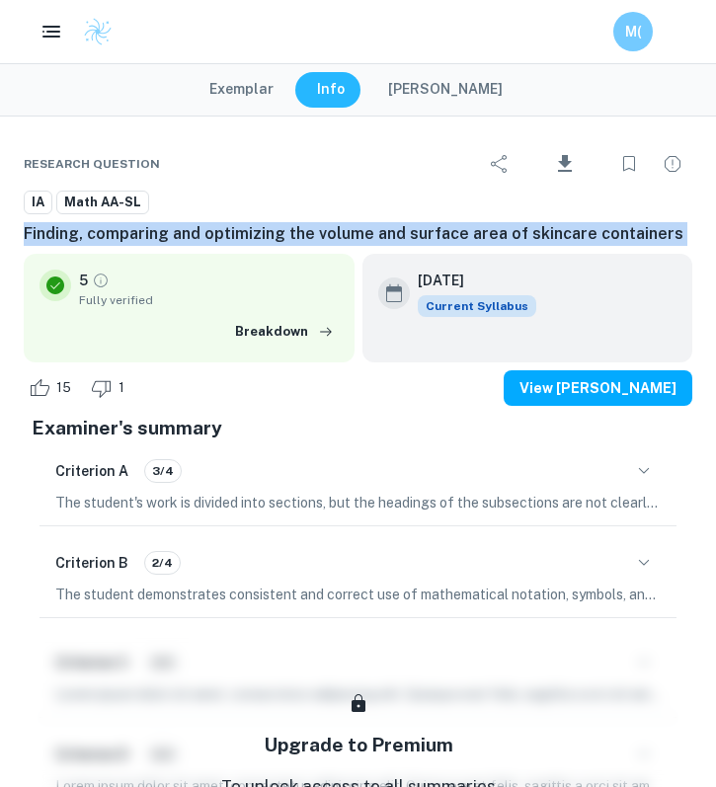
click at [274, 239] on h6 "Finding, comparing and optimizing the volume and surface area of skincare conta…" at bounding box center [358, 234] width 669 height 24
click at [306, 239] on h6 "Finding, comparing and optimizing the volume and surface area of skincare conta…" at bounding box center [358, 234] width 669 height 24
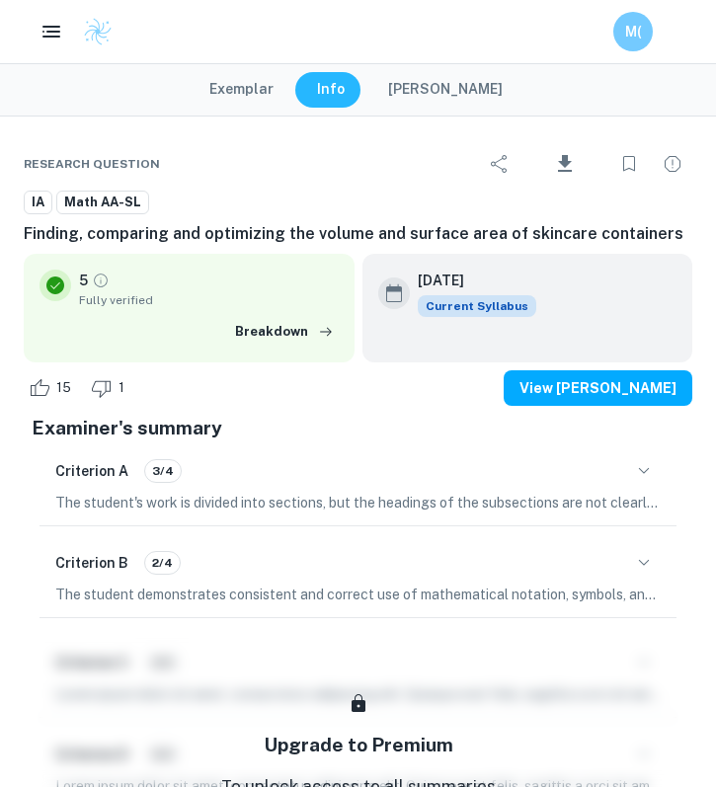
click at [277, 82] on button "Exemplar" at bounding box center [242, 90] width 104 height 36
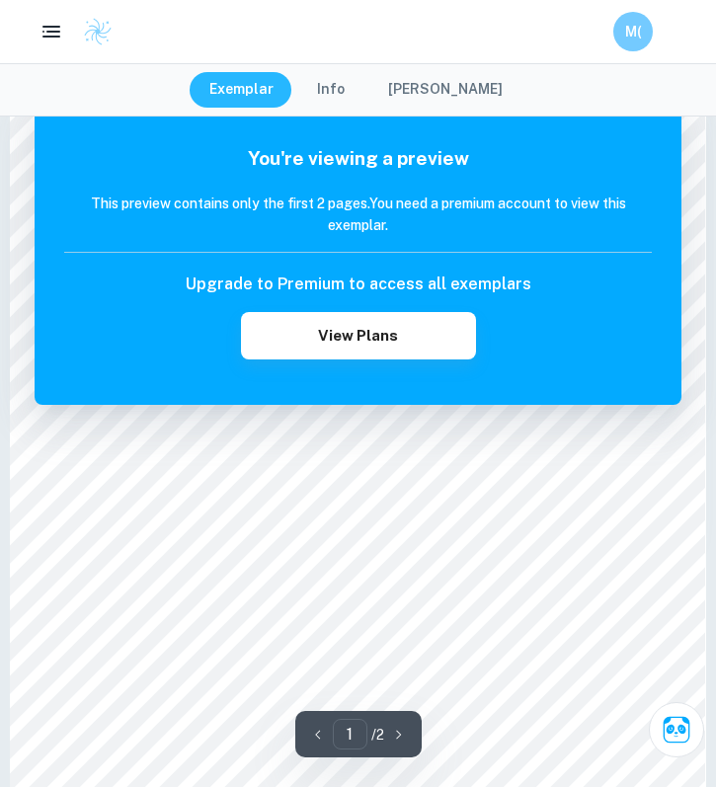
scroll to position [1261, 0]
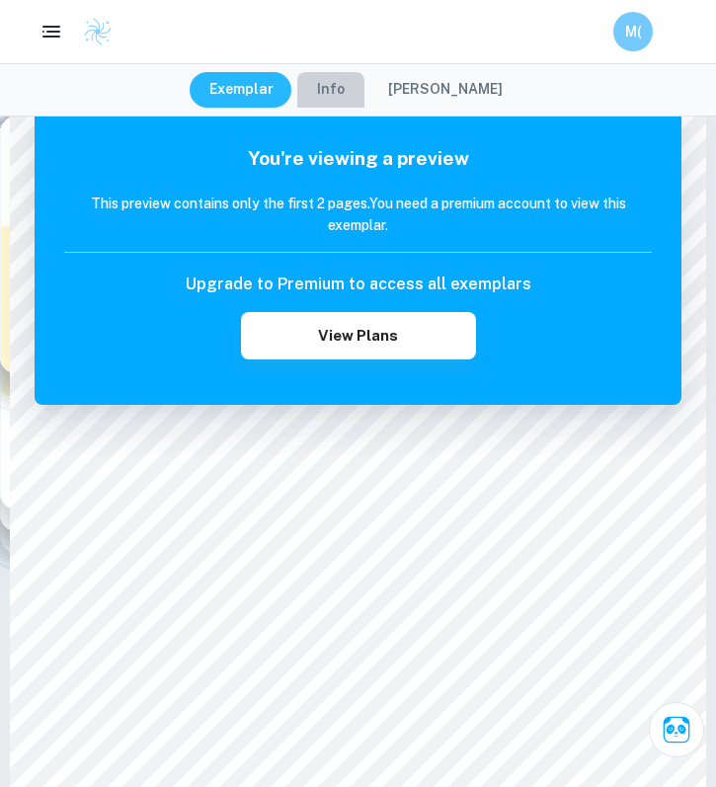
click at [337, 83] on button "Info" at bounding box center [330, 90] width 67 height 36
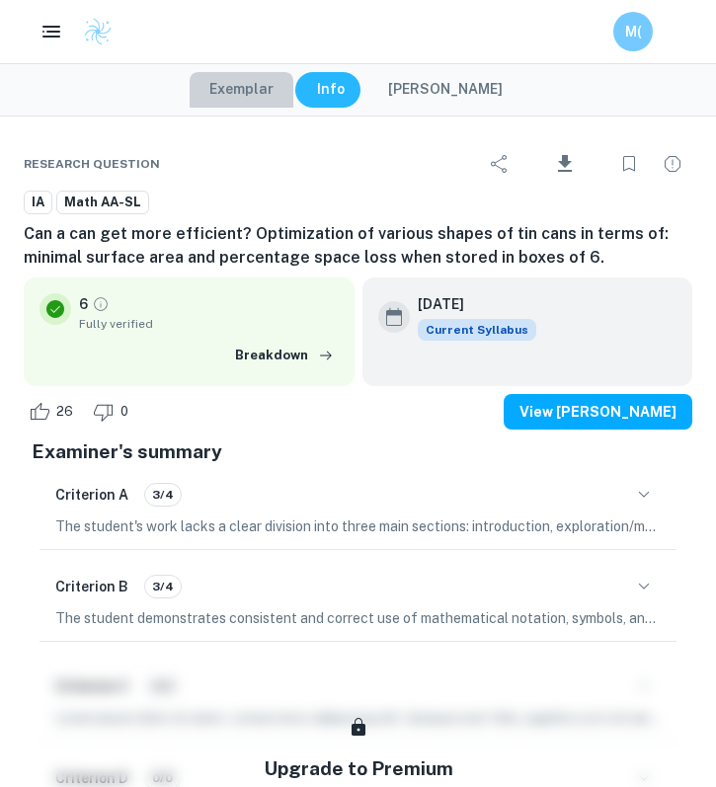
click at [270, 92] on button "Exemplar" at bounding box center [242, 90] width 104 height 36
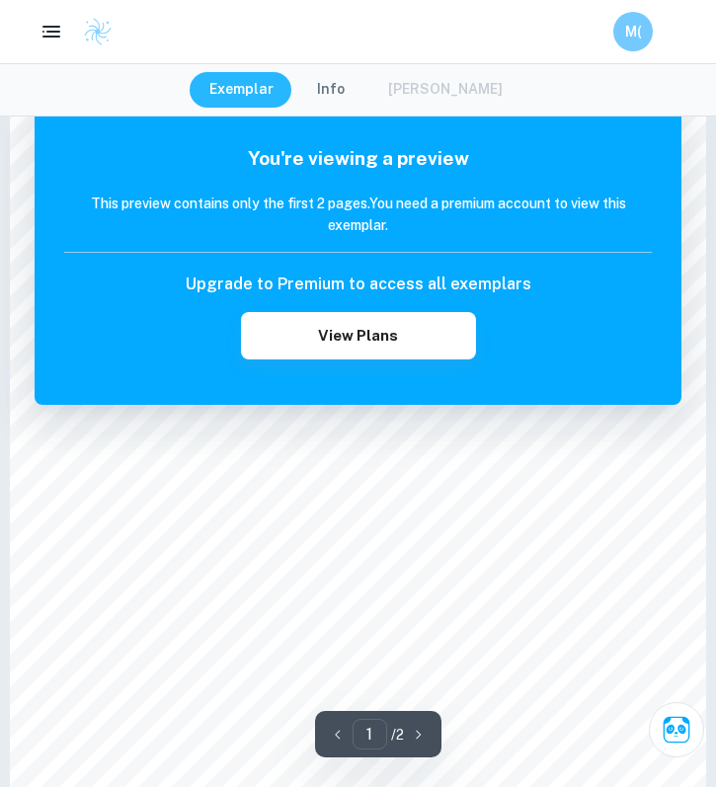
scroll to position [221, 0]
click at [329, 81] on button "Info" at bounding box center [330, 90] width 67 height 36
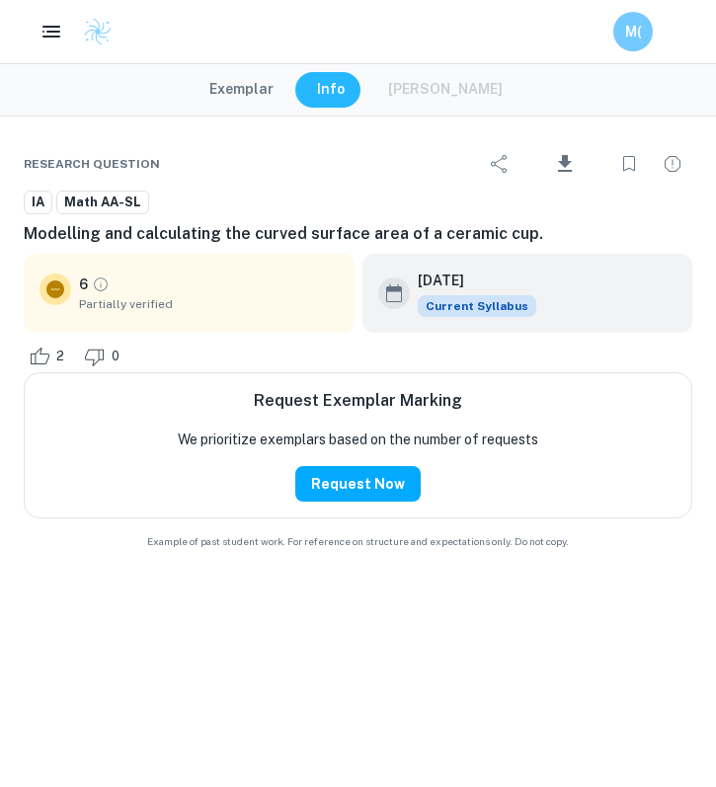
click at [171, 230] on h6 "Modelling and calculating the curved surface area of a ceramic cup." at bounding box center [358, 234] width 669 height 24
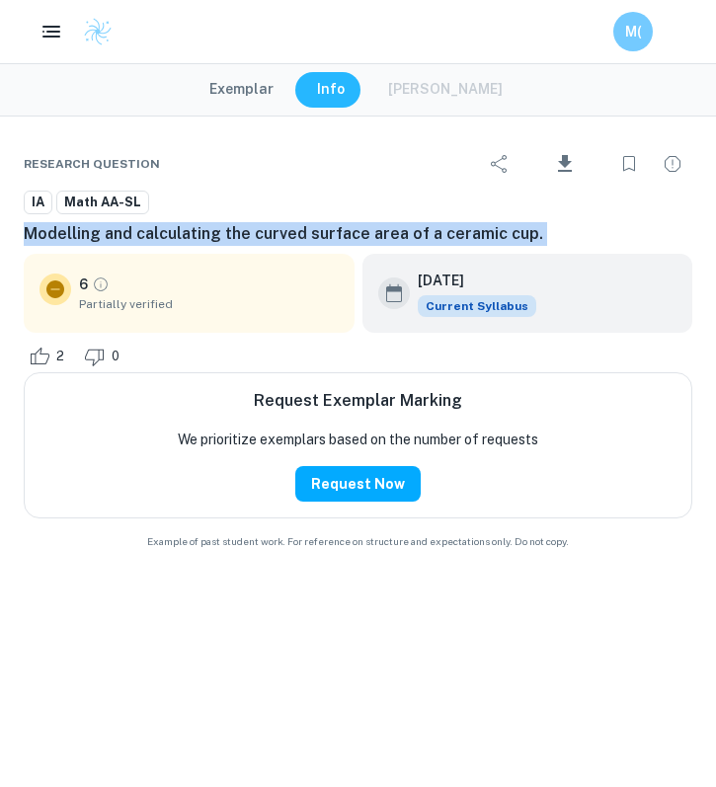
click at [171, 230] on h6 "Modelling and calculating the curved surface area of a ceramic cup." at bounding box center [358, 234] width 669 height 24
click at [189, 241] on h6 "Modelling and calculating the curved surface area of a ceramic cup." at bounding box center [358, 234] width 669 height 24
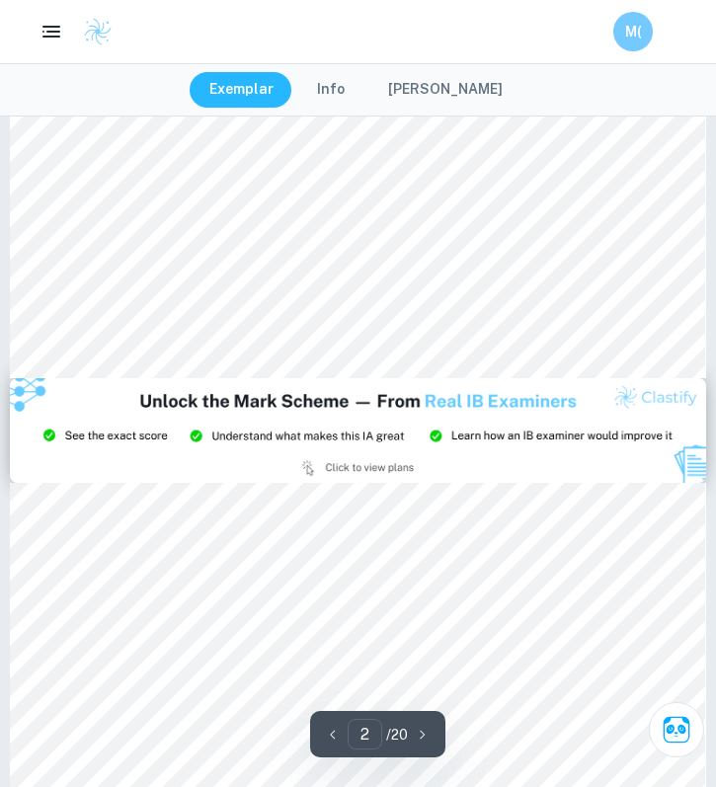
type input "3"
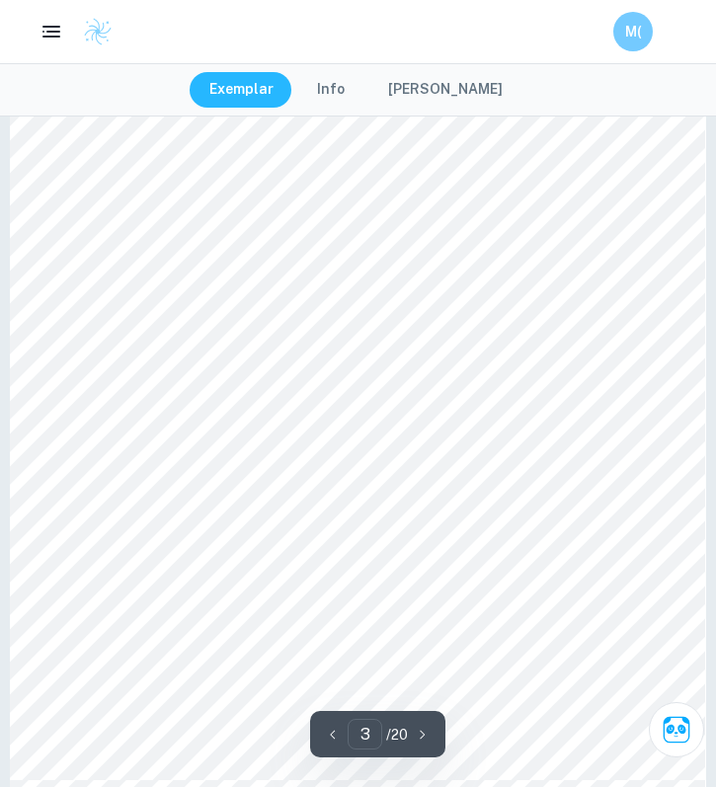
scroll to position [2415, 0]
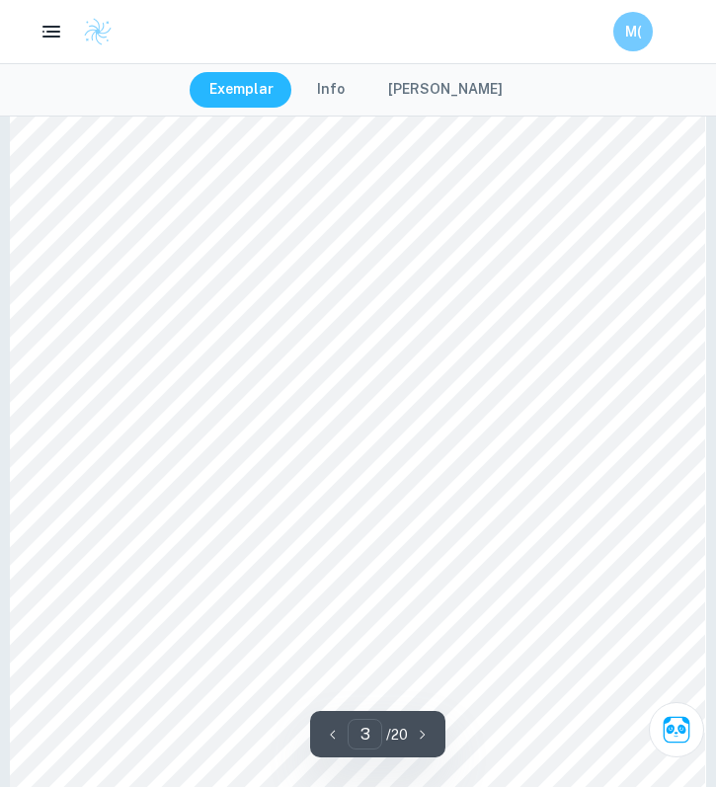
scroll to position [2204, 0]
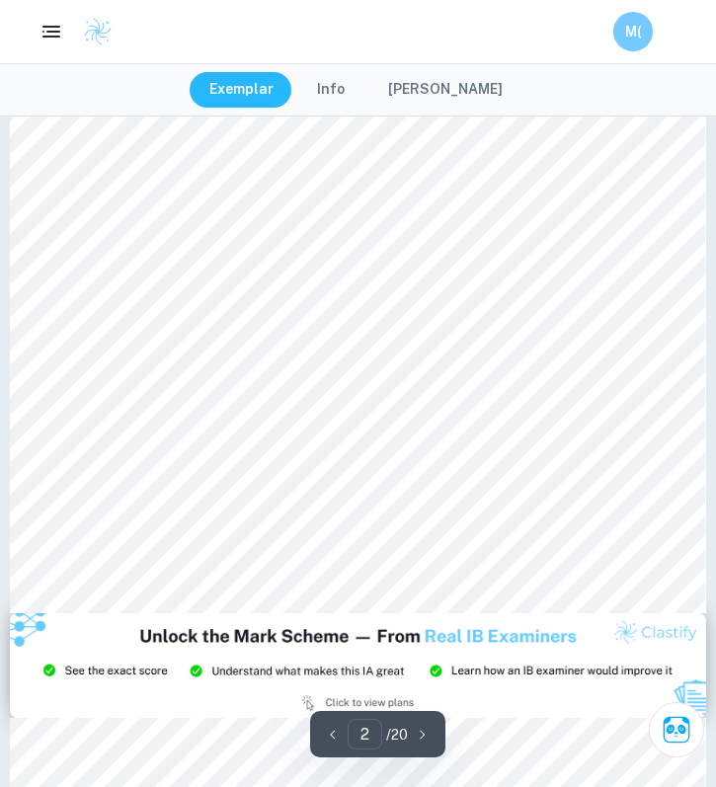
type input "1"
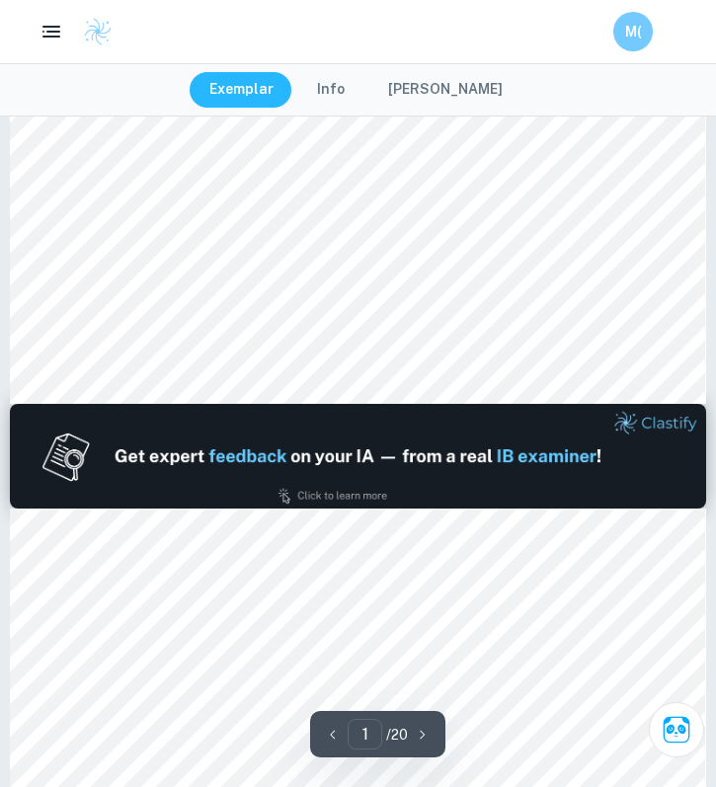
scroll to position [0, 0]
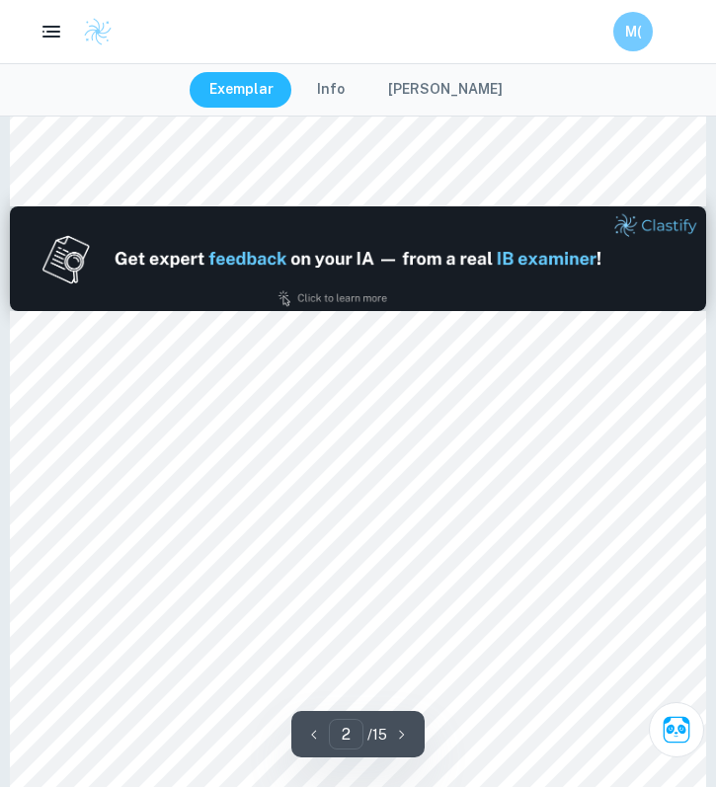
scroll to position [1113, 0]
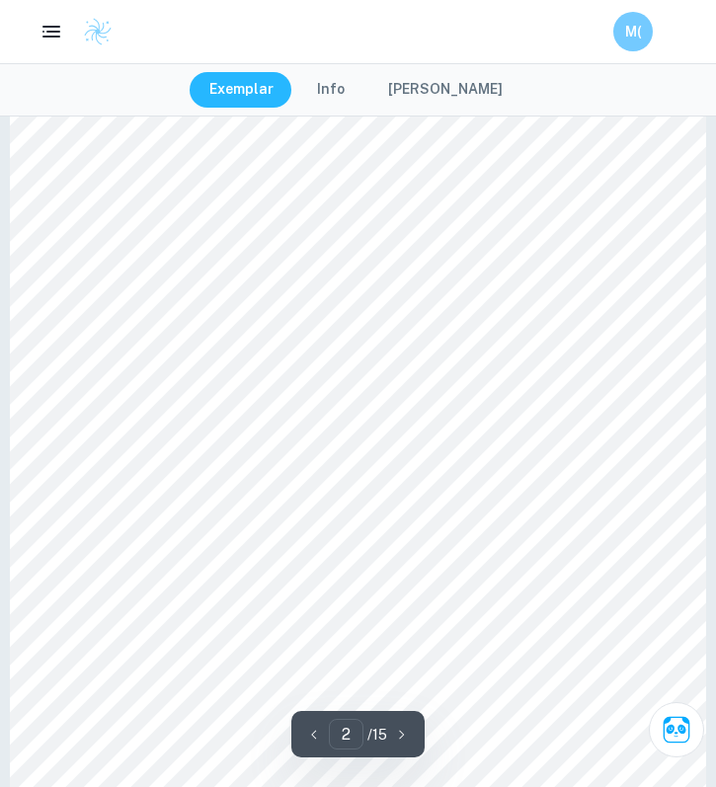
click at [309, 282] on div at bounding box center [389, 289] width 192 height 26
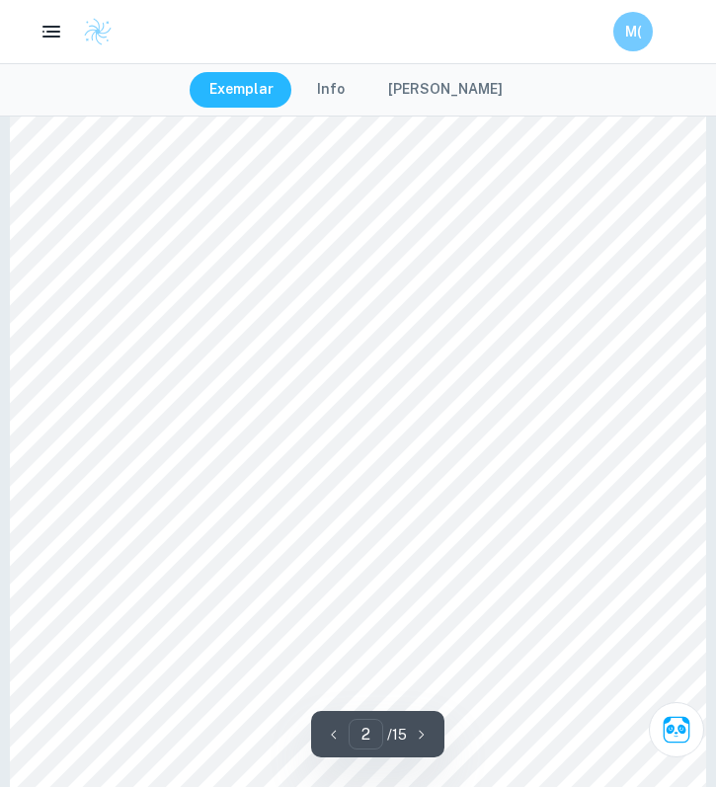
scroll to position [1172, 0]
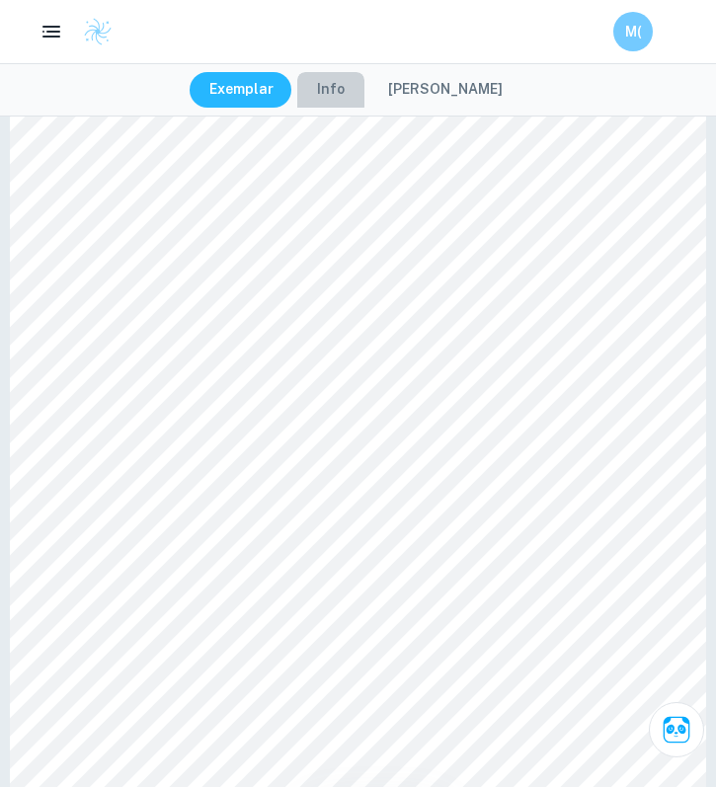
click at [338, 87] on button "Info" at bounding box center [330, 90] width 67 height 36
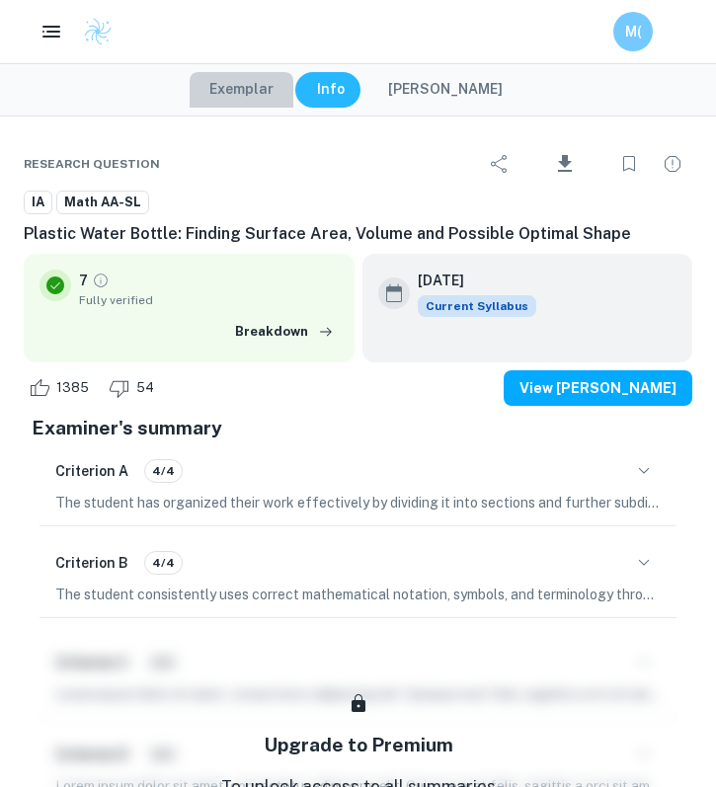
click at [253, 100] on button "Exemplar" at bounding box center [242, 90] width 104 height 36
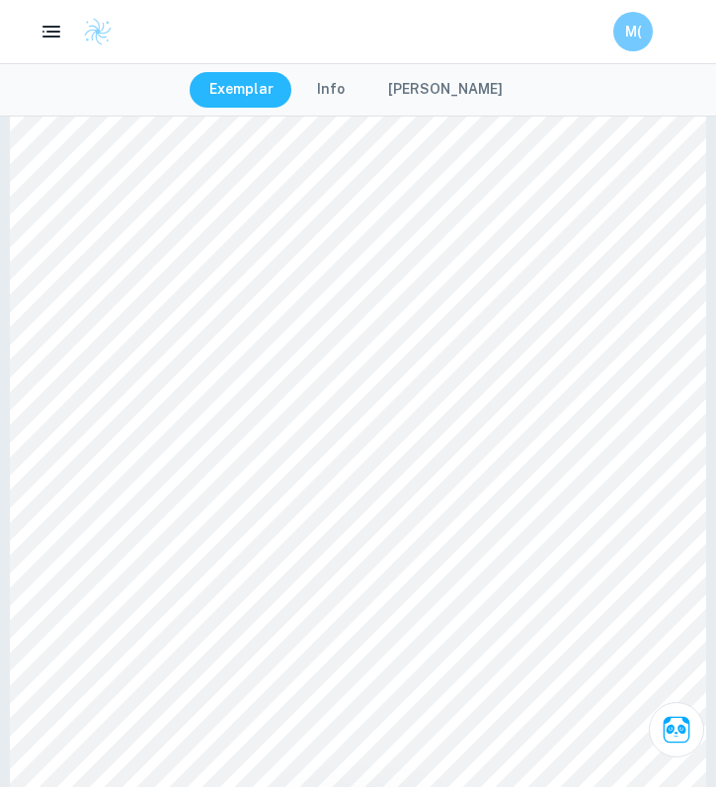
click at [357, 95] on button "Info" at bounding box center [330, 90] width 67 height 36
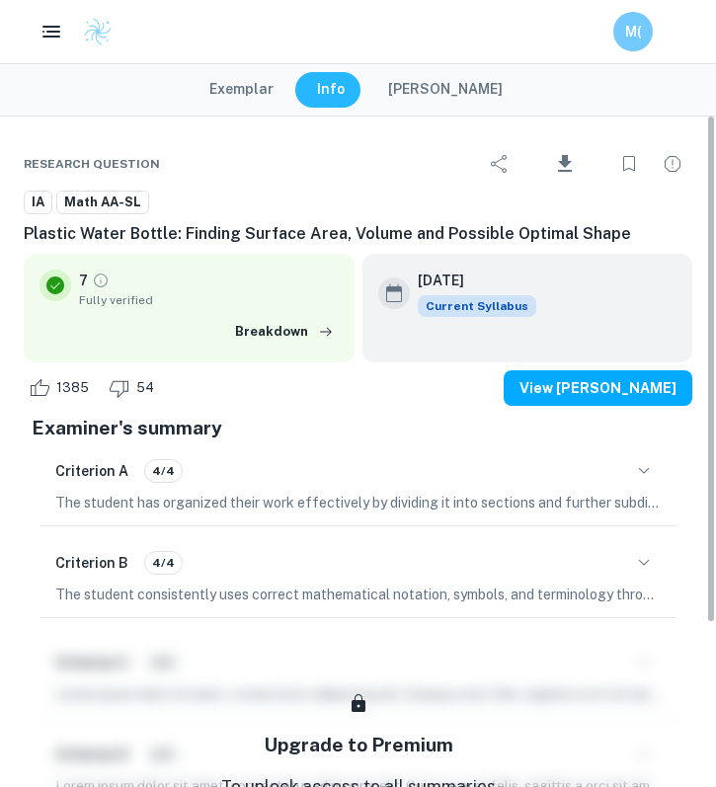
click at [446, 284] on h6 "May 2021" at bounding box center [469, 281] width 103 height 22
click at [441, 281] on h6 "May 2021" at bounding box center [469, 281] width 103 height 22
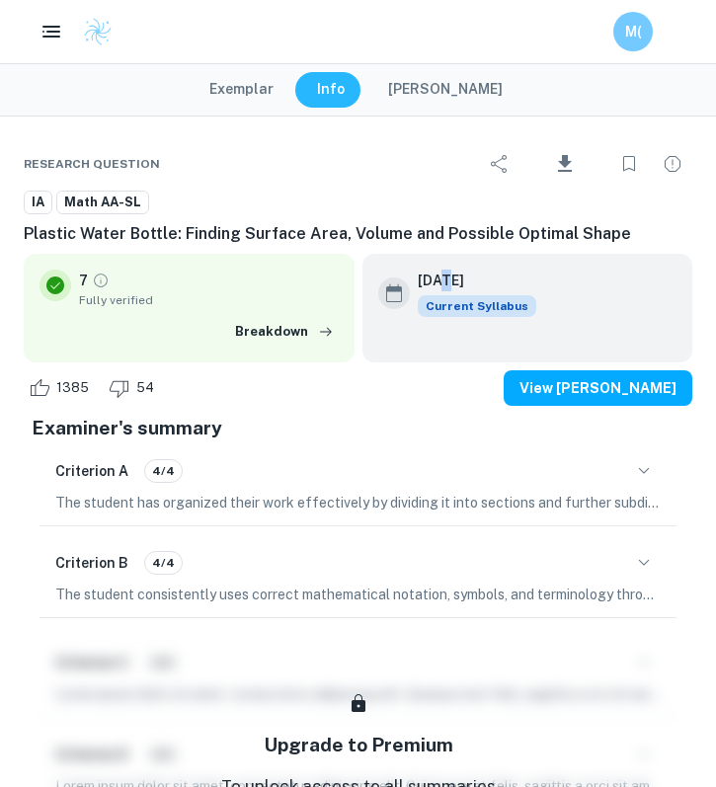
click at [441, 281] on h6 "May 2021" at bounding box center [469, 281] width 103 height 22
click at [275, 82] on button "Exemplar" at bounding box center [242, 90] width 104 height 36
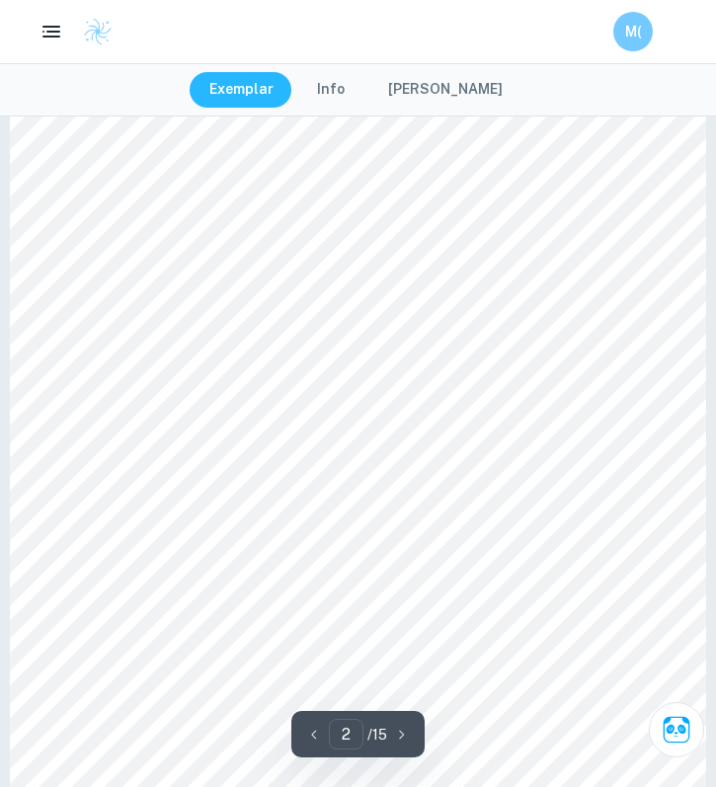
click at [184, 235] on div at bounding box center [274, 250] width 444 height 34
click at [184, 202] on div at bounding box center [358, 421] width 696 height 985
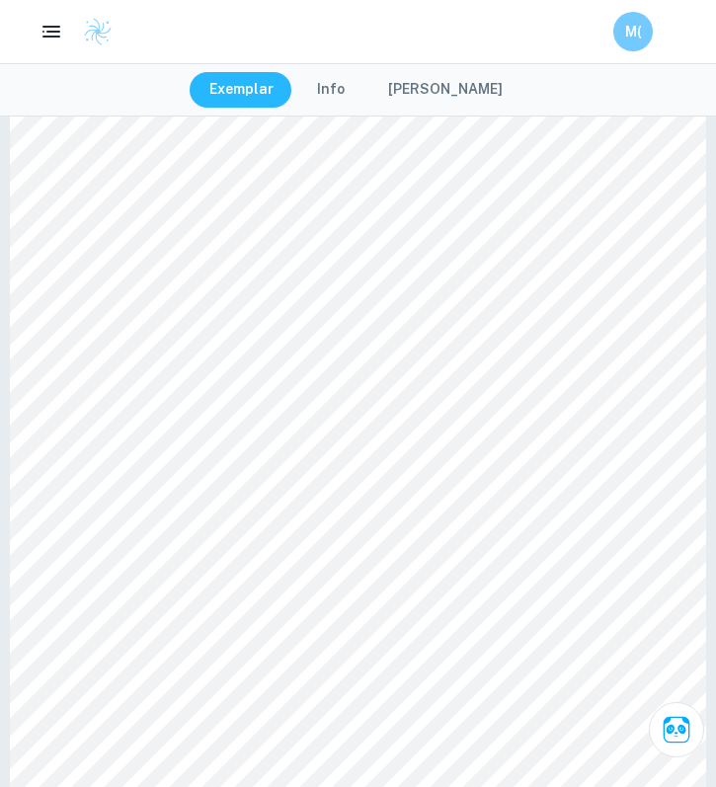
click at [344, 92] on button "Info" at bounding box center [330, 90] width 67 height 36
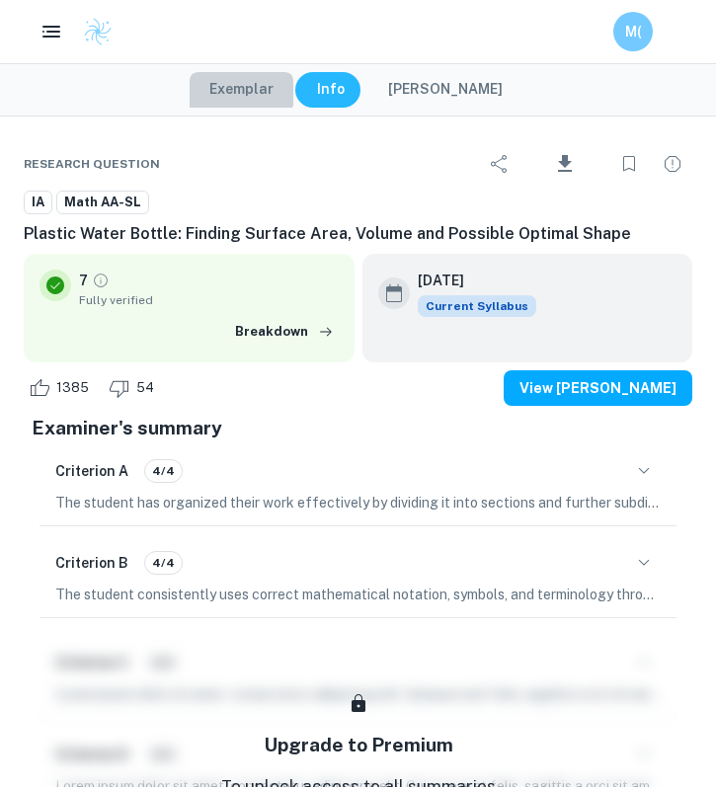
click at [248, 83] on button "Exemplar" at bounding box center [242, 90] width 104 height 36
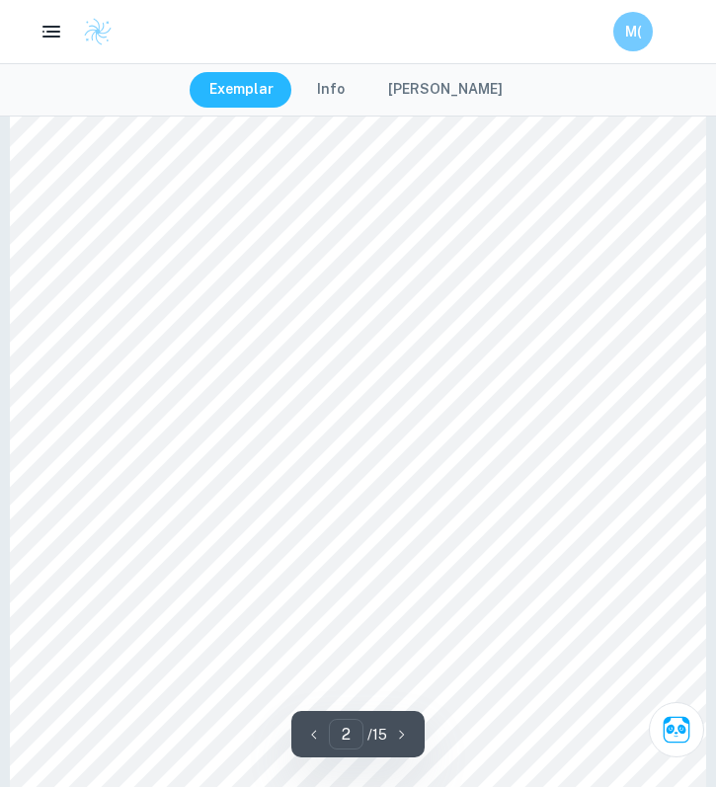
scroll to position [1312, 0]
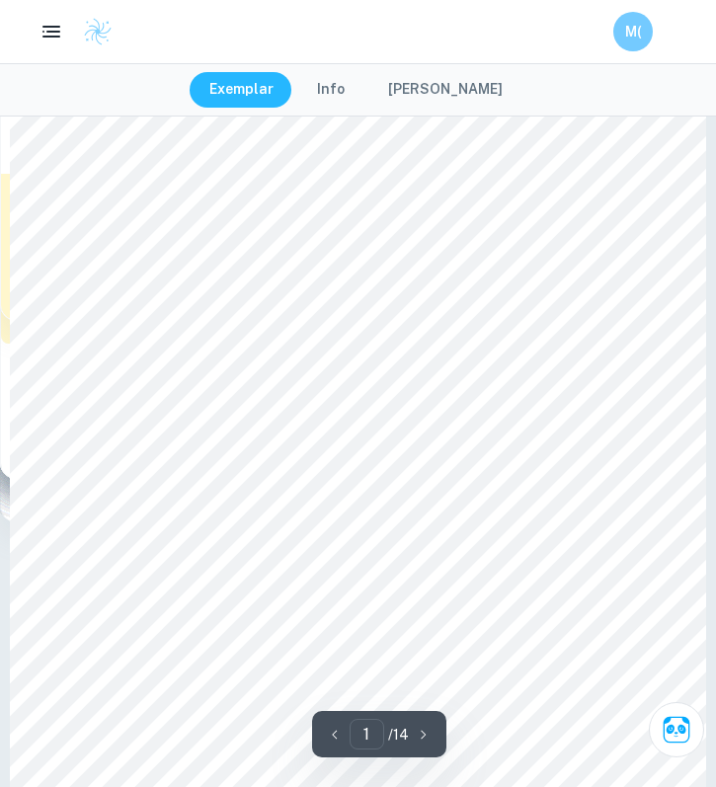
scroll to position [38, 0]
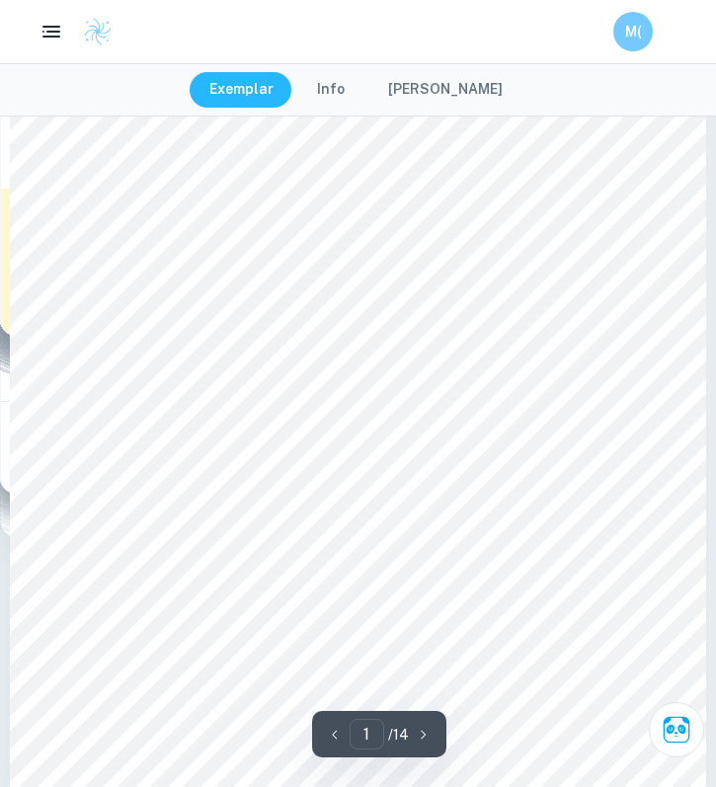
click at [357, 91] on button "Info" at bounding box center [330, 90] width 67 height 36
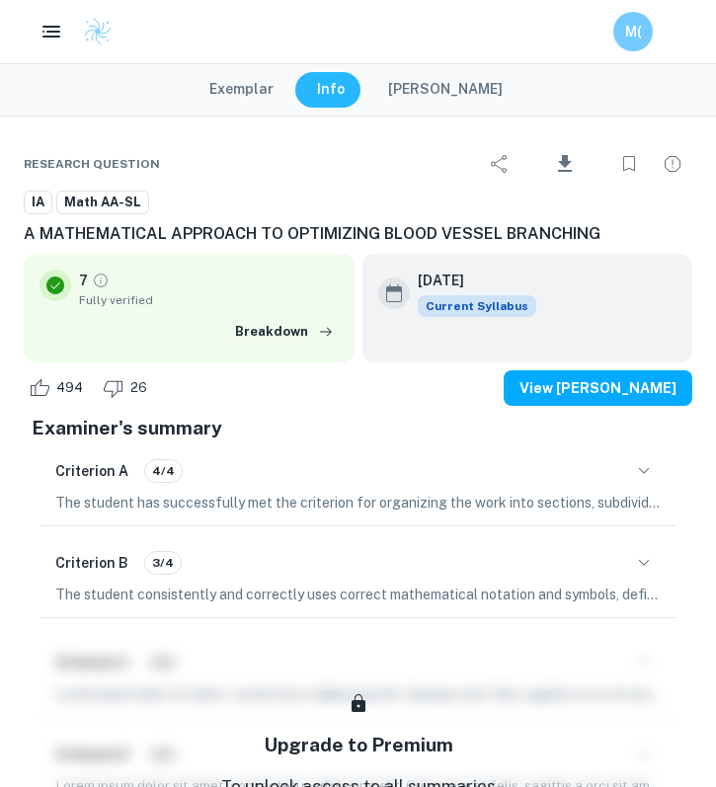
click at [260, 101] on button "Exemplar" at bounding box center [242, 90] width 104 height 36
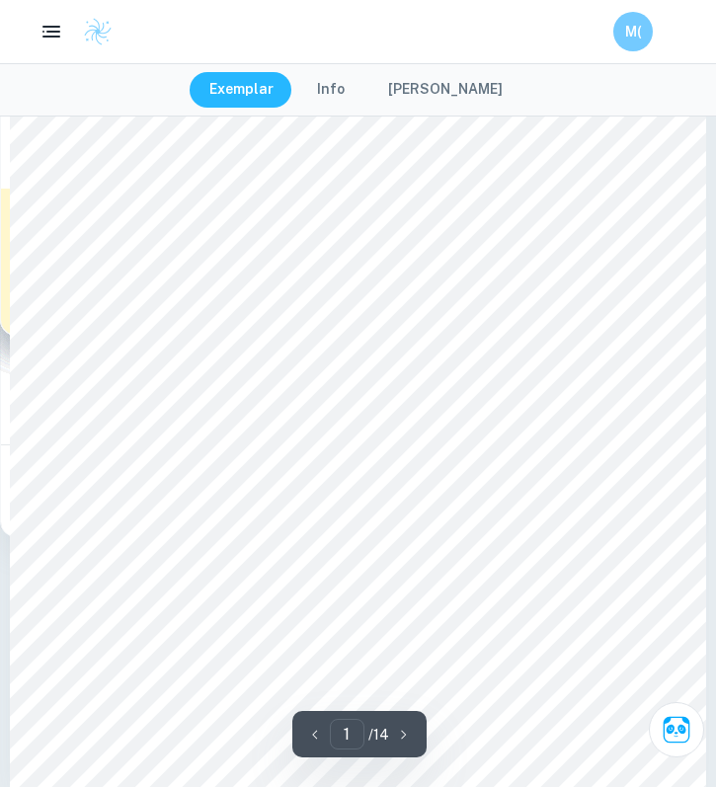
click at [247, 333] on div at bounding box center [141, 334] width 213 height 17
drag, startPoint x: 37, startPoint y: 330, endPoint x: 139, endPoint y: 332, distance: 102.7
click at [188, 359] on div at bounding box center [114, 366] width 159 height 17
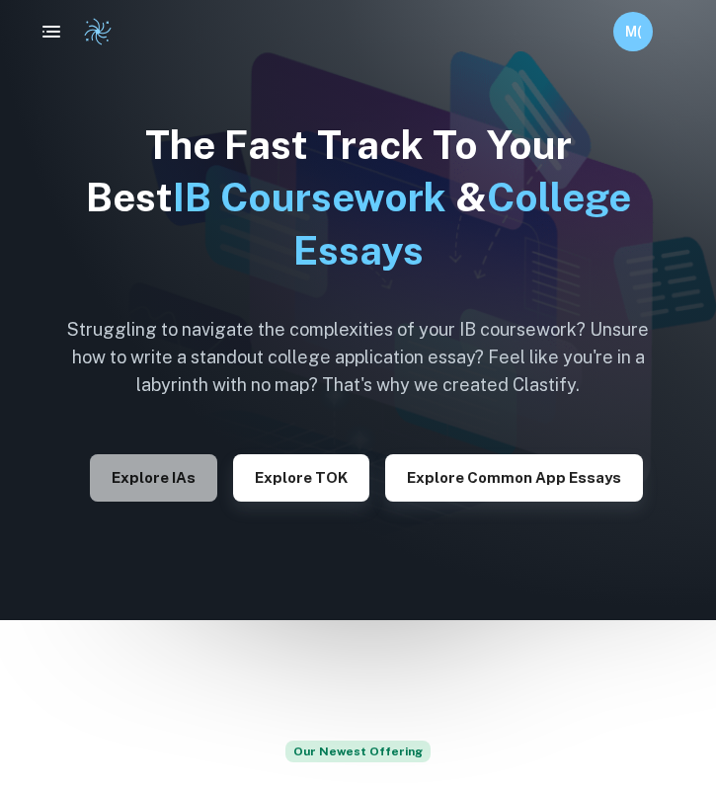
click at [159, 467] on button "Explore IAs" at bounding box center [153, 477] width 127 height 47
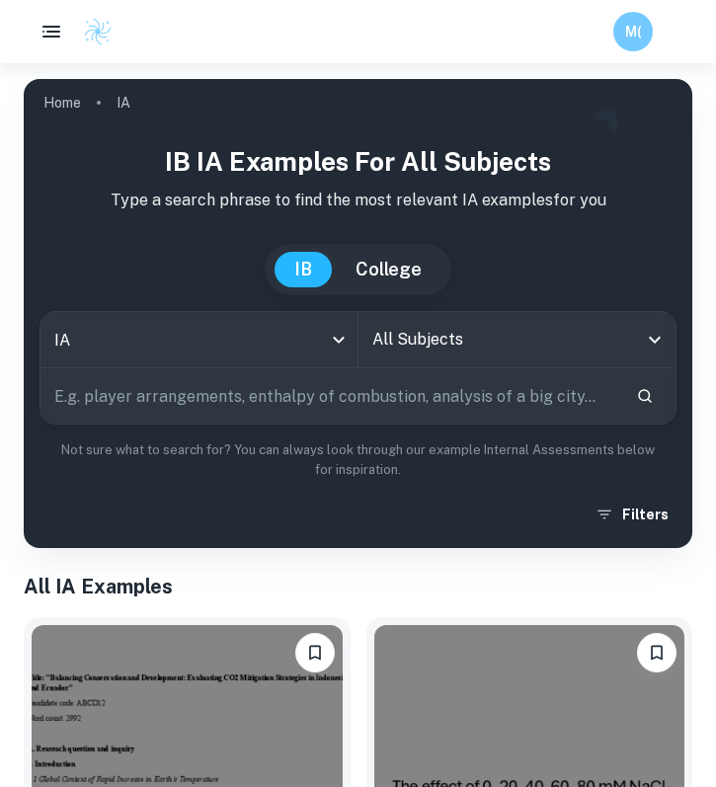
click at [150, 390] on input "text" at bounding box center [330, 395] width 580 height 55
type input "sir model"
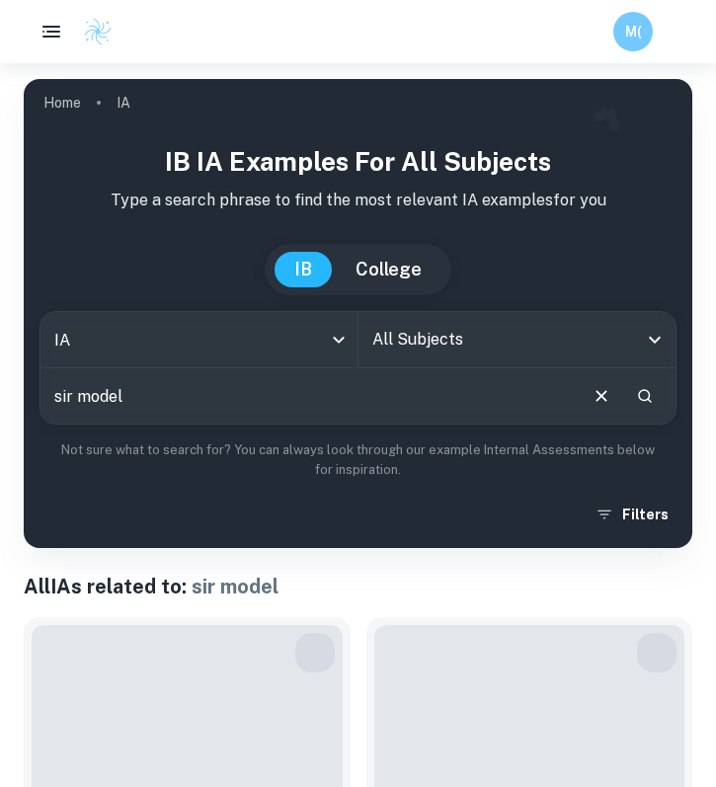
scroll to position [301, 0]
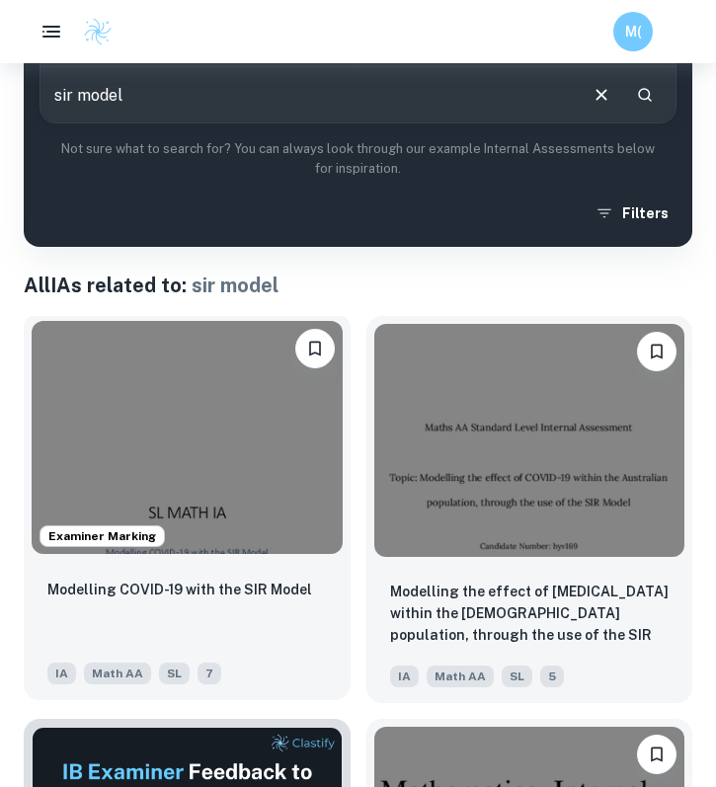
click at [223, 485] on img at bounding box center [187, 437] width 311 height 233
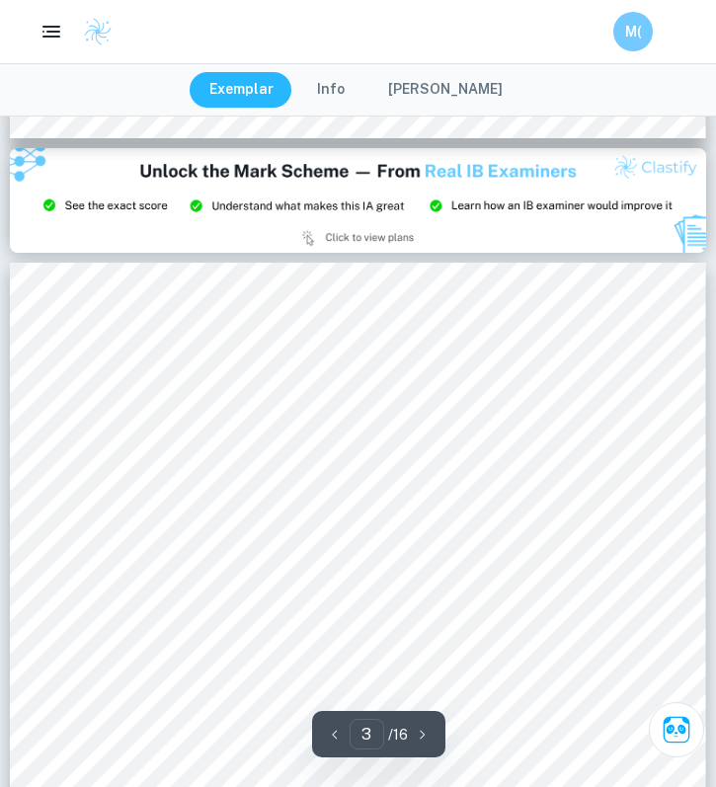
scroll to position [1925, 0]
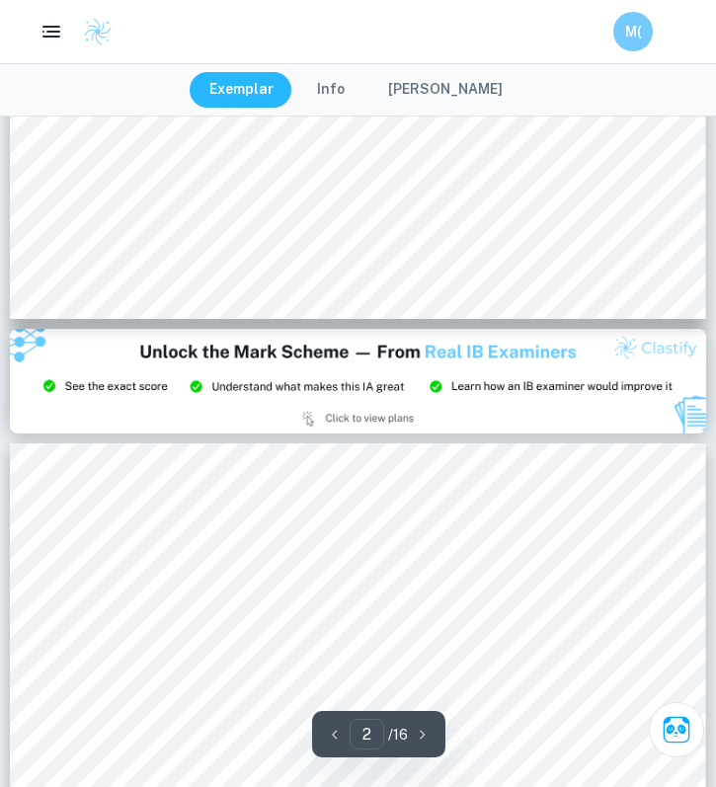
type input "3"
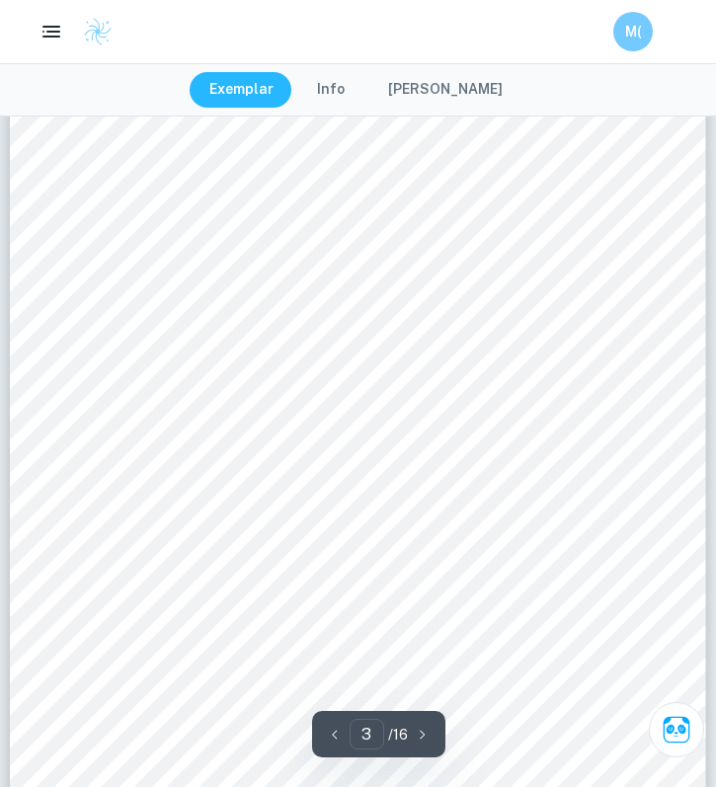
scroll to position [2158, 0]
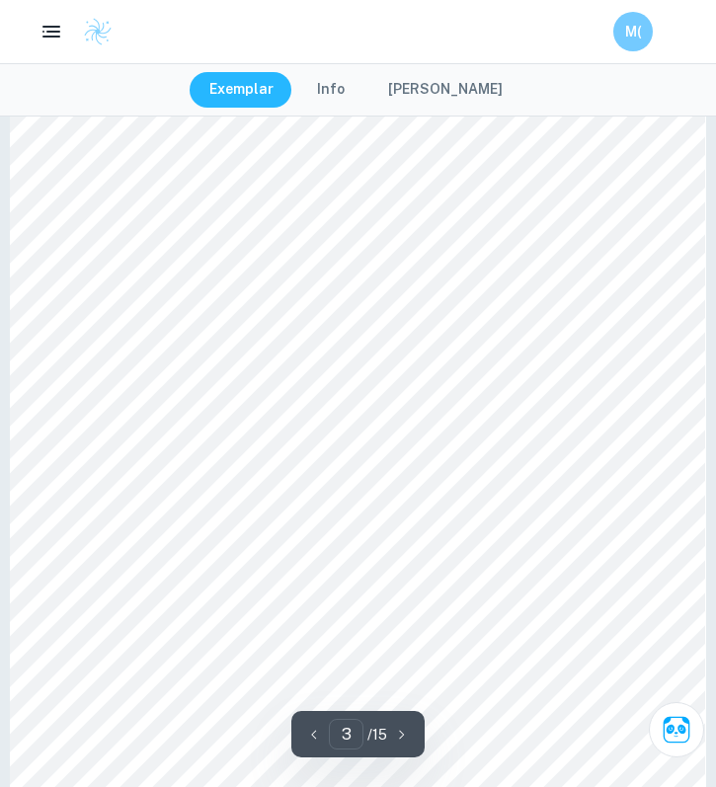
scroll to position [2239, 0]
